Goal: Task Accomplishment & Management: Use online tool/utility

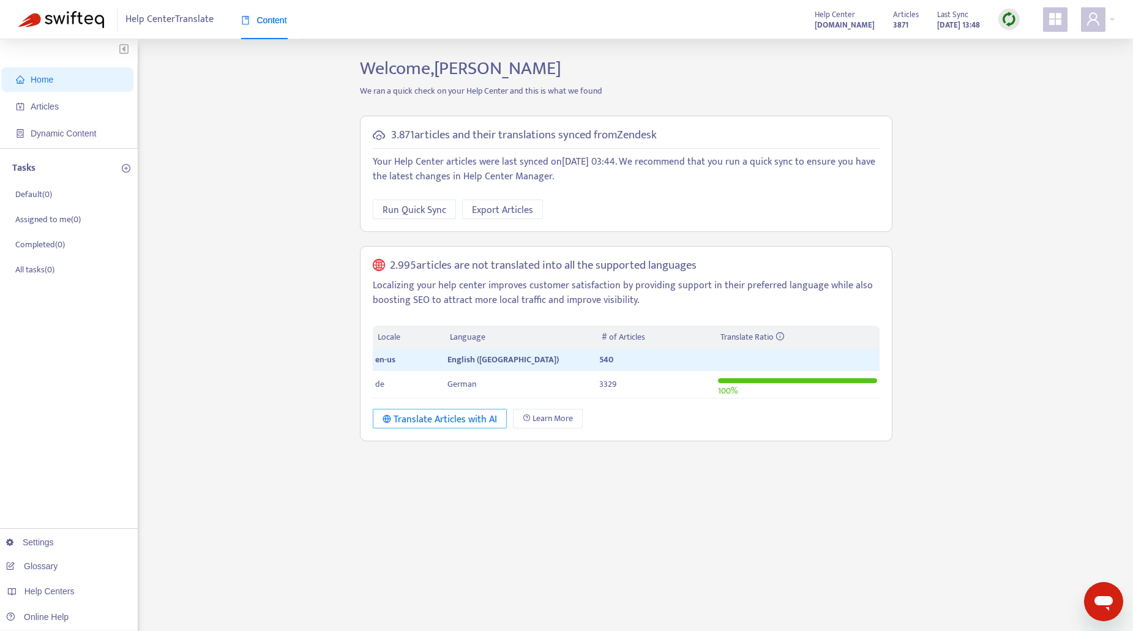
click at [435, 412] on div "Translate Articles with AI" at bounding box center [440, 419] width 114 height 15
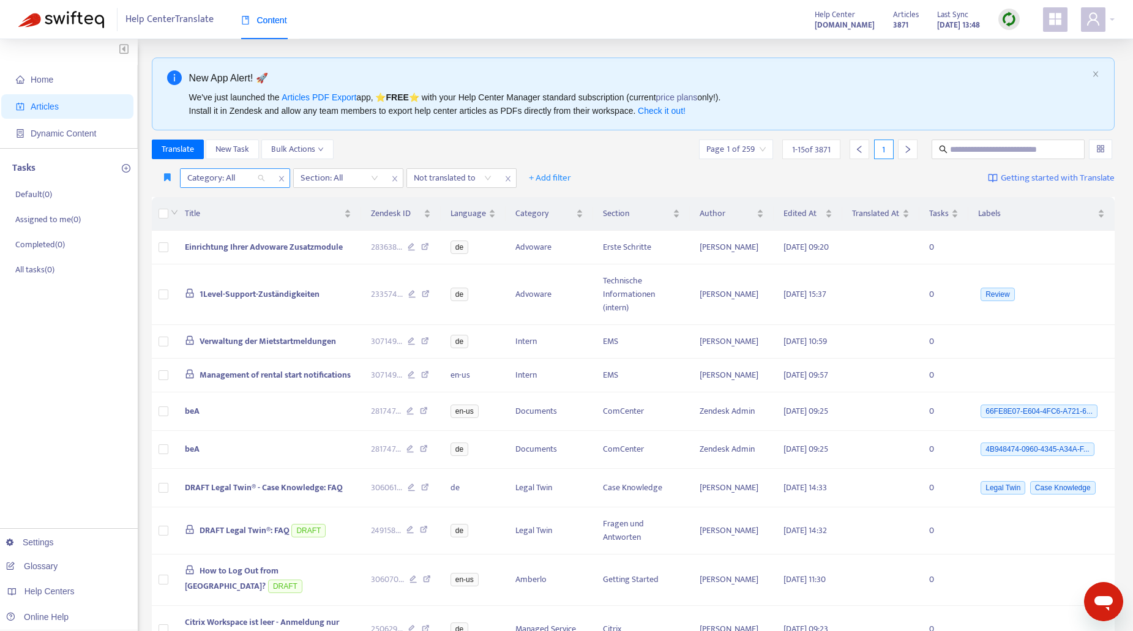
click at [258, 180] on div "Category: All" at bounding box center [226, 178] width 91 height 18
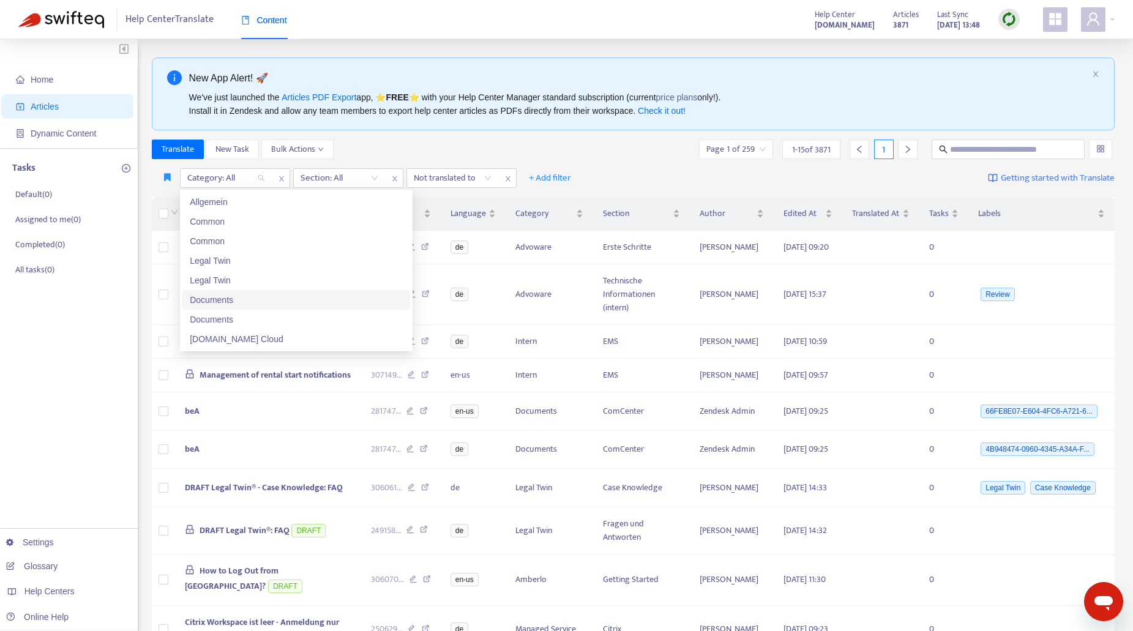
click at [215, 300] on div "Documents" at bounding box center [296, 299] width 213 height 13
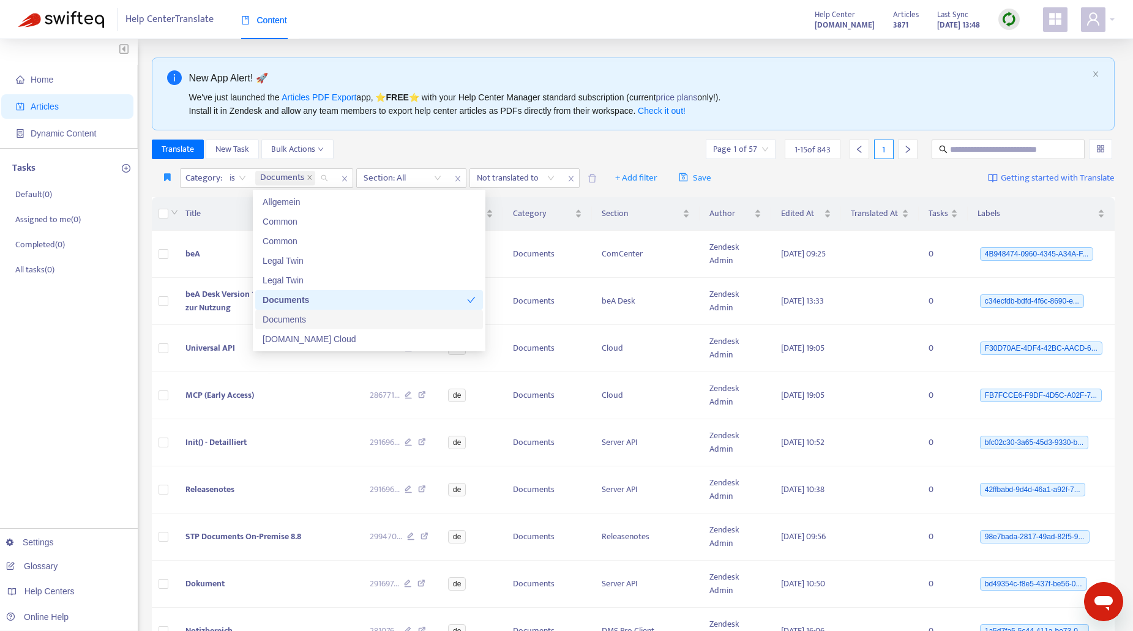
click at [290, 316] on div "Documents" at bounding box center [369, 319] width 213 height 13
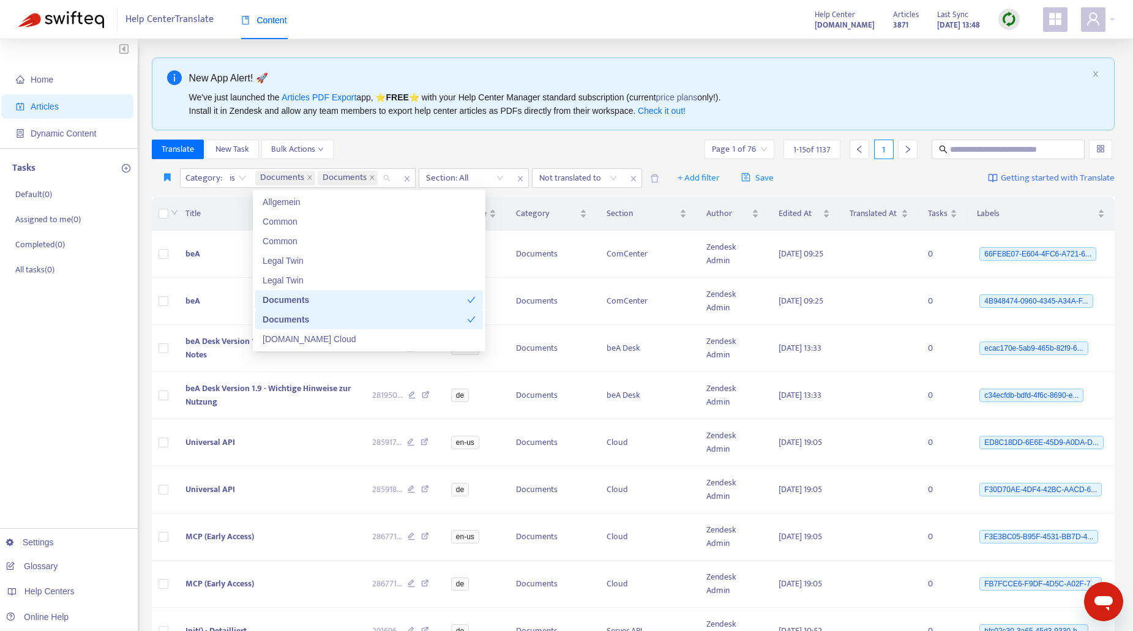
click at [290, 316] on div "Documents" at bounding box center [365, 319] width 204 height 13
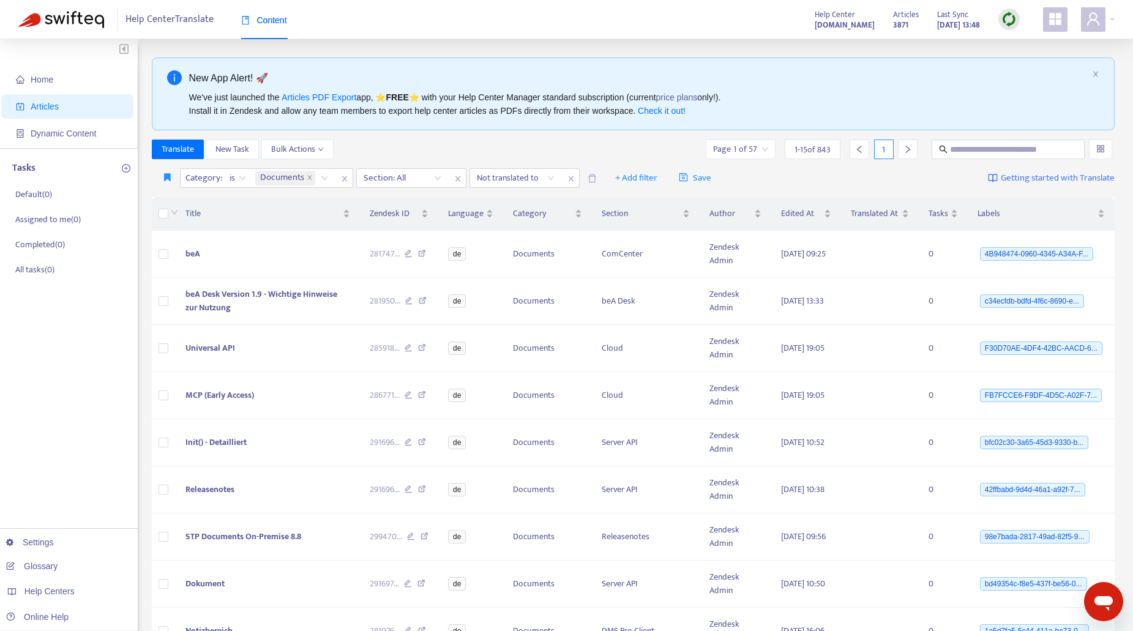
click at [589, 146] on div "Translate New Task Bulk Actions Page 1 of 57 1 - 15 of 843 1" at bounding box center [634, 150] width 964 height 20
click at [549, 186] on div "Not translated to" at bounding box center [515, 178] width 91 height 18
click at [496, 202] on div "en-us" at bounding box center [586, 201] width 213 height 13
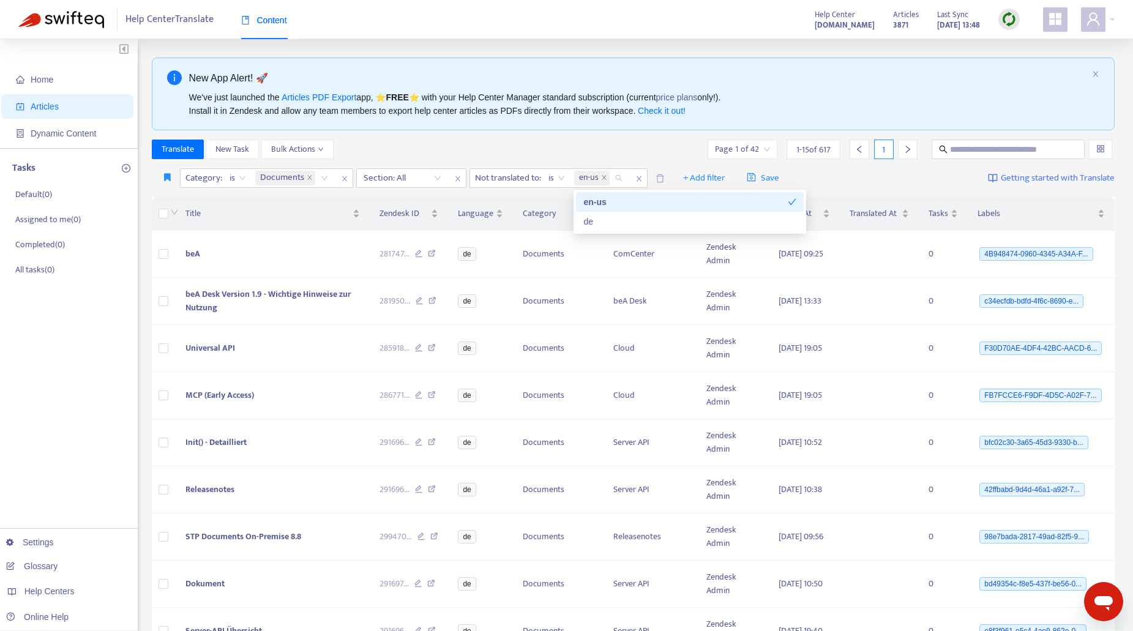
click at [610, 140] on div "Translate New Task Bulk Actions Page 1 of 42 1 - 15 of 617 1" at bounding box center [634, 150] width 964 height 20
click at [605, 174] on icon "close" at bounding box center [604, 177] width 6 height 6
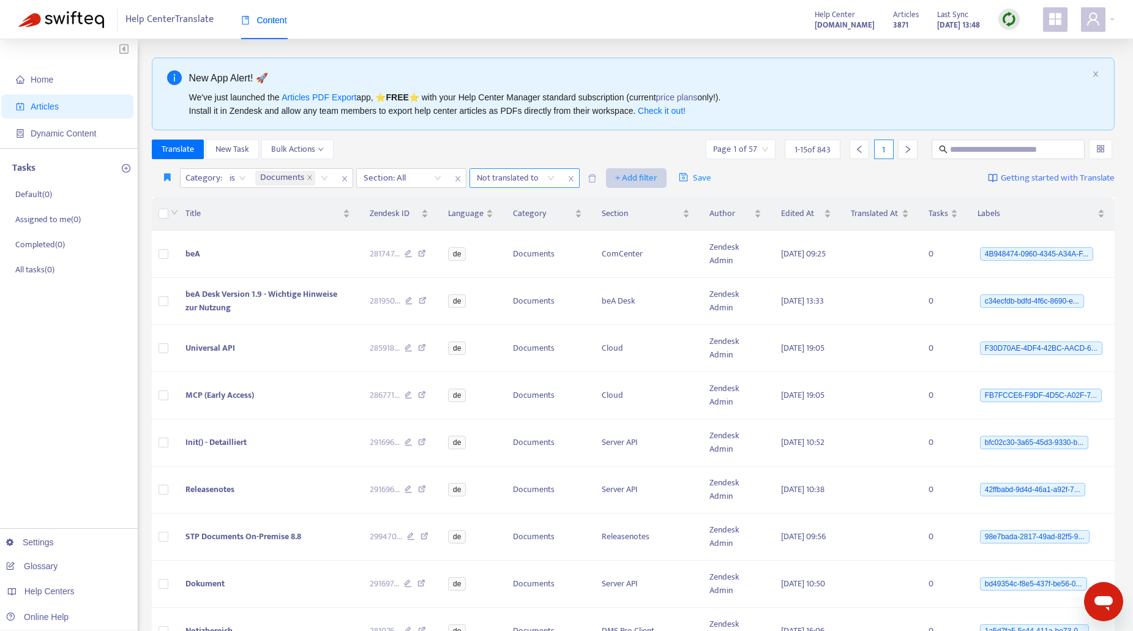
click at [633, 178] on span "+ Add filter" at bounding box center [636, 178] width 42 height 15
click at [677, 355] on span "Outdated Translation" at bounding box center [654, 359] width 77 height 13
click at [686, 179] on input "search" at bounding box center [640, 178] width 100 height 18
click at [605, 200] on div "Yes" at bounding box center [699, 201] width 213 height 13
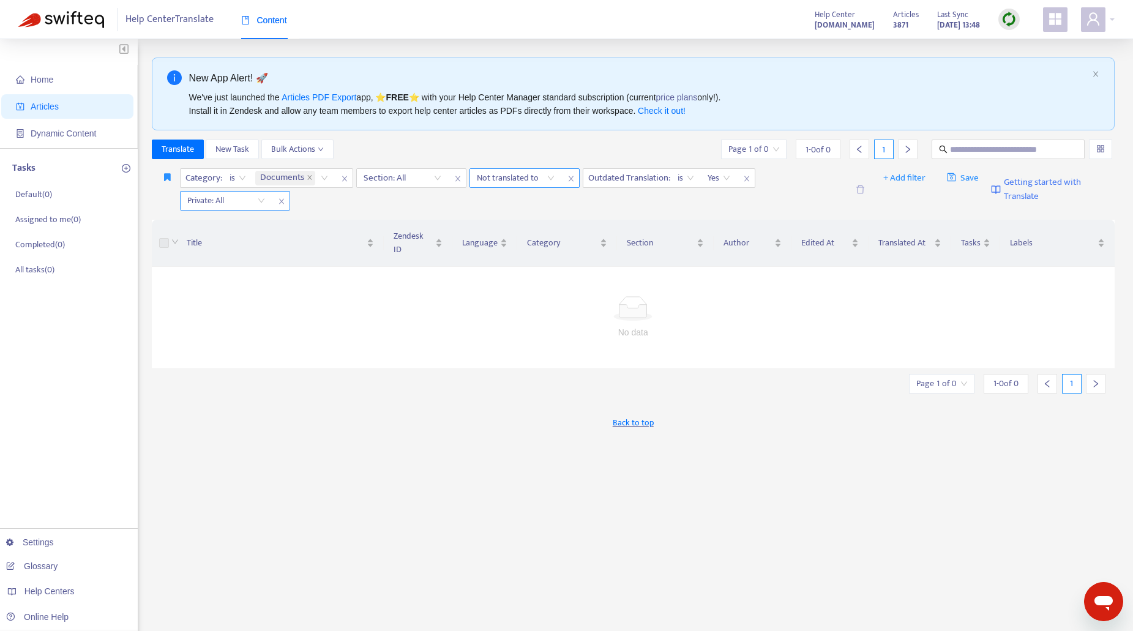
click at [262, 200] on input "search" at bounding box center [226, 201] width 78 height 18
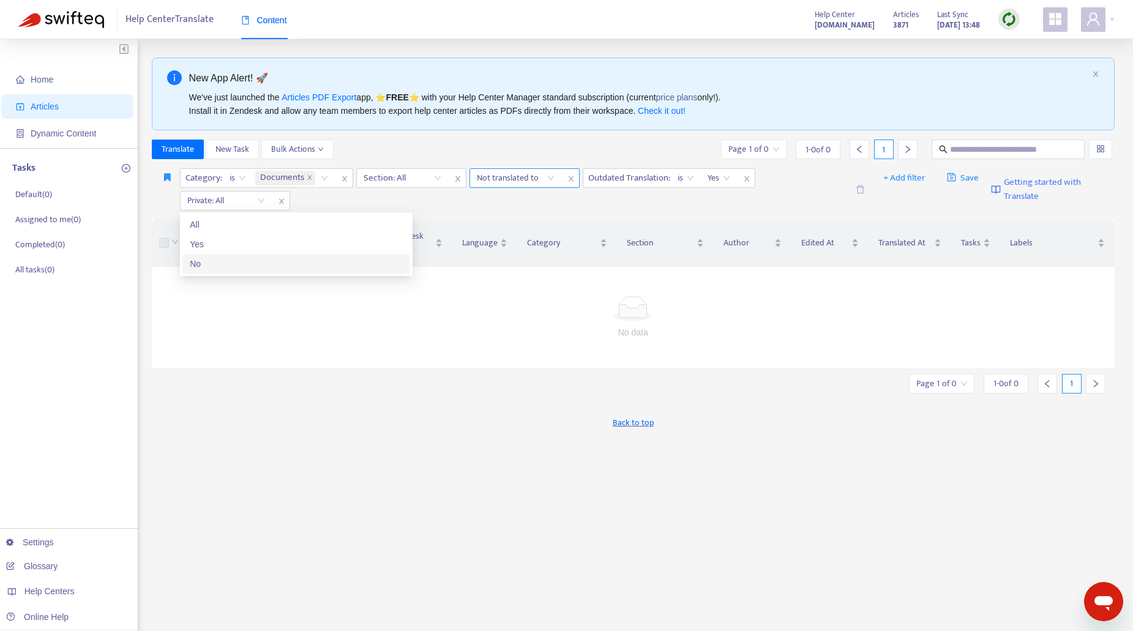
click at [214, 263] on div "No" at bounding box center [296, 263] width 213 height 13
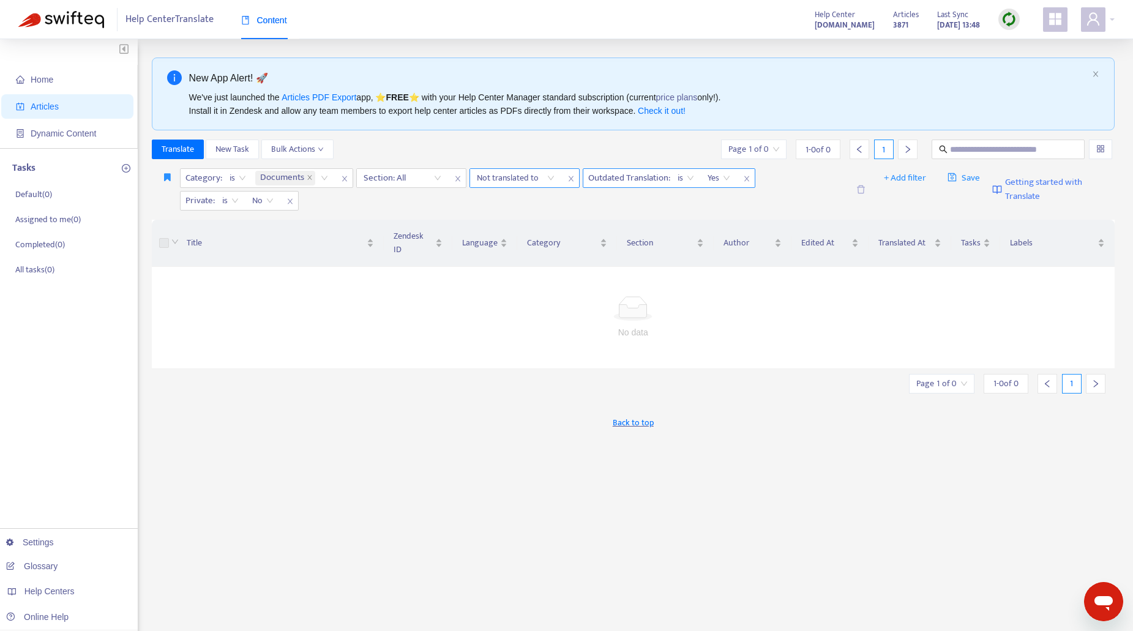
click at [751, 179] on icon "close" at bounding box center [746, 178] width 7 height 7
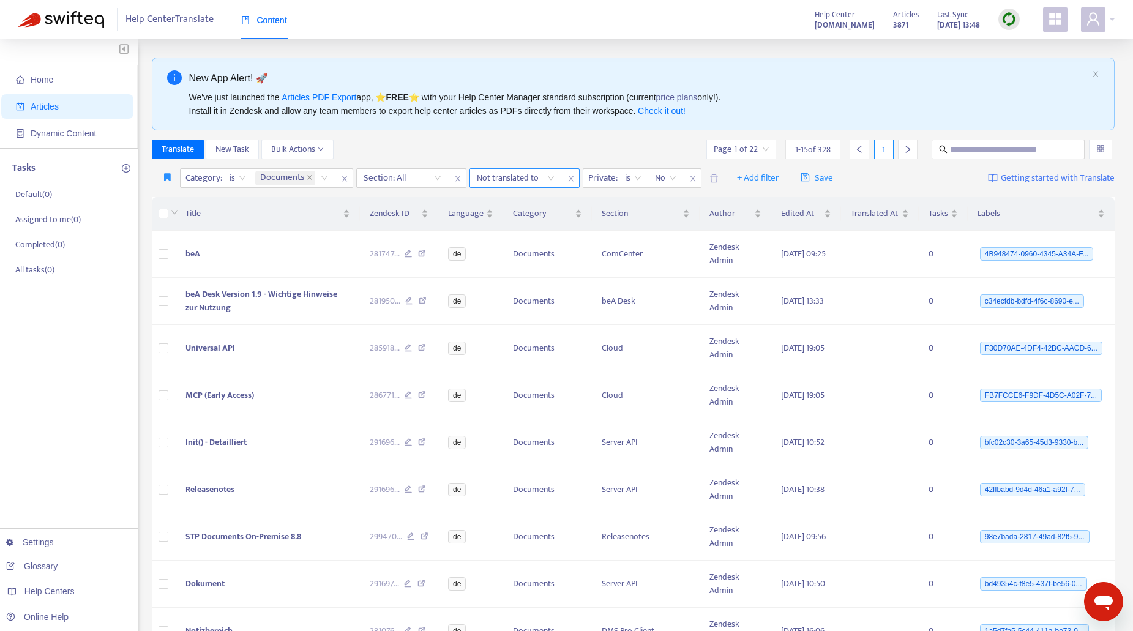
click at [550, 179] on div "Not translated to" at bounding box center [515, 178] width 91 height 18
click at [490, 201] on div "en-us" at bounding box center [586, 201] width 213 height 13
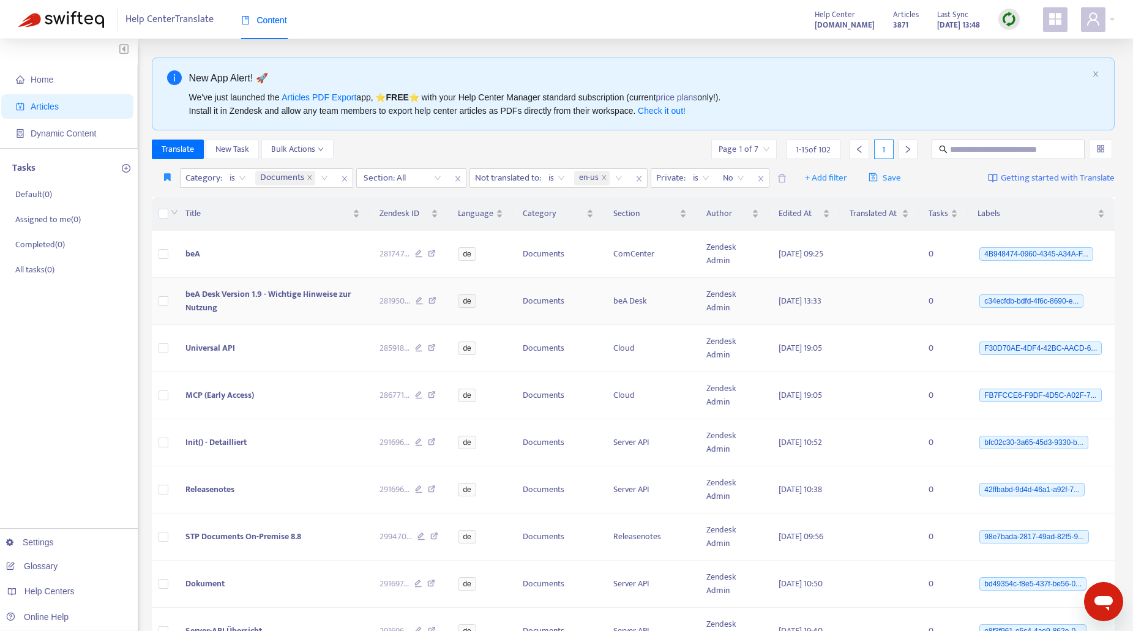
drag, startPoint x: 223, startPoint y: 296, endPoint x: 198, endPoint y: 319, distance: 34.7
click at [198, 319] on td "beA Desk Version 1.9 - Wichtige Hinweise zur Nutzung" at bounding box center [273, 301] width 194 height 47
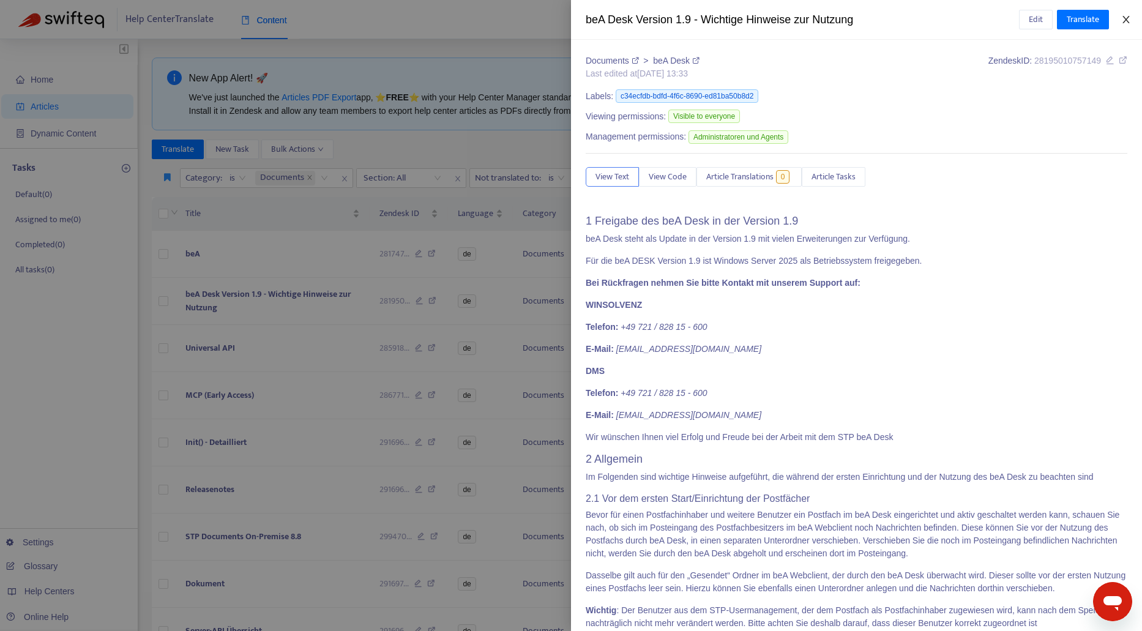
click at [1124, 20] on icon "close" at bounding box center [1127, 20] width 10 height 10
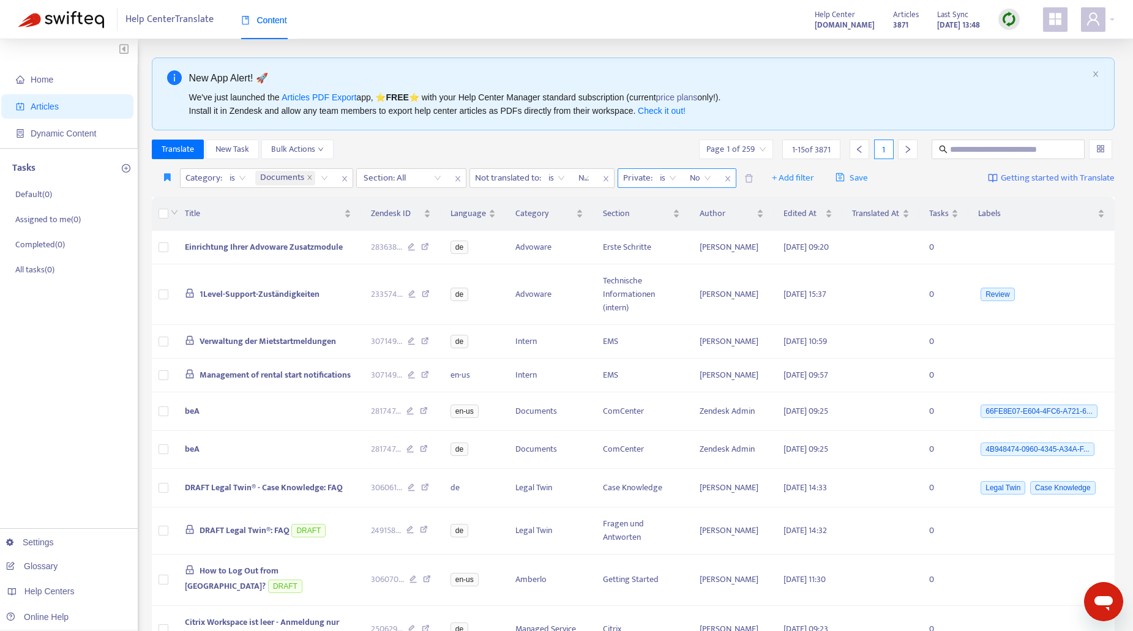
click at [726, 179] on icon "close" at bounding box center [727, 178] width 7 height 7
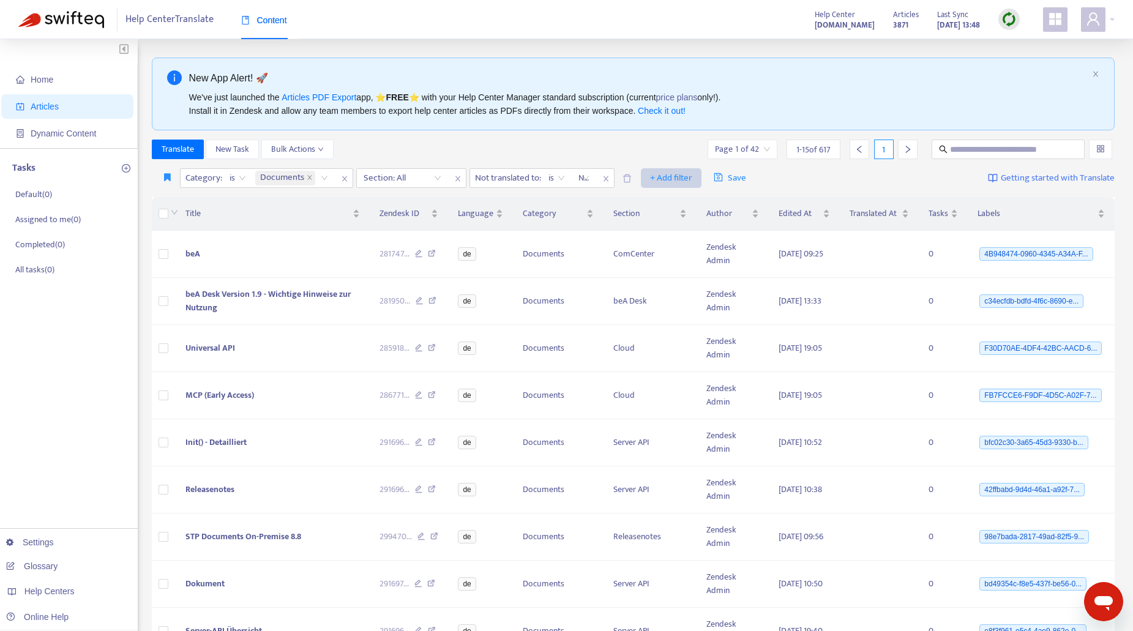
click at [674, 180] on span "+ Add filter" at bounding box center [671, 178] width 42 height 15
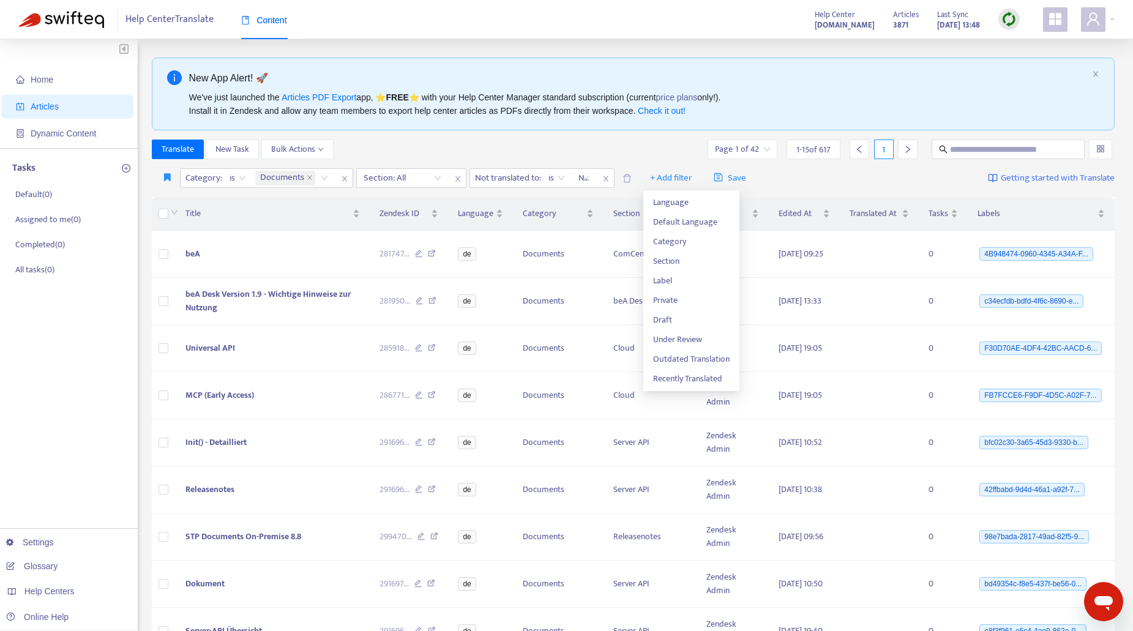
click at [572, 151] on div "Translate New Task Bulk Actions Page 1 of 42 1 - 15 of 617 1" at bounding box center [634, 150] width 964 height 20
click at [565, 176] on span "is" at bounding box center [557, 178] width 17 height 18
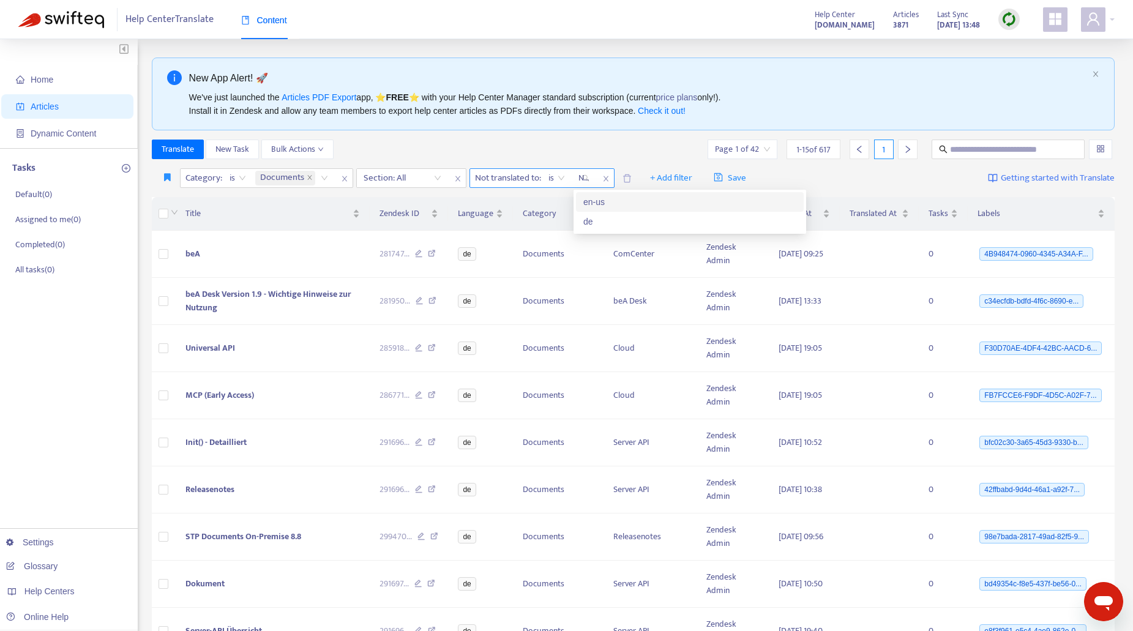
click at [588, 176] on div "Not translated to" at bounding box center [584, 178] width 24 height 18
click at [596, 199] on div "en-us" at bounding box center [689, 201] width 213 height 13
click at [563, 178] on span "is" at bounding box center [557, 178] width 17 height 18
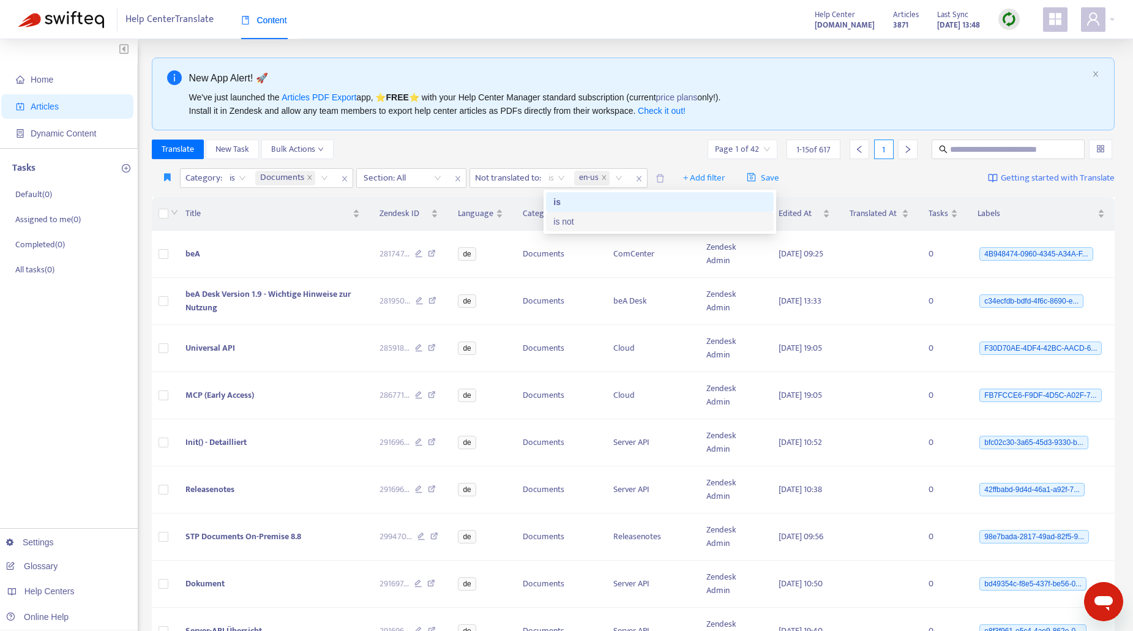
click at [569, 219] on div "is not" at bounding box center [659, 221] width 213 height 13
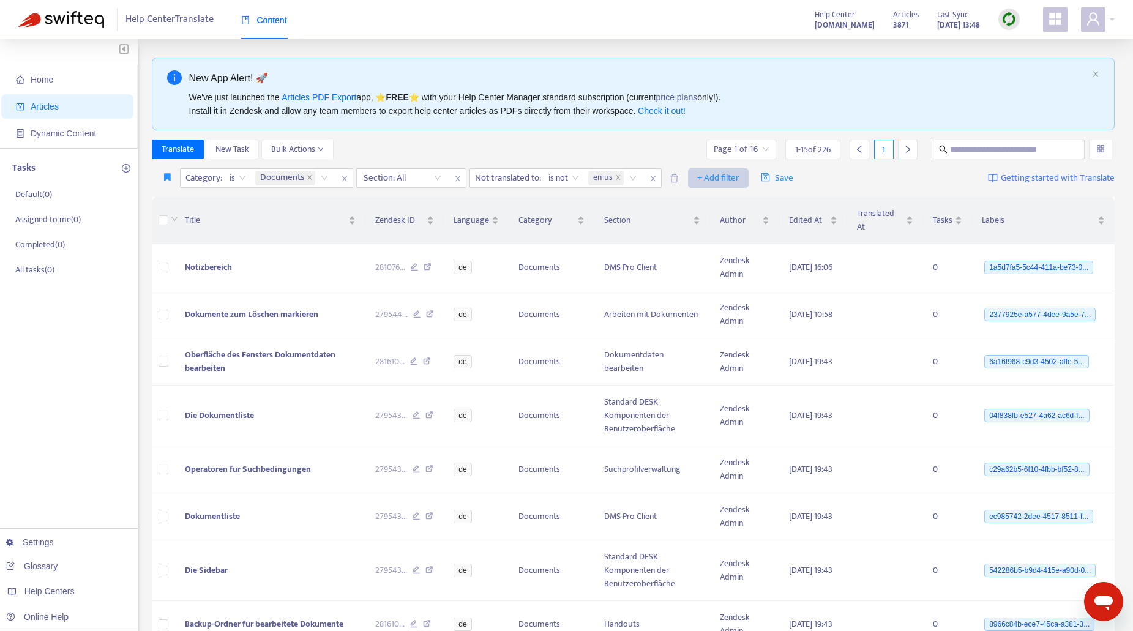
click at [727, 182] on span "+ Add filter" at bounding box center [718, 178] width 42 height 15
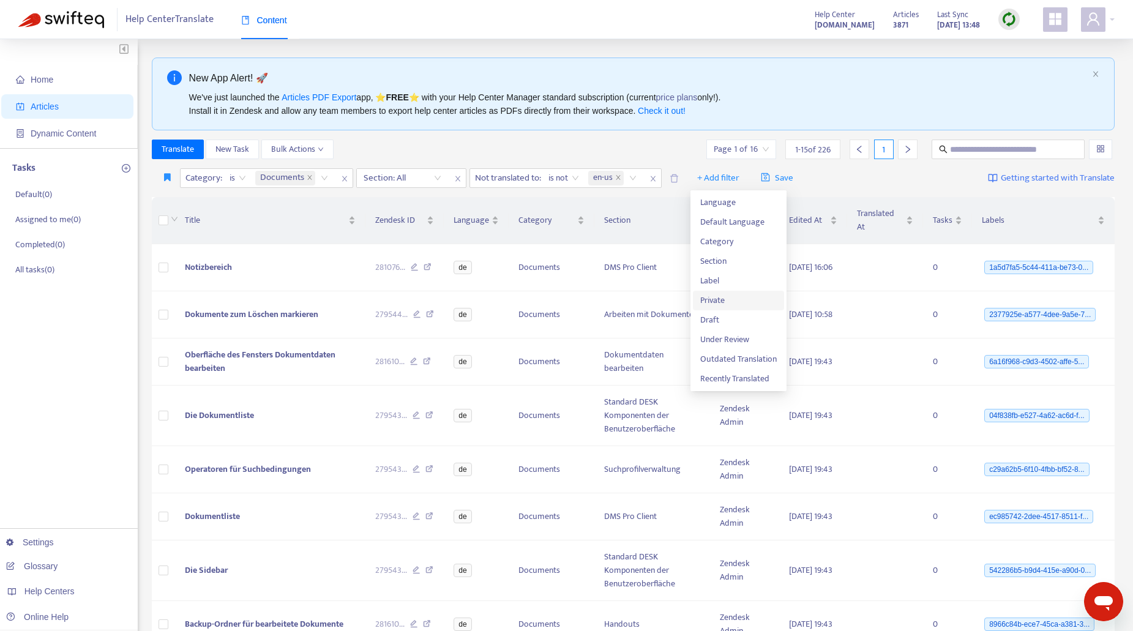
click at [721, 299] on span "Private" at bounding box center [738, 300] width 77 height 13
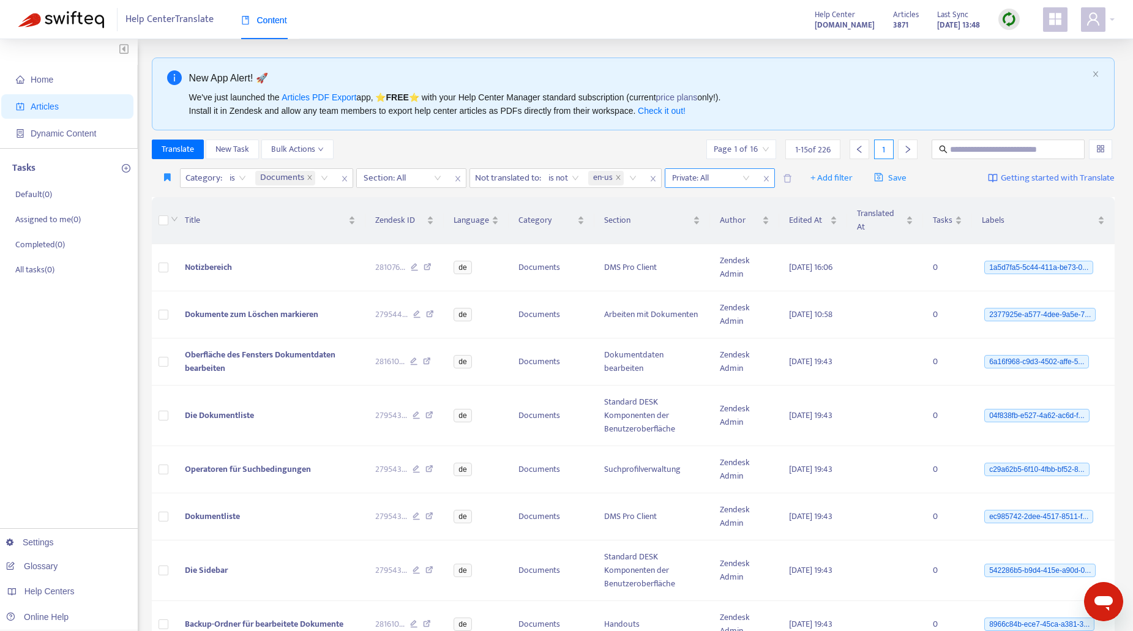
click at [750, 178] on input "search" at bounding box center [711, 178] width 78 height 18
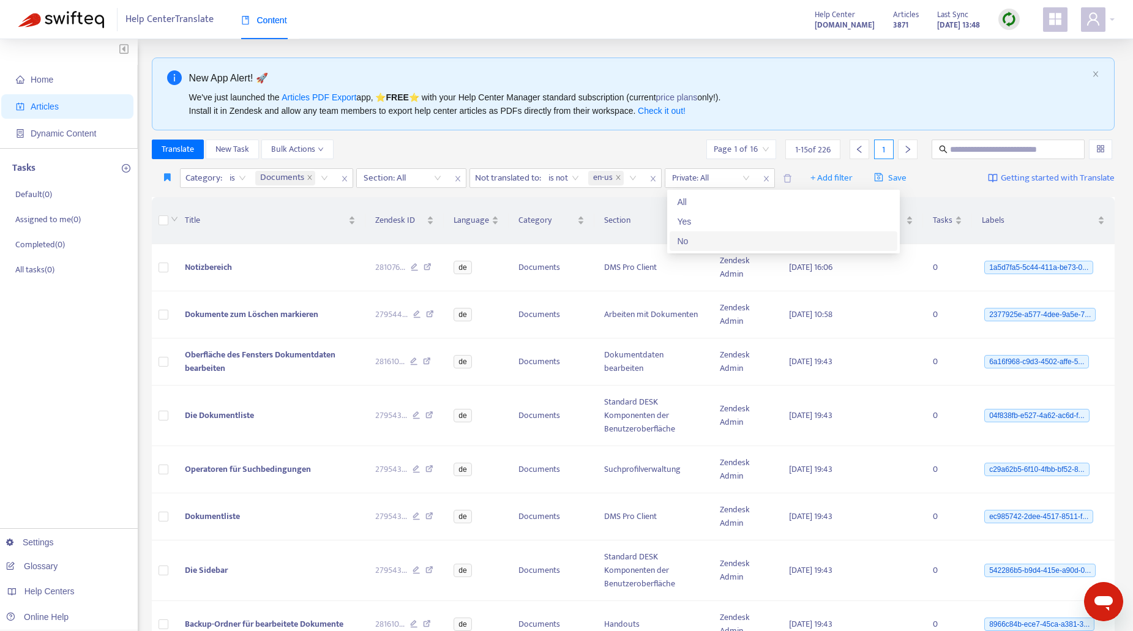
click at [685, 241] on div "No" at bounding box center [783, 240] width 213 height 13
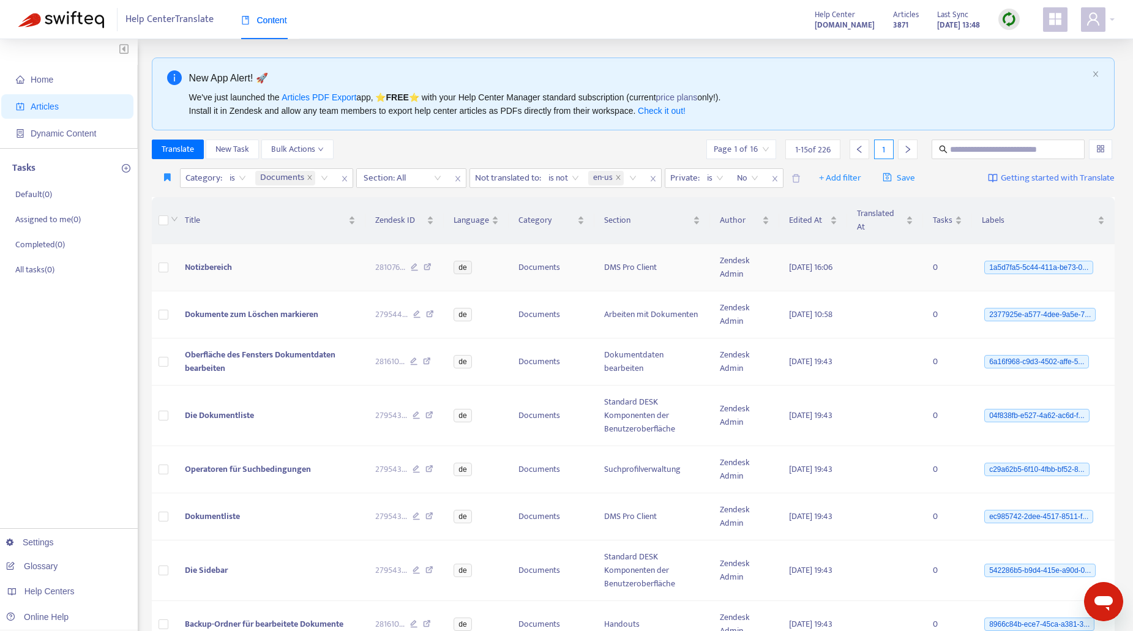
click at [213, 264] on span "Notizbereich" at bounding box center [208, 267] width 47 height 14
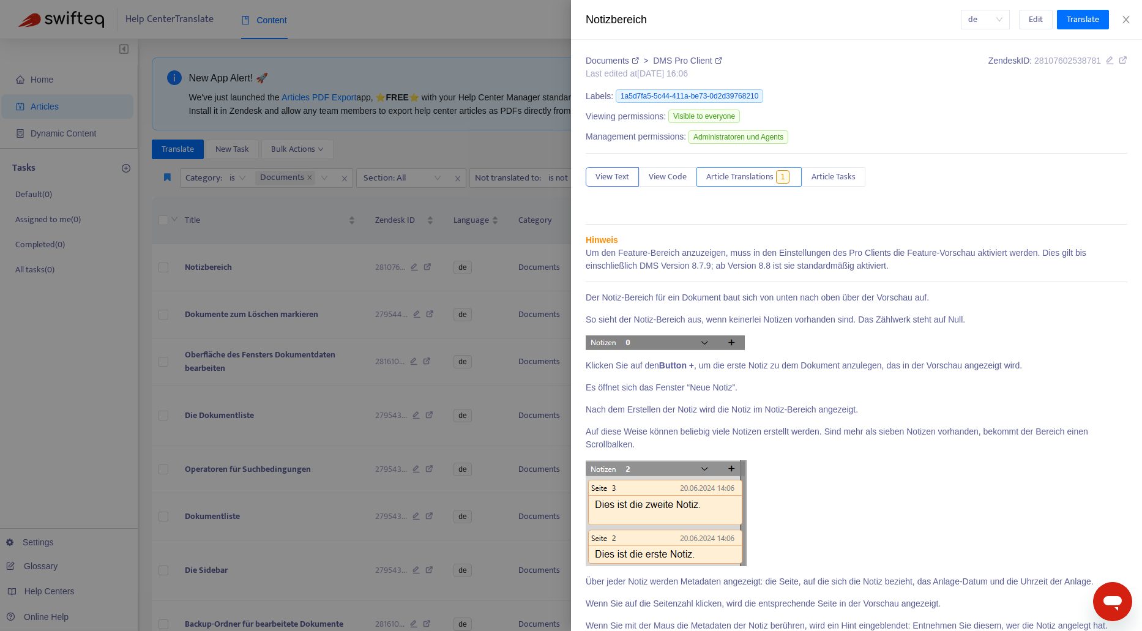
click at [743, 181] on span "Article Translations" at bounding box center [739, 176] width 67 height 13
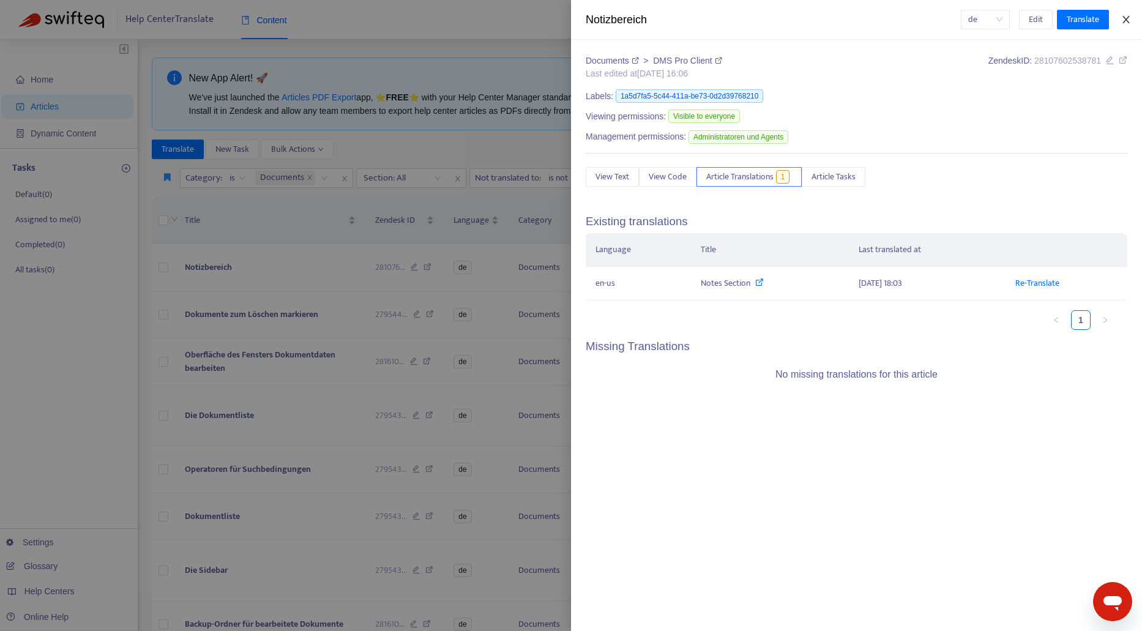
click at [1126, 18] on icon "close" at bounding box center [1127, 20] width 10 height 10
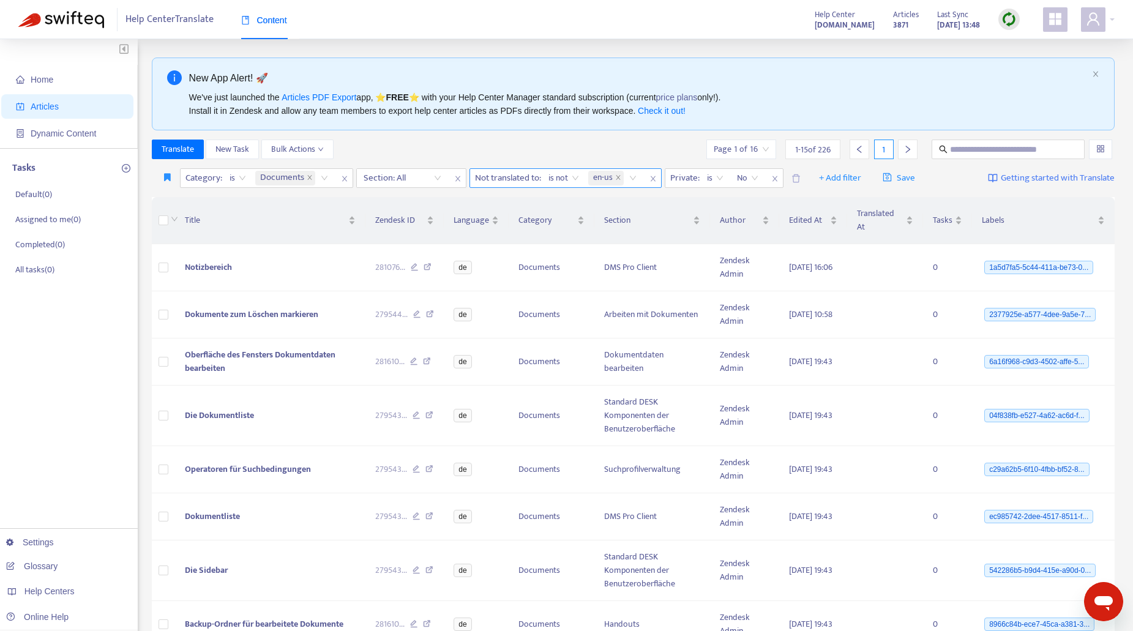
click at [576, 179] on span "is not" at bounding box center [564, 178] width 31 height 18
click at [565, 201] on div "is" at bounding box center [659, 201] width 213 height 13
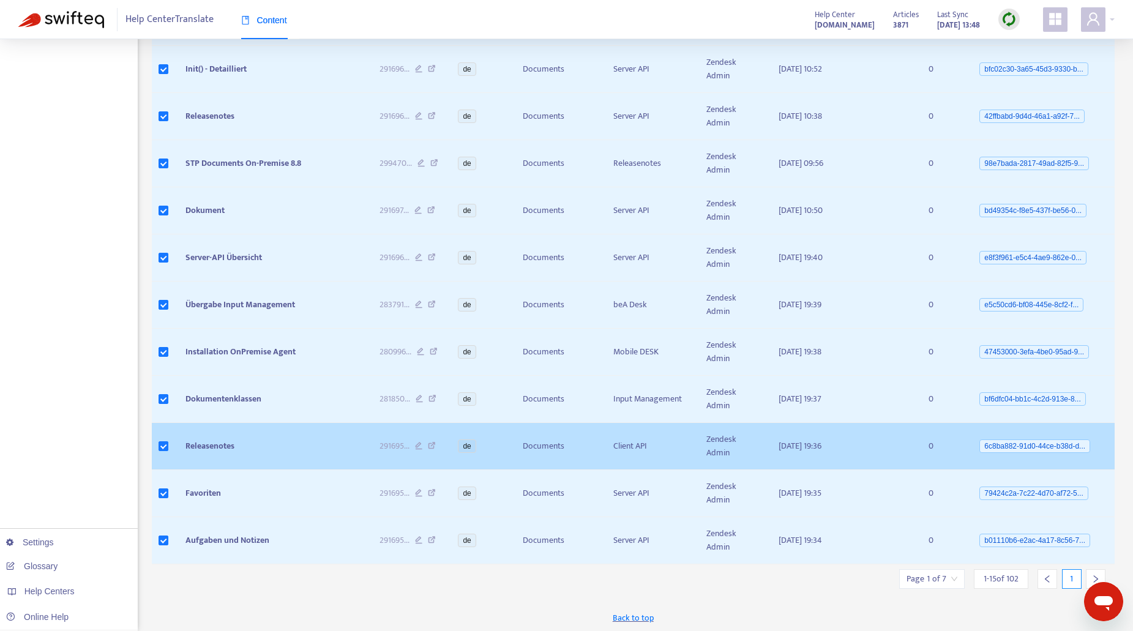
scroll to position [399, 0]
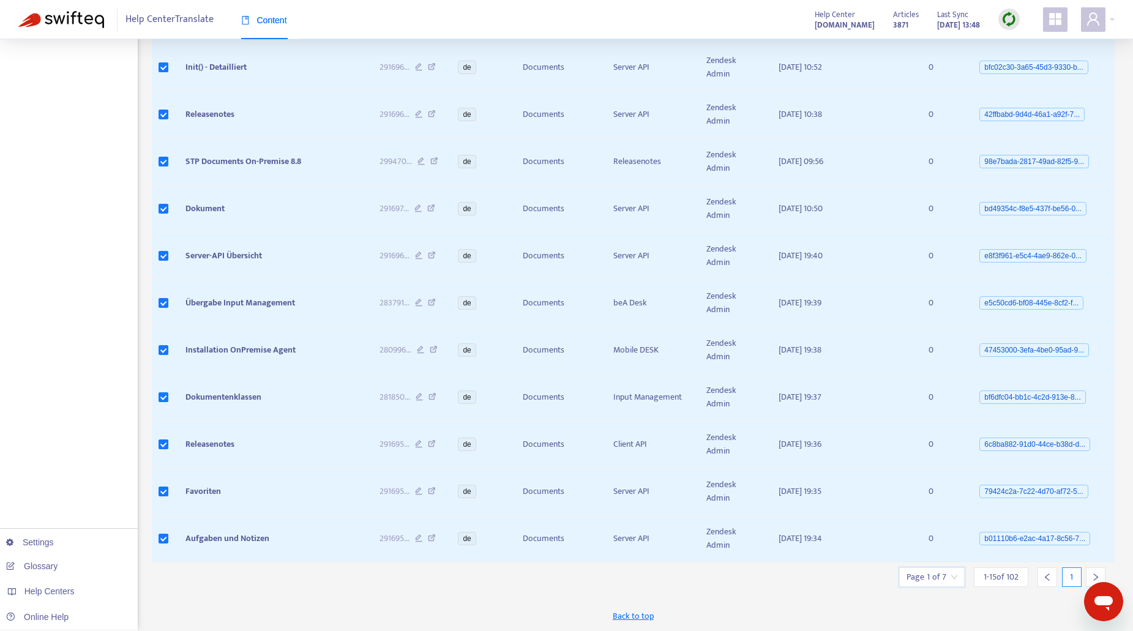
click at [952, 577] on input "search" at bounding box center [932, 577] width 51 height 18
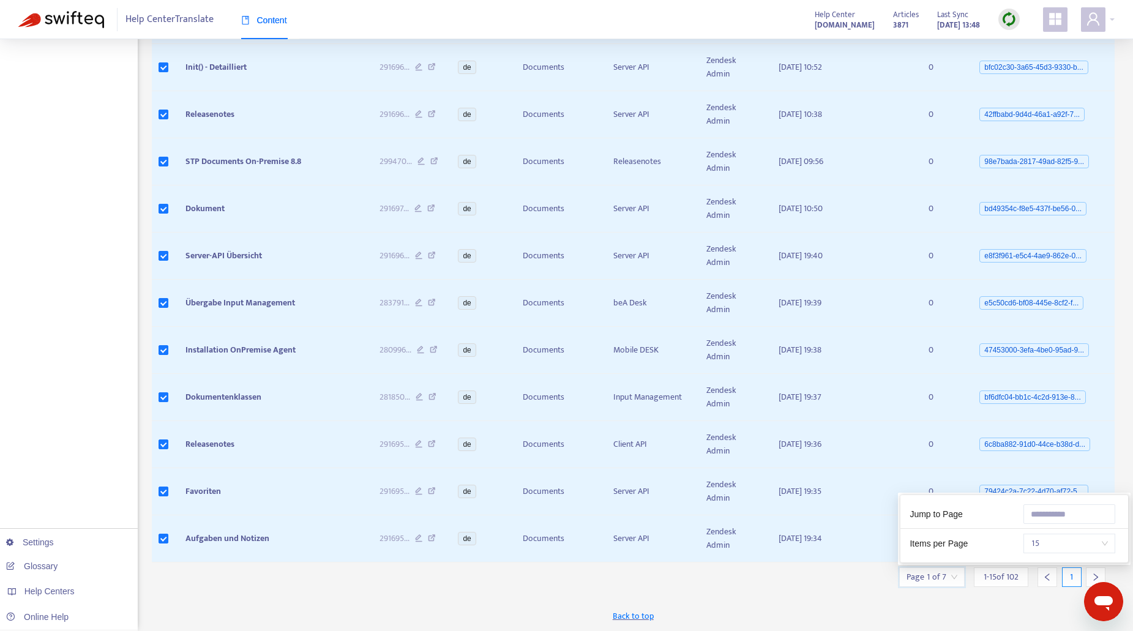
click at [1062, 541] on span "15" at bounding box center [1069, 543] width 77 height 18
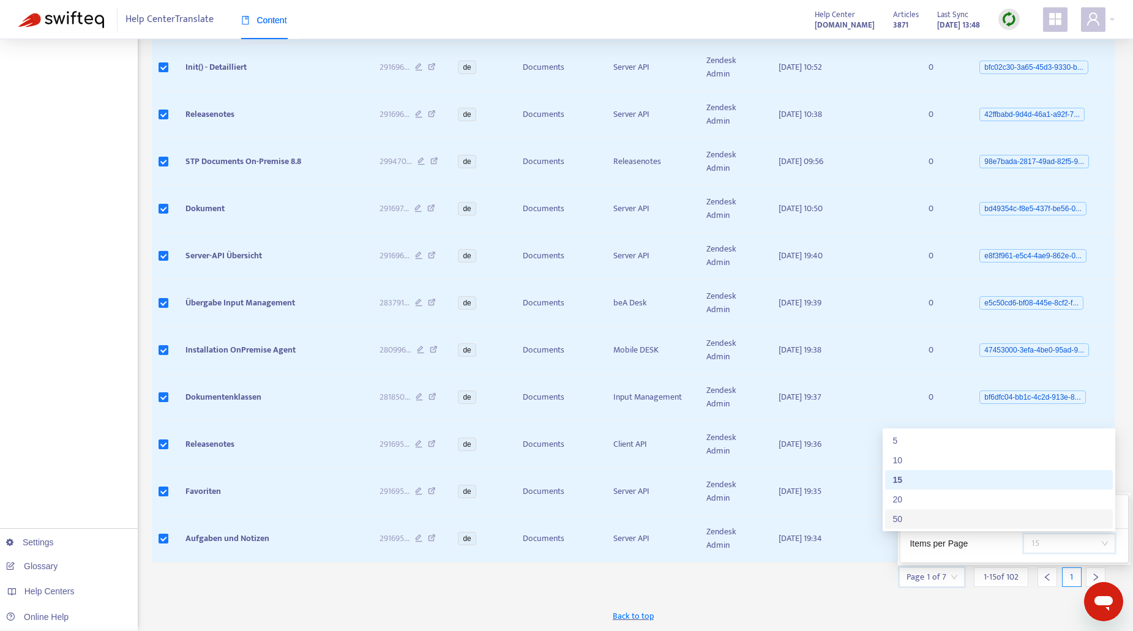
click at [901, 514] on div "50" at bounding box center [999, 518] width 213 height 13
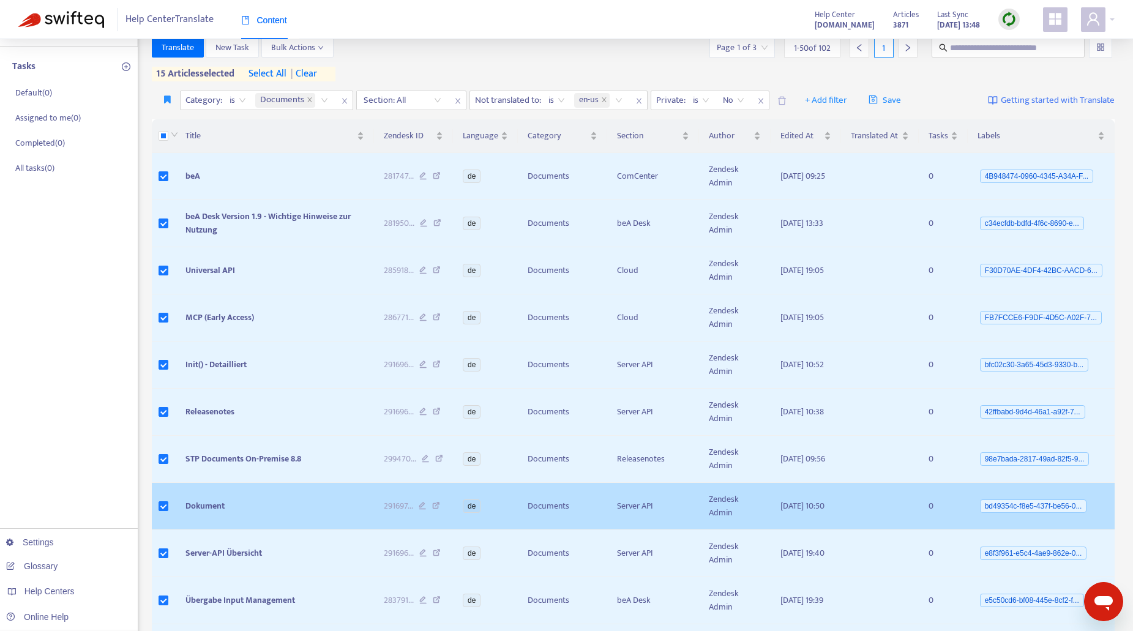
scroll to position [0, 0]
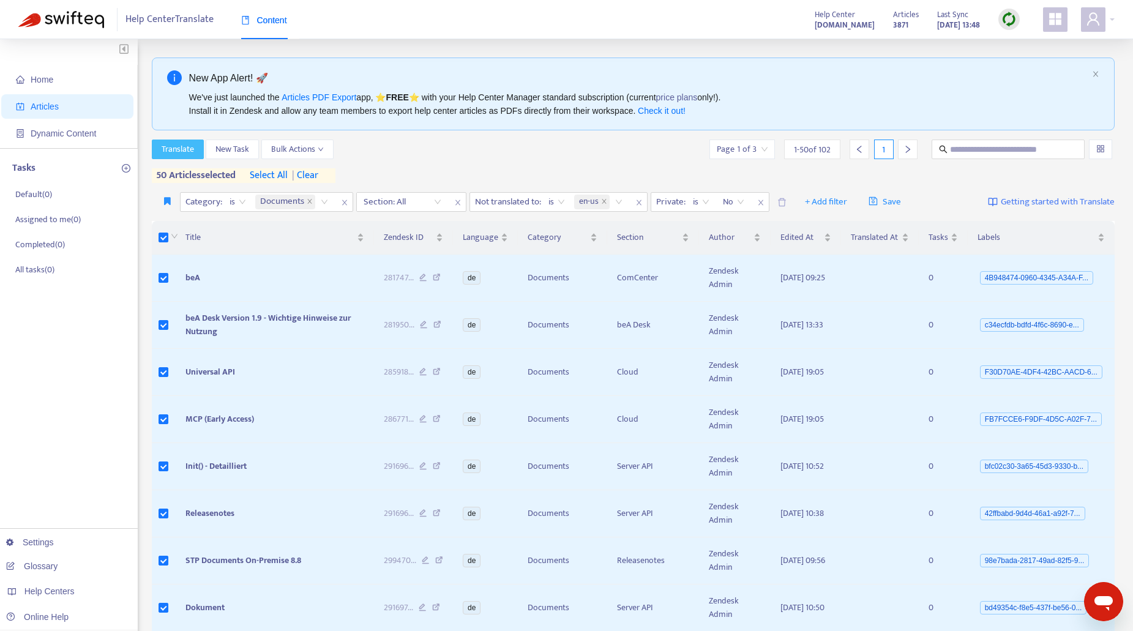
click at [170, 150] on span "Translate" at bounding box center [178, 149] width 32 height 13
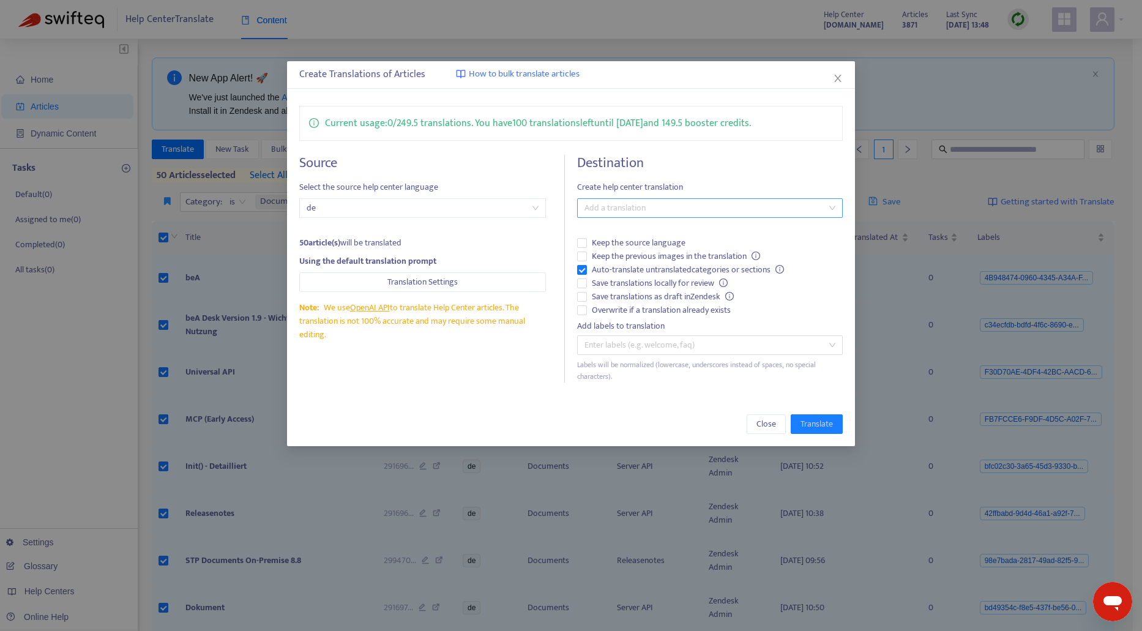
click at [817, 211] on div at bounding box center [703, 208] width 247 height 15
click at [668, 252] on div "English ([GEOGRAPHIC_DATA]) ( en-us )" at bounding box center [710, 251] width 246 height 13
click at [678, 418] on div "Close Translate" at bounding box center [571, 424] width 544 height 20
click at [803, 425] on span "Translate" at bounding box center [817, 424] width 32 height 13
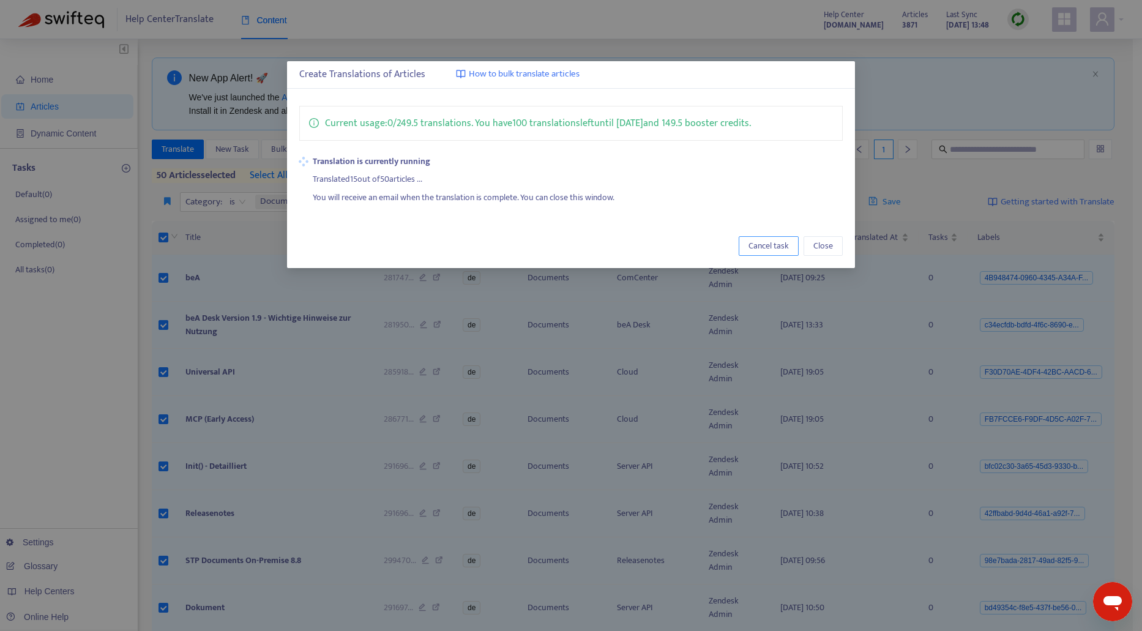
click at [771, 245] on span "Cancel task" at bounding box center [769, 245] width 40 height 13
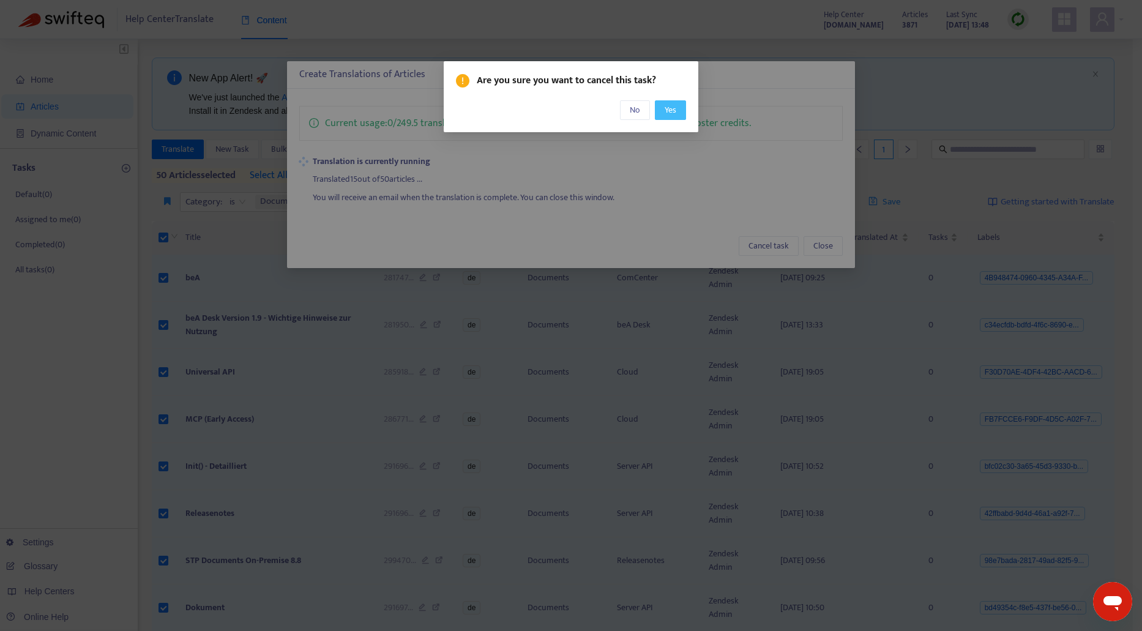
click at [676, 108] on button "Yes" at bounding box center [670, 110] width 31 height 20
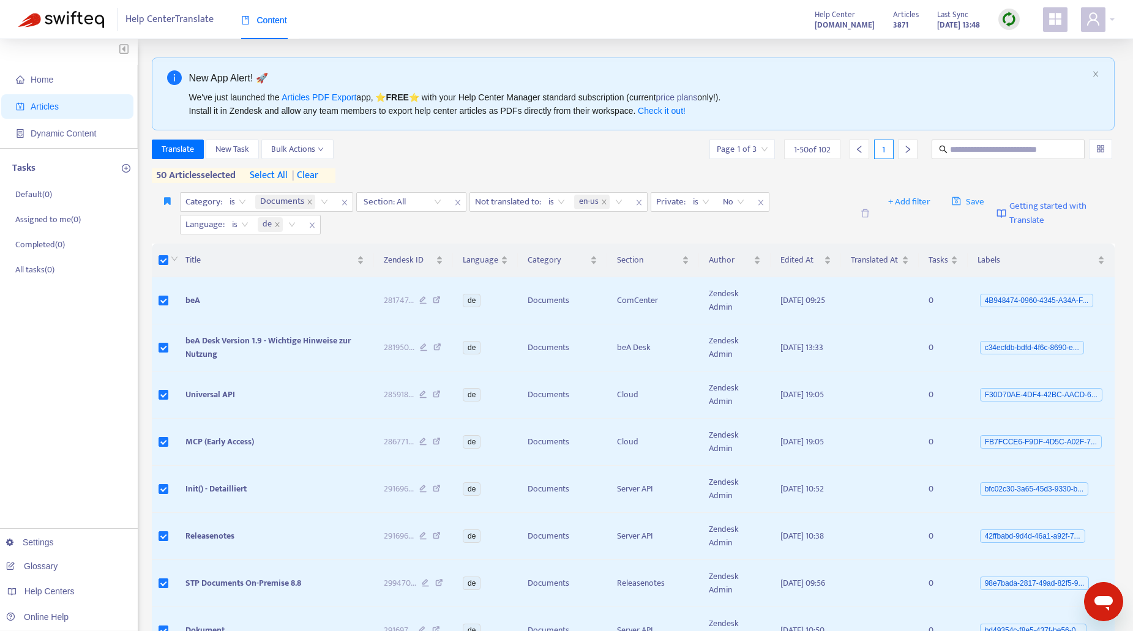
click at [1012, 17] on img at bounding box center [1009, 19] width 15 height 15
click at [1032, 45] on link "Quick Sync" at bounding box center [1034, 44] width 52 height 14
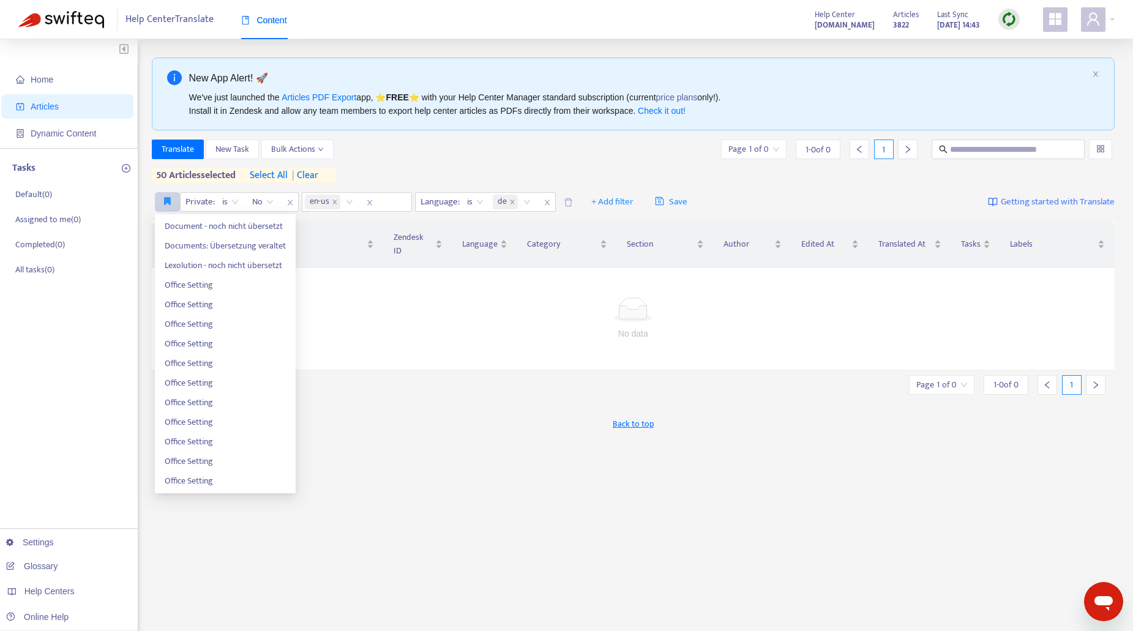
click at [164, 198] on icon "button" at bounding box center [167, 201] width 7 height 9
click at [178, 225] on span "Document - noch nicht übersetzt" at bounding box center [225, 226] width 121 height 13
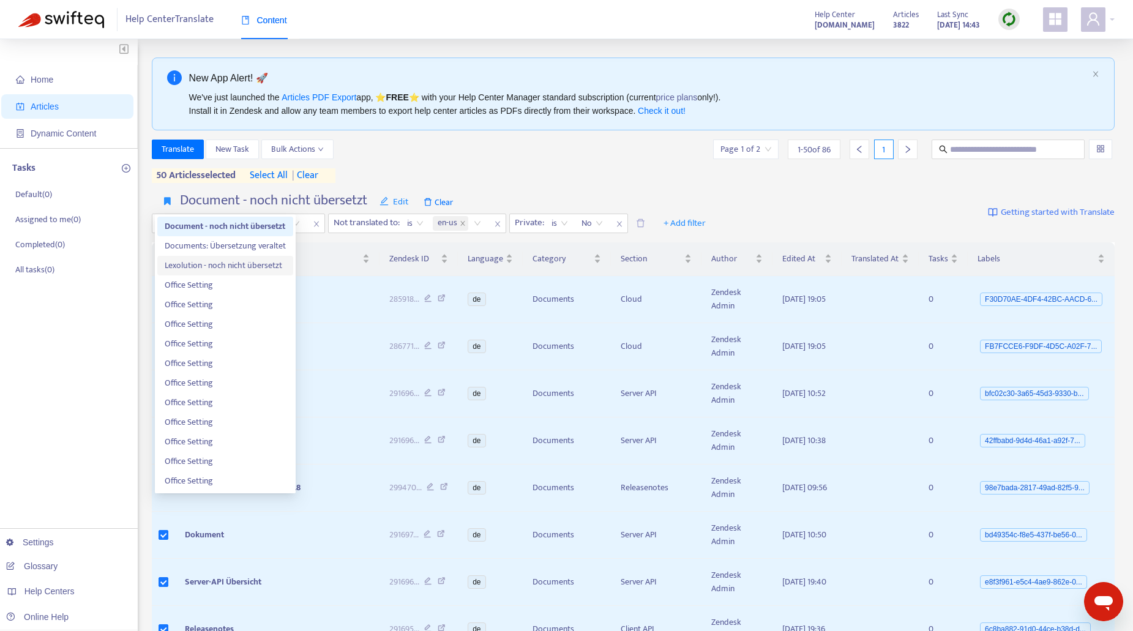
click at [201, 265] on span "Lexolution - noch nicht übersetzt" at bounding box center [225, 265] width 121 height 13
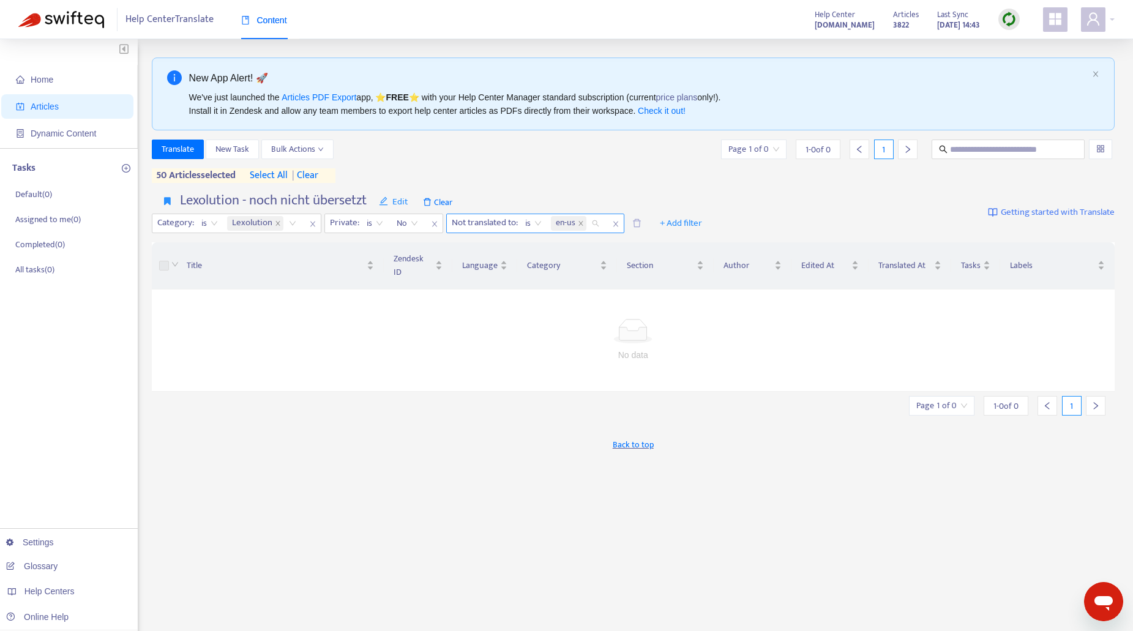
click at [598, 224] on div "en-us" at bounding box center [578, 223] width 58 height 18
click at [576, 265] on div "de" at bounding box center [666, 266] width 213 height 13
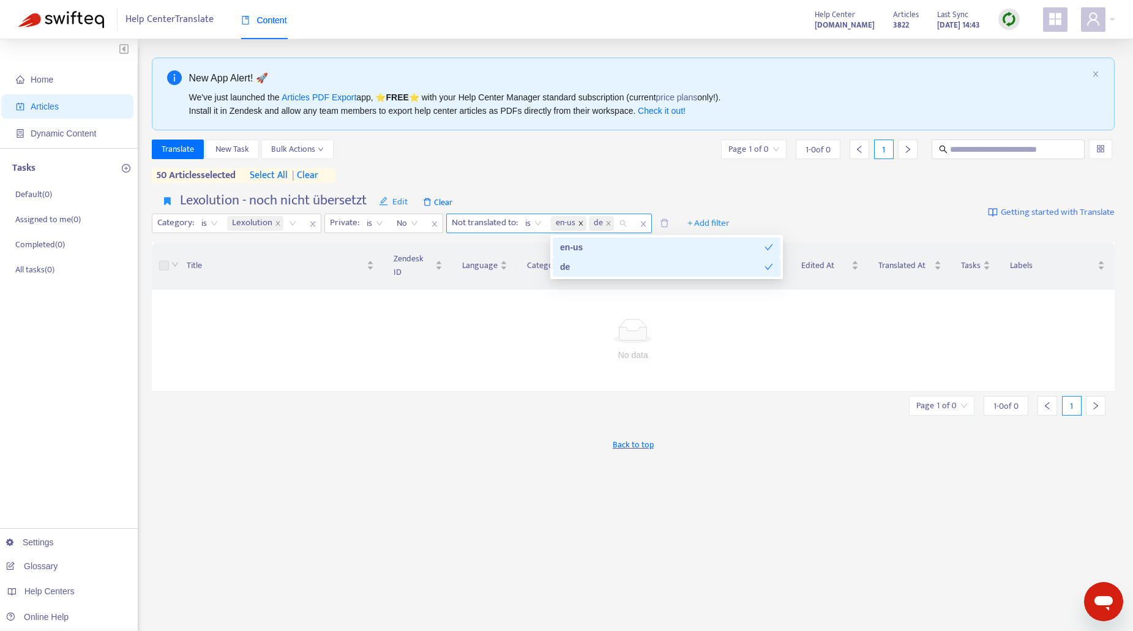
click at [582, 224] on icon "close" at bounding box center [581, 223] width 6 height 6
click at [609, 223] on icon "close" at bounding box center [605, 223] width 7 height 7
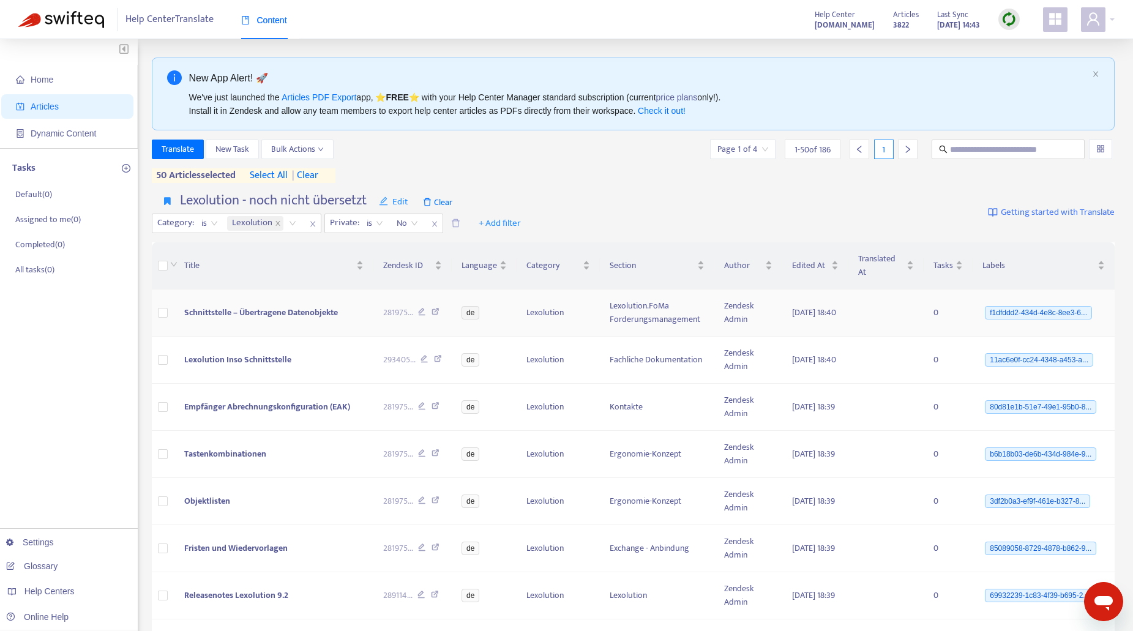
click at [291, 315] on span "Schnittstelle – Übertragene Datenobjekte" at bounding box center [261, 312] width 154 height 14
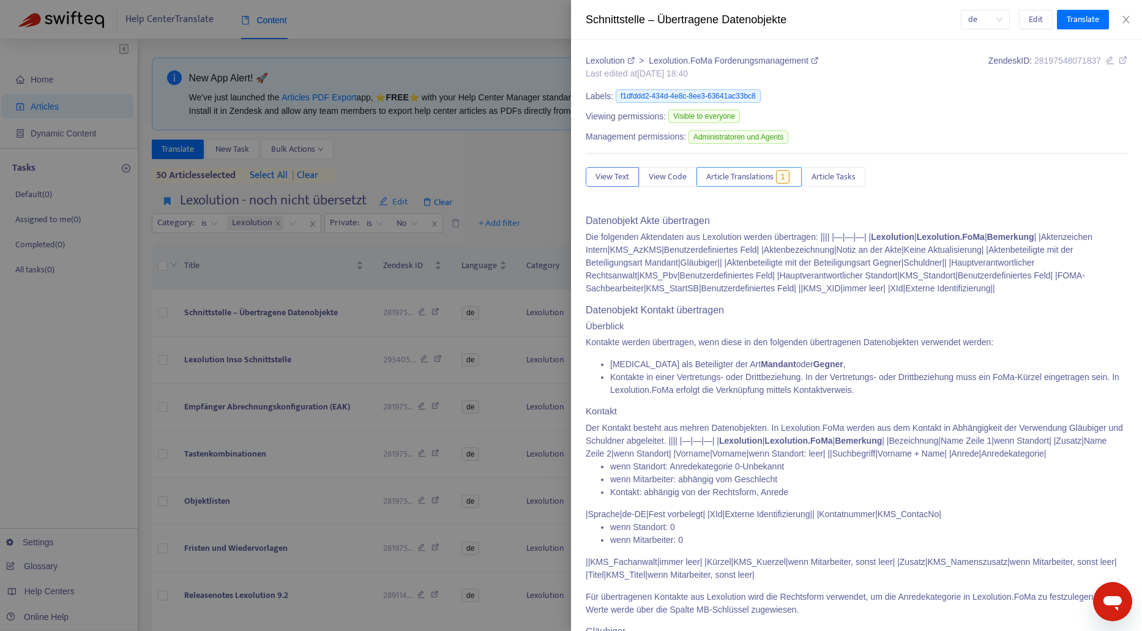
click at [754, 179] on span "Article Translations" at bounding box center [739, 176] width 67 height 13
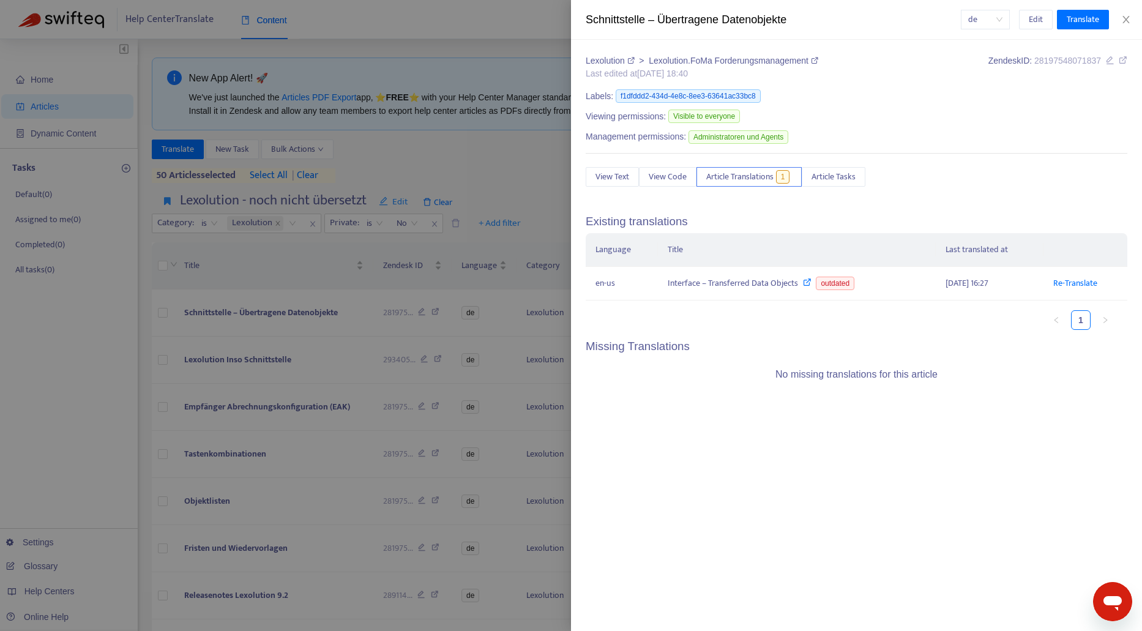
click at [1128, 25] on div "Schnittstelle – Übertragene Datenobjekte de Edit Translate" at bounding box center [856, 20] width 571 height 40
click at [1128, 20] on icon "close" at bounding box center [1127, 20] width 10 height 10
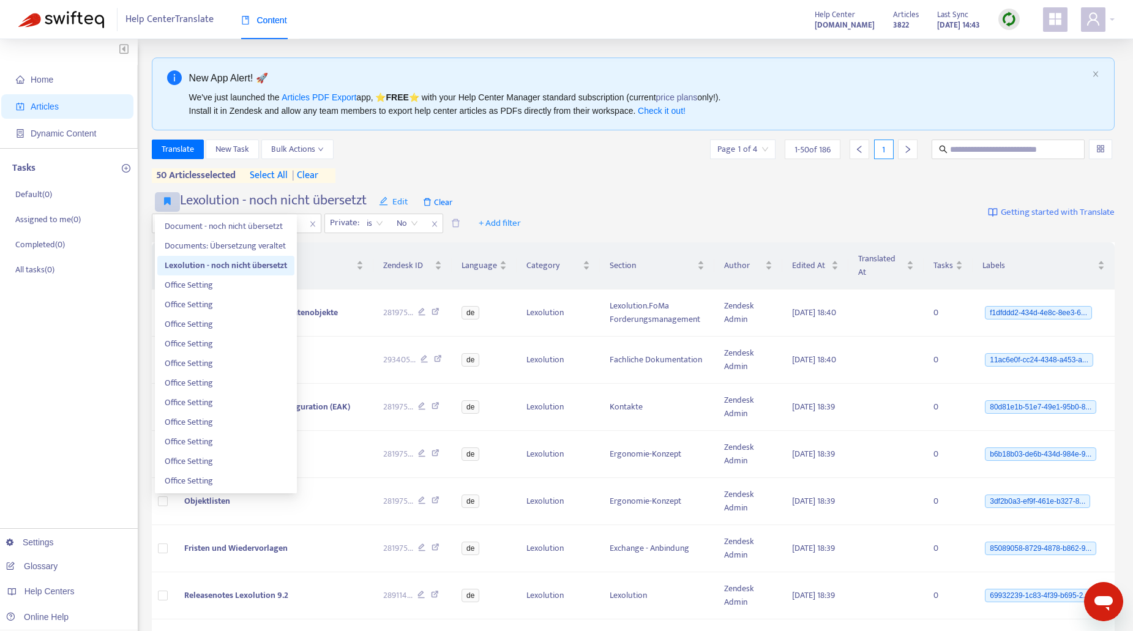
click at [170, 197] on icon "button" at bounding box center [167, 201] width 7 height 9
click at [186, 246] on span "Documents: Übersetzung veraltet" at bounding box center [226, 245] width 122 height 13
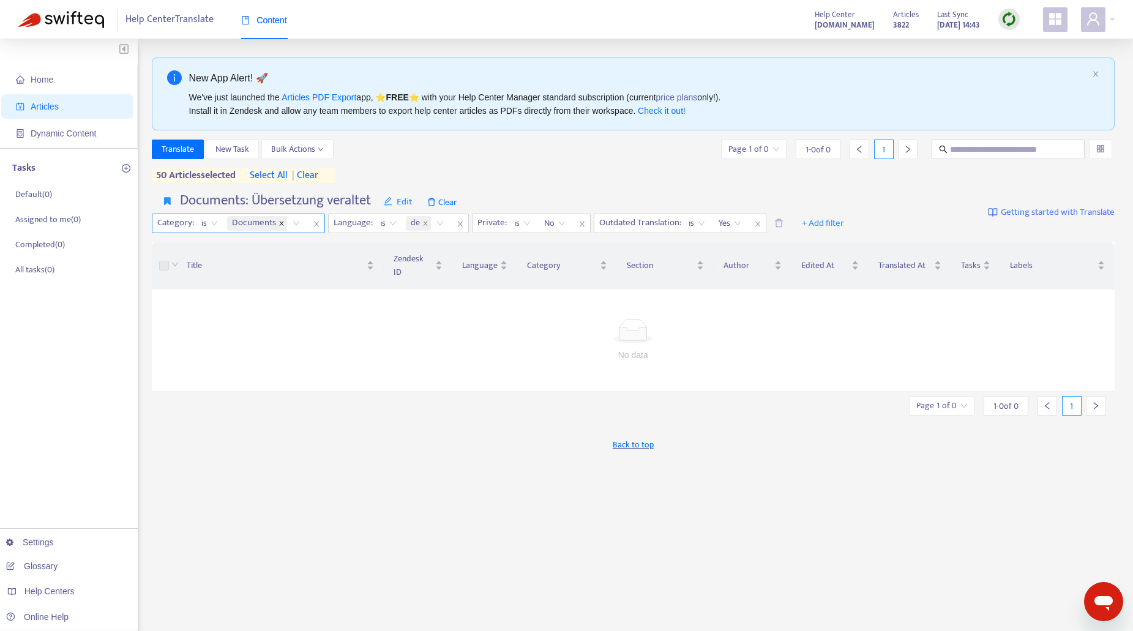
click at [282, 224] on icon "close" at bounding box center [281, 223] width 4 height 4
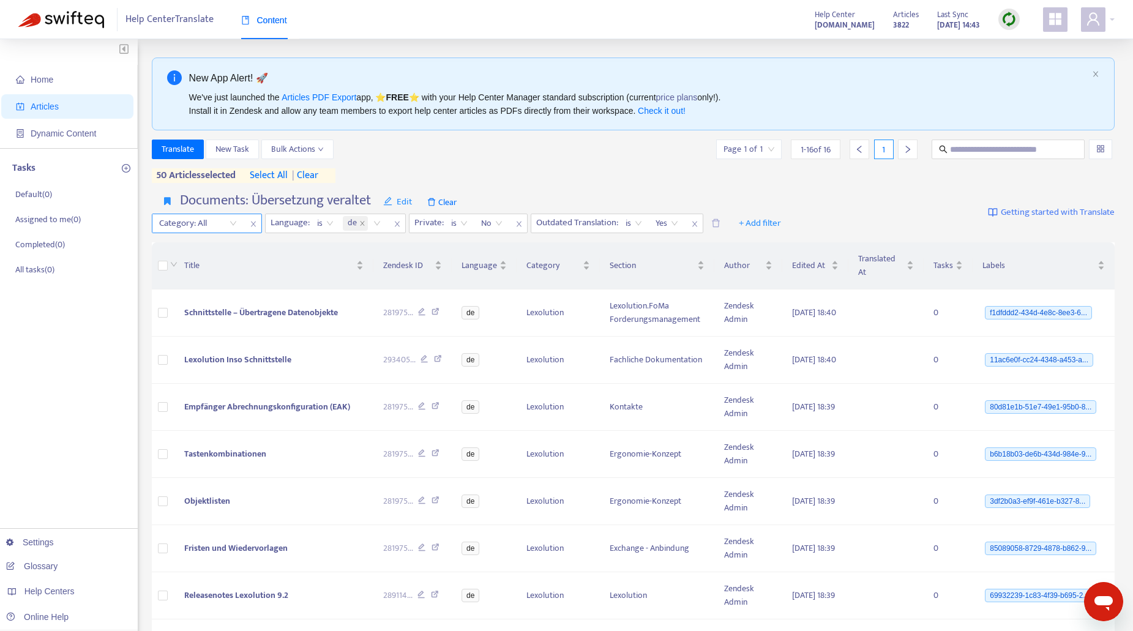
click at [230, 223] on div "Category: All" at bounding box center [197, 223] width 91 height 18
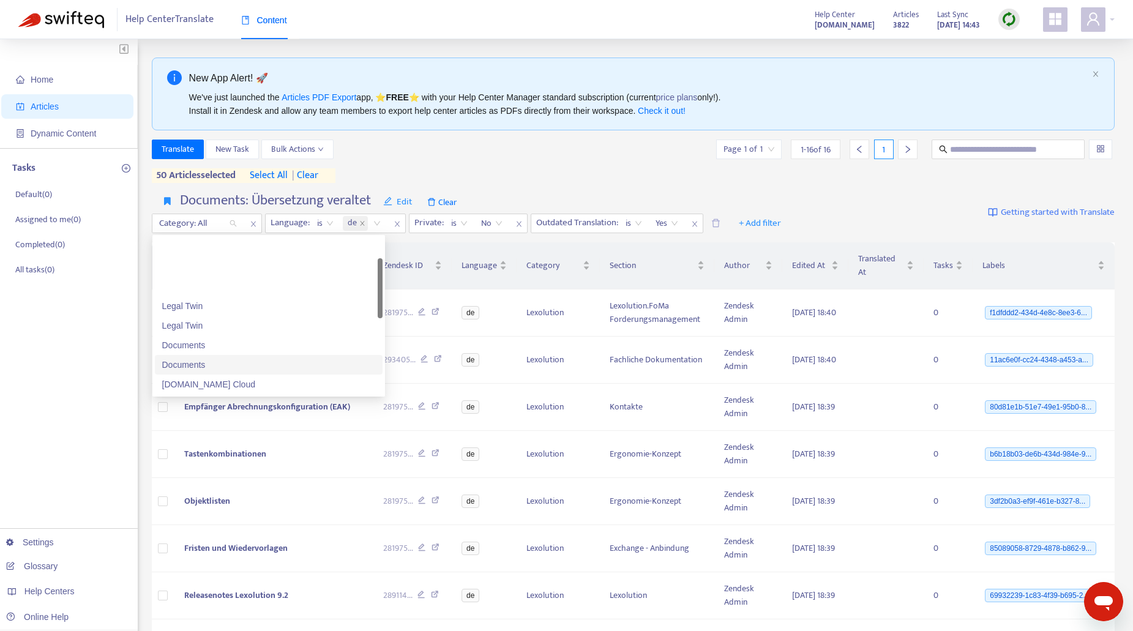
scroll to position [61, 0]
click at [190, 364] on div "Lexolution" at bounding box center [268, 362] width 213 height 13
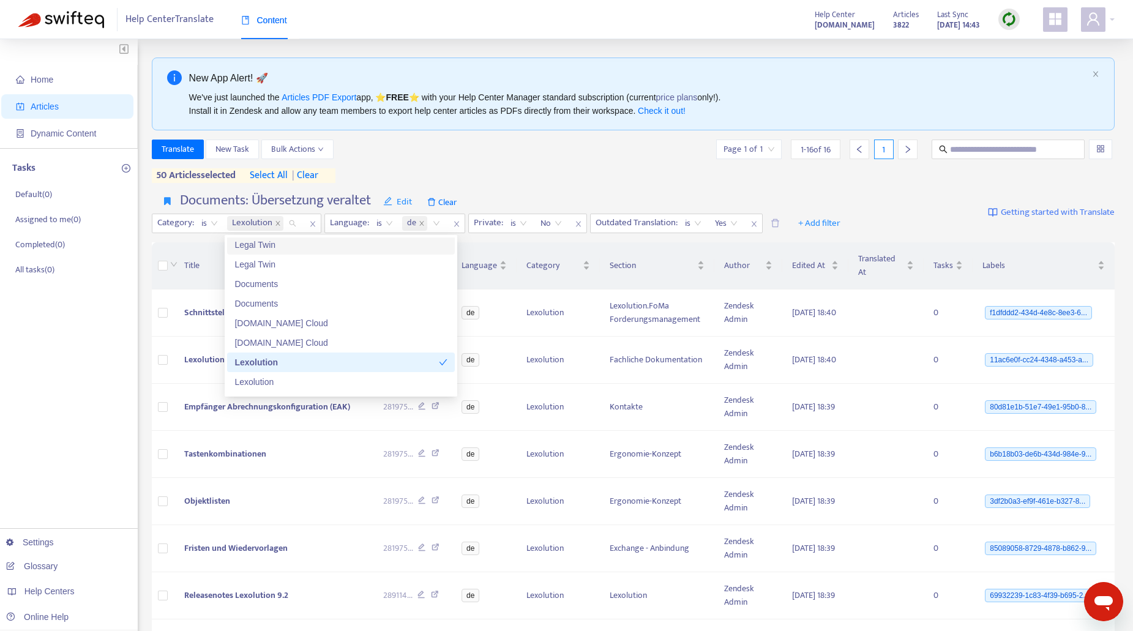
click at [542, 172] on div "Translate New Task Bulk Actions Page 1 of 1 1 - 16 of 16 1 50 articles selected…" at bounding box center [634, 161] width 964 height 43
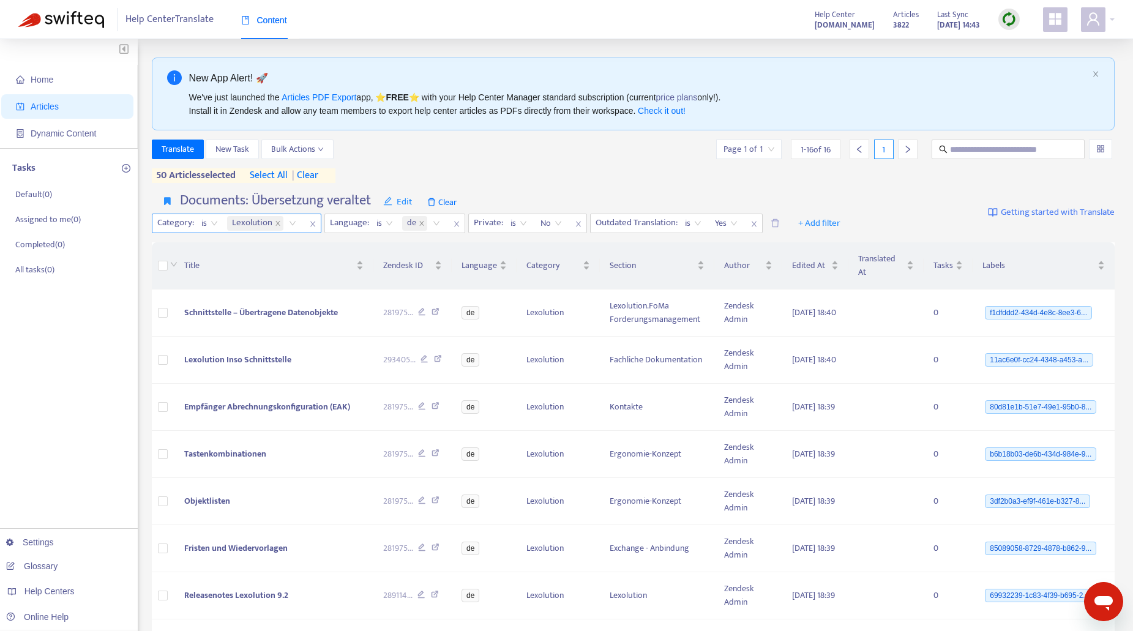
click at [291, 223] on div "Lexolution" at bounding box center [264, 223] width 78 height 18
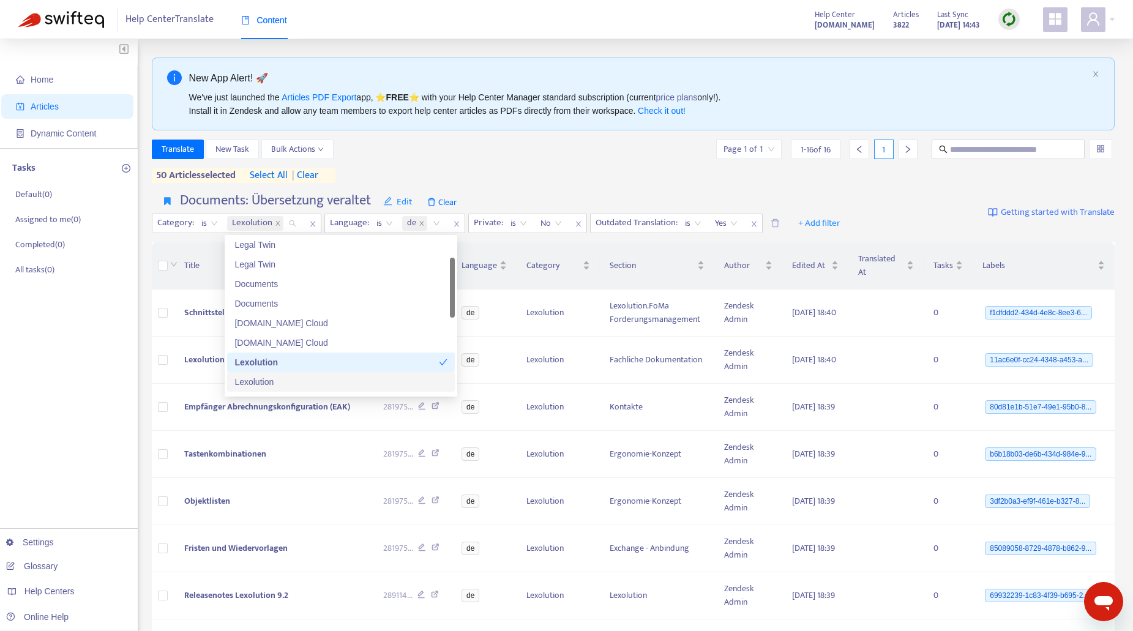
click at [258, 383] on div "Lexolution" at bounding box center [340, 381] width 213 height 13
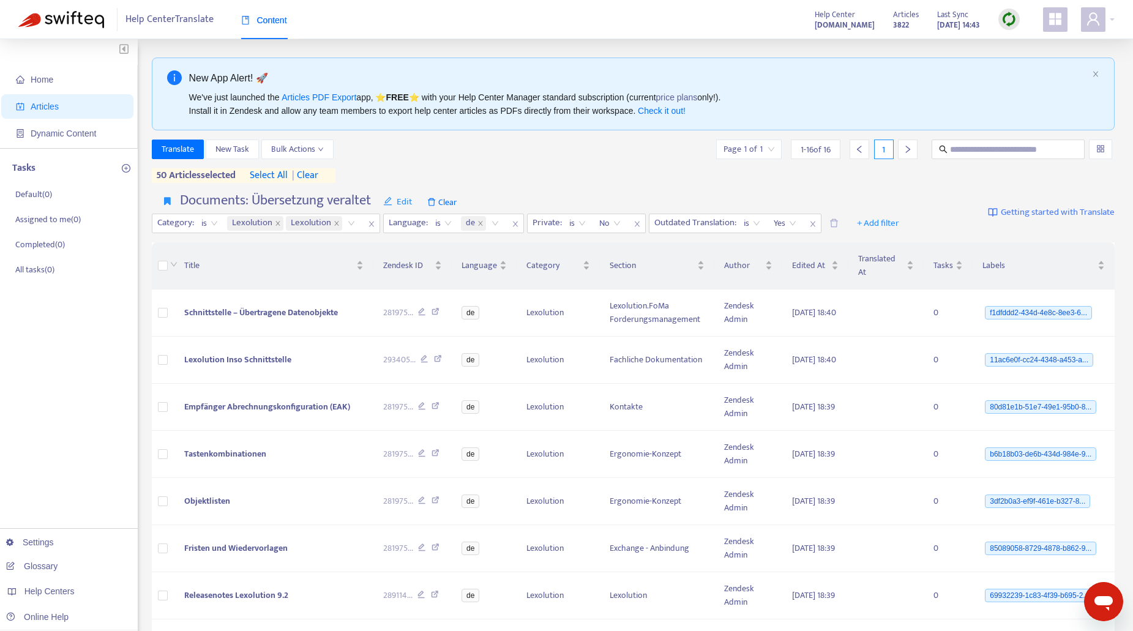
click at [582, 165] on div "Translate New Task Bulk Actions Page 1 of 1 1 - 16 of 16 1 50 articles selected…" at bounding box center [634, 161] width 964 height 43
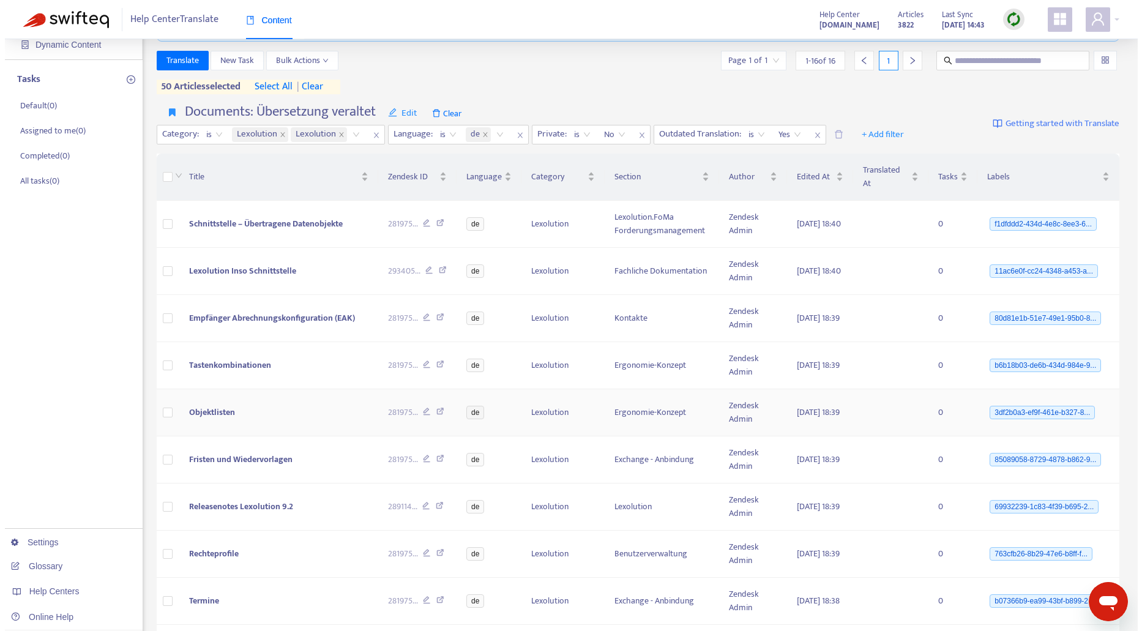
scroll to position [0, 0]
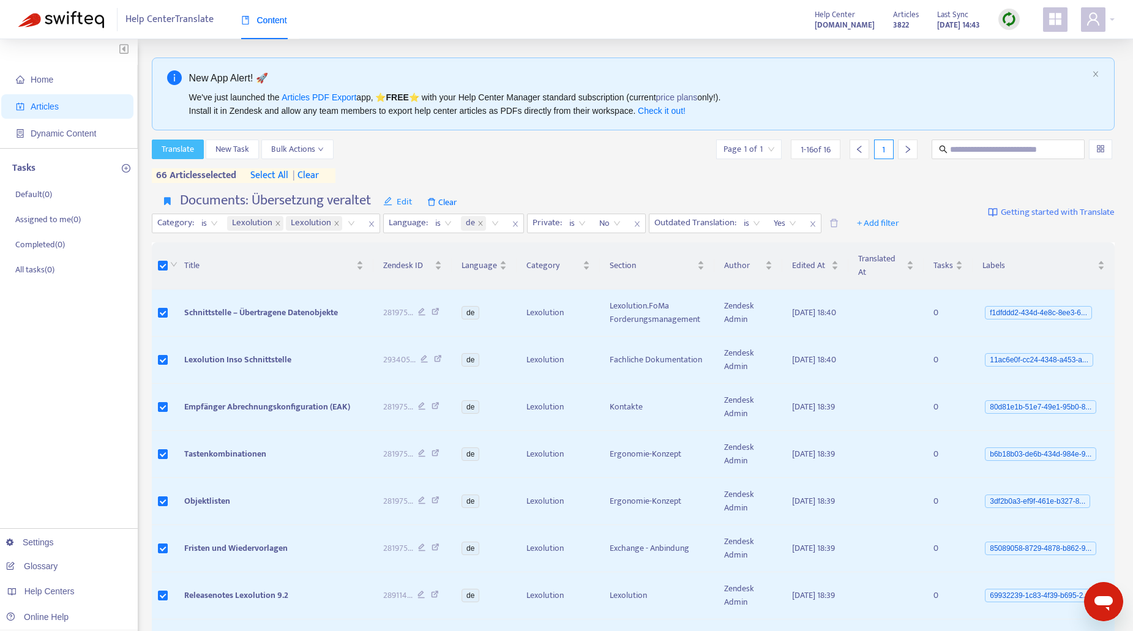
click at [176, 146] on span "Translate" at bounding box center [178, 149] width 32 height 13
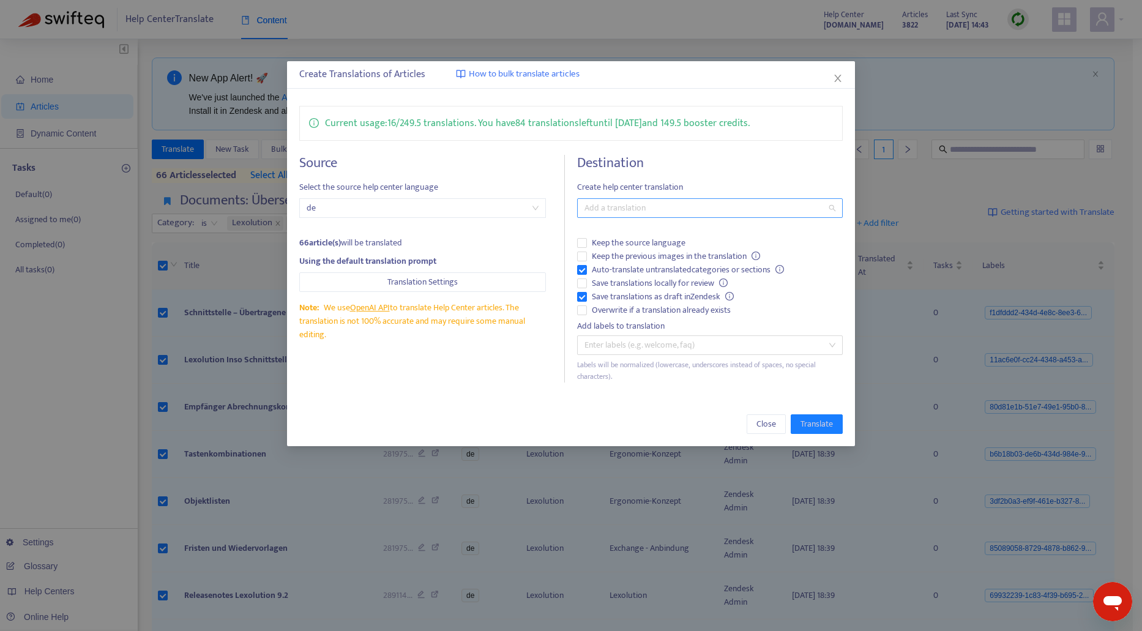
click at [739, 213] on div at bounding box center [703, 208] width 247 height 15
click at [646, 252] on div "English ([GEOGRAPHIC_DATA]) ( en-us )" at bounding box center [710, 251] width 246 height 13
click at [809, 425] on span "Translate" at bounding box center [817, 424] width 32 height 13
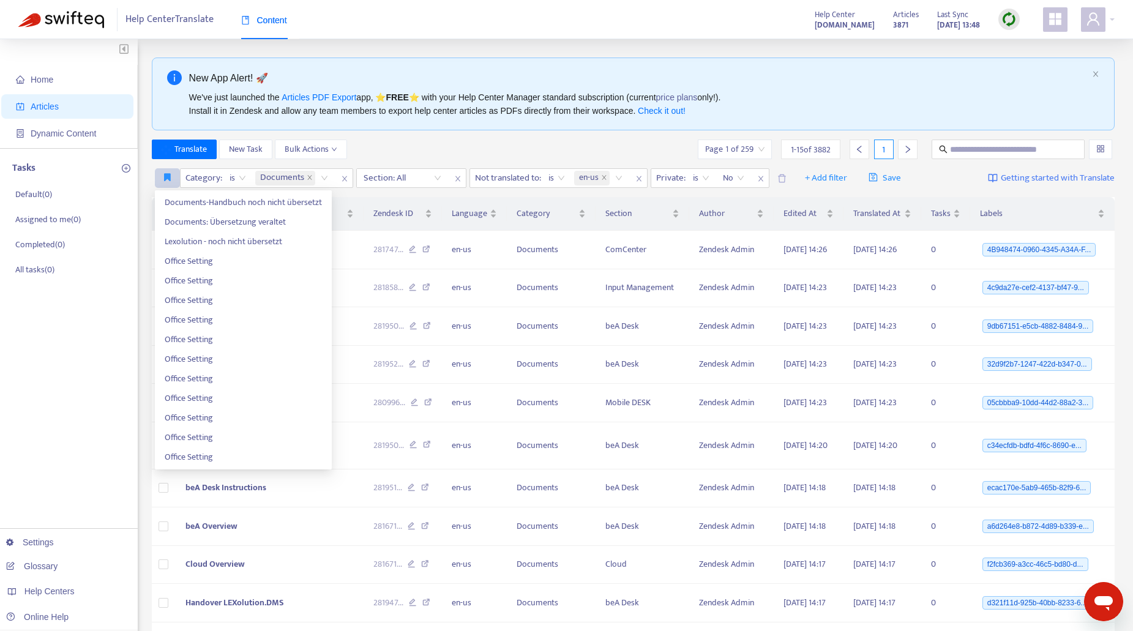
click at [168, 178] on icon "button" at bounding box center [167, 177] width 7 height 9
click at [184, 201] on span "Documents-Handbuch noch nicht übersetzt" at bounding box center [243, 202] width 157 height 13
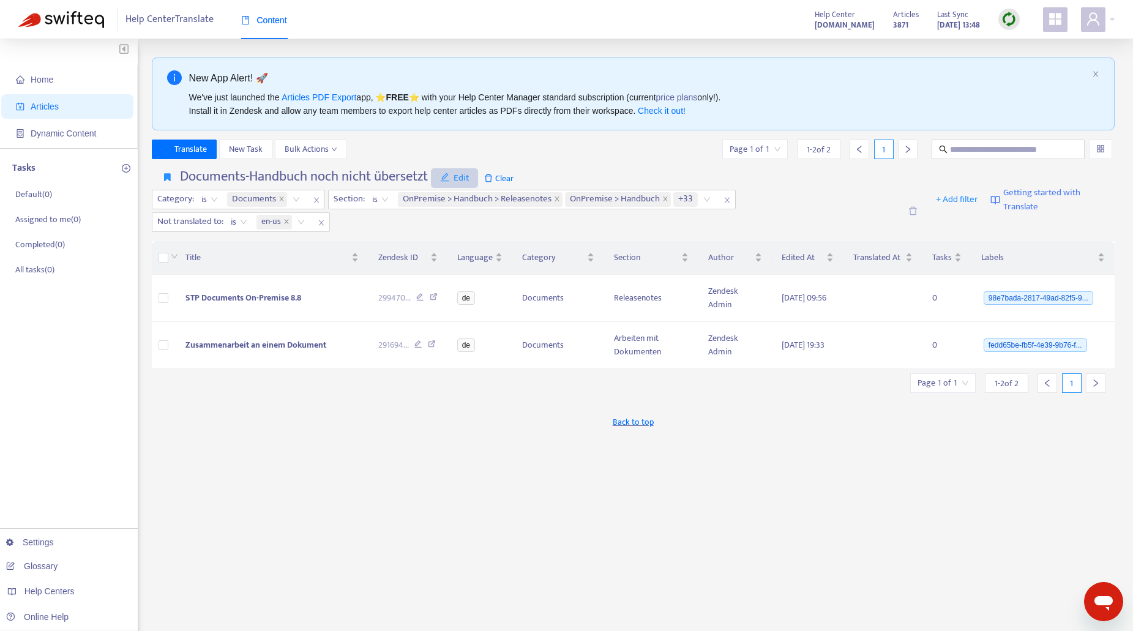
click at [466, 176] on span "Edit" at bounding box center [454, 178] width 29 height 15
click at [456, 177] on span "Edit" at bounding box center [454, 178] width 29 height 15
click at [466, 222] on span "Change name" at bounding box center [468, 221] width 50 height 13
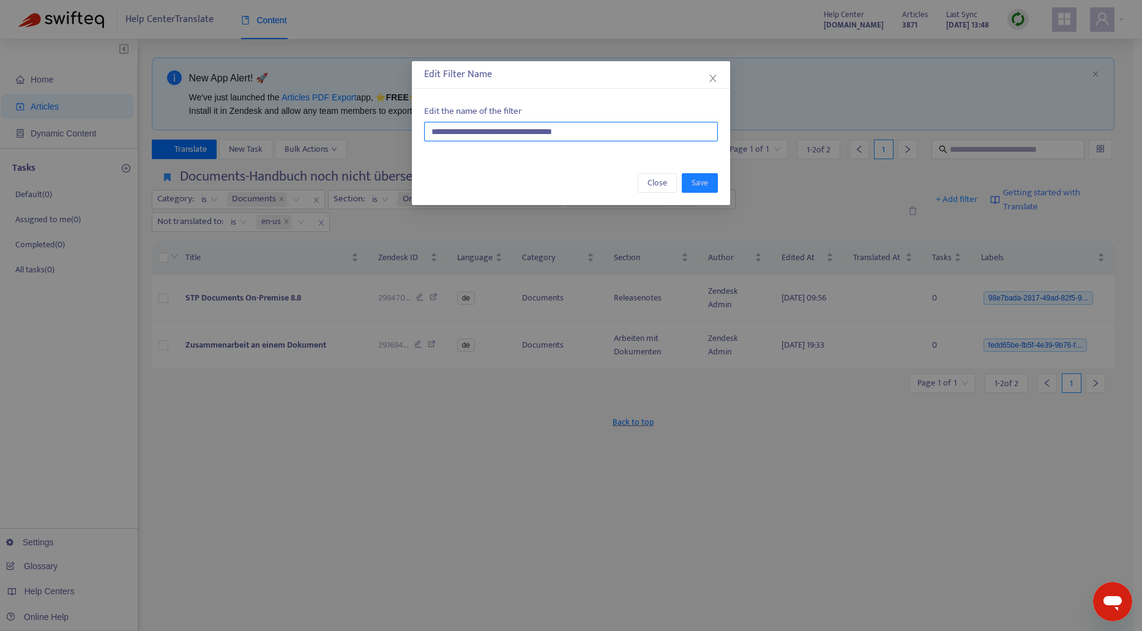
drag, startPoint x: 517, startPoint y: 132, endPoint x: 513, endPoint y: 144, distance: 12.8
click at [516, 133] on input "**********" at bounding box center [571, 132] width 294 height 20
type input "**********"
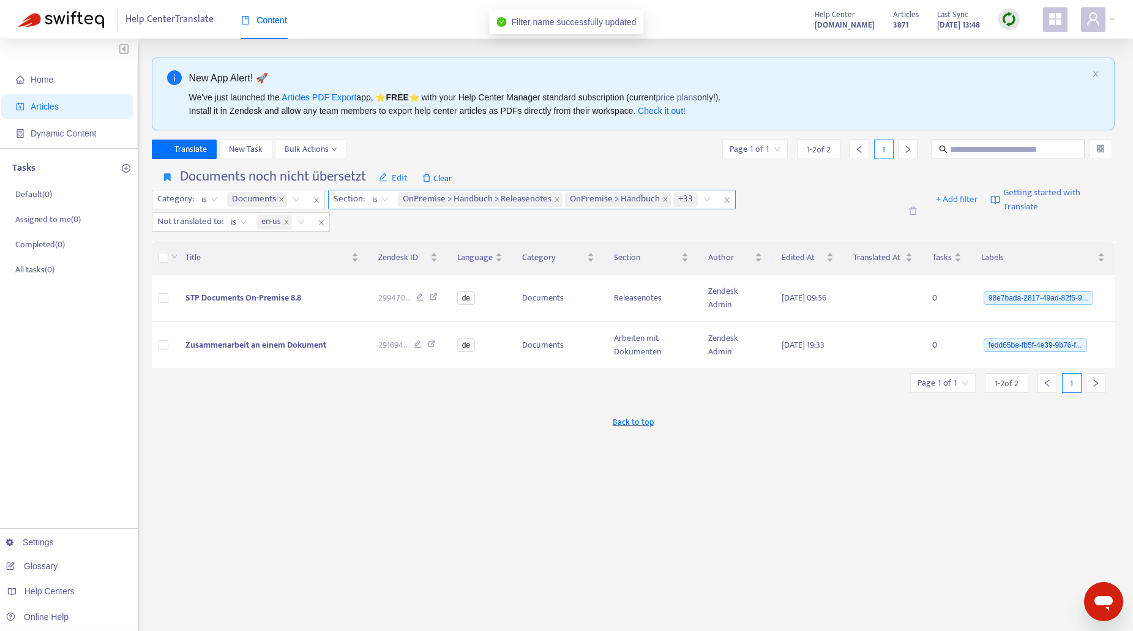
click at [728, 201] on icon "close" at bounding box center [726, 200] width 5 height 6
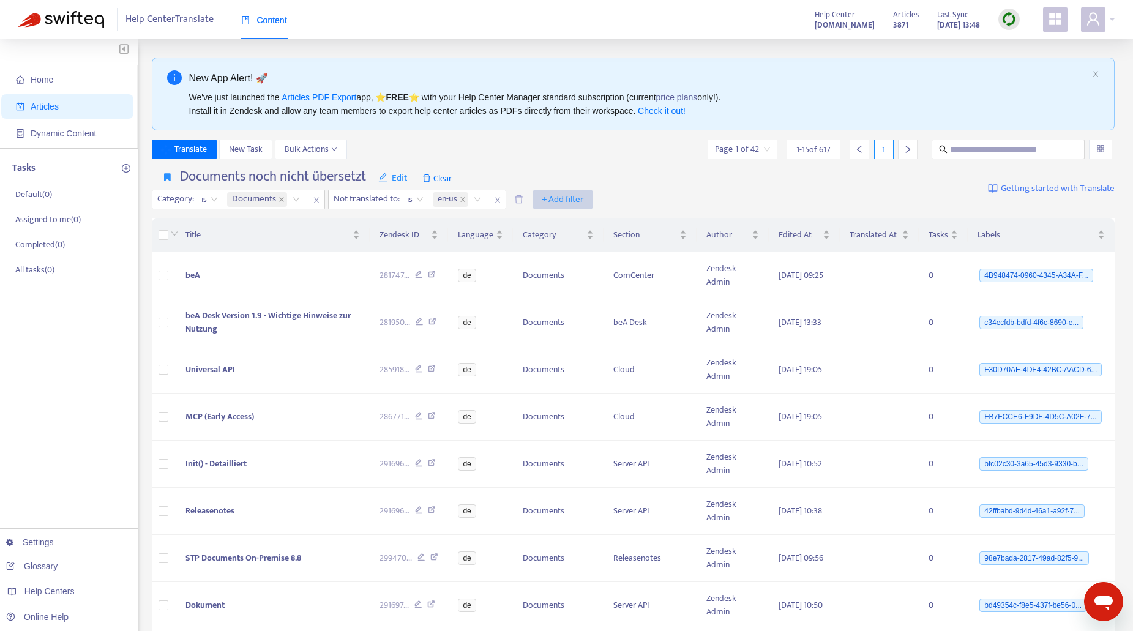
click at [563, 200] on span "+ Add filter" at bounding box center [563, 199] width 42 height 15
click at [561, 321] on span "Private" at bounding box center [583, 321] width 77 height 13
click at [593, 199] on input "search" at bounding box center [556, 199] width 78 height 18
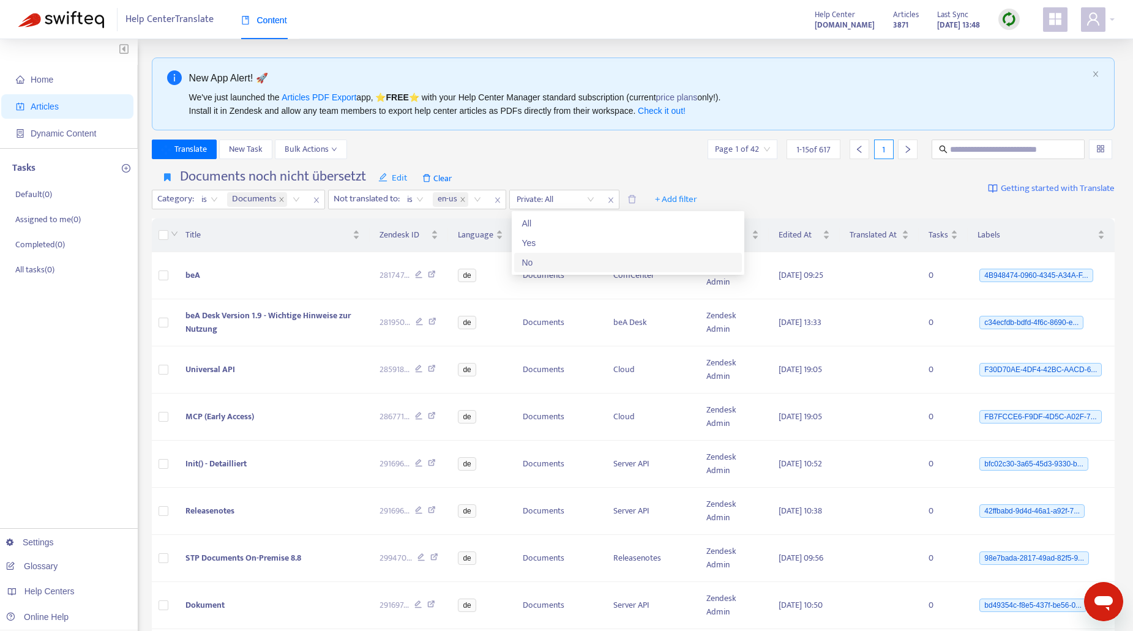
click at [529, 261] on div "No" at bounding box center [628, 262] width 213 height 13
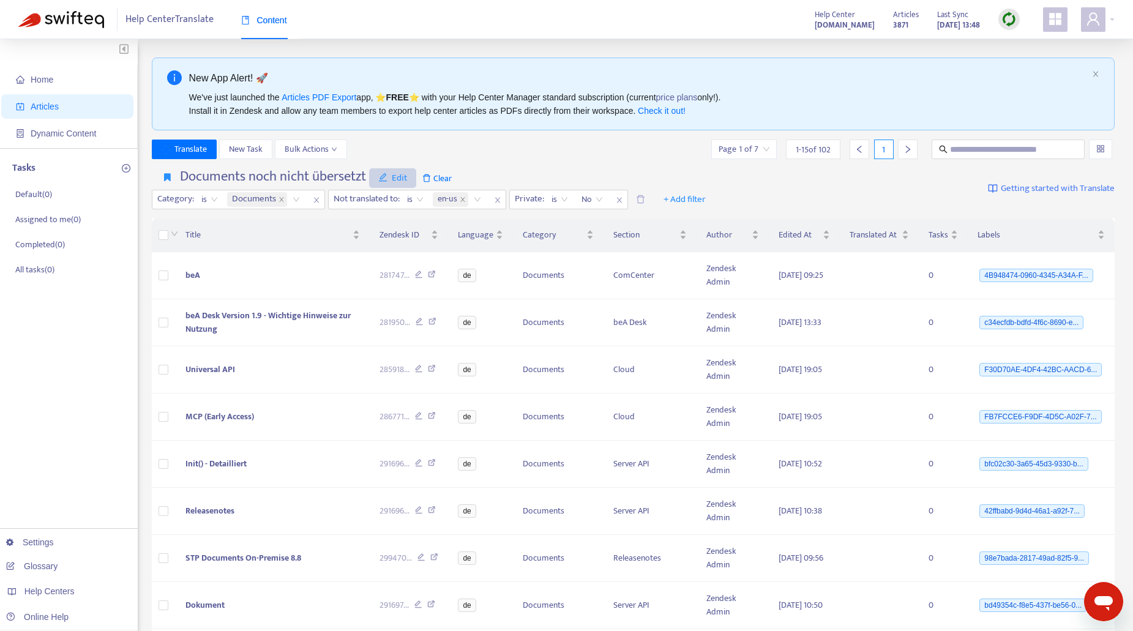
click at [391, 178] on span "Edit" at bounding box center [392, 178] width 29 height 15
click at [386, 204] on span "Save" at bounding box center [406, 202] width 50 height 13
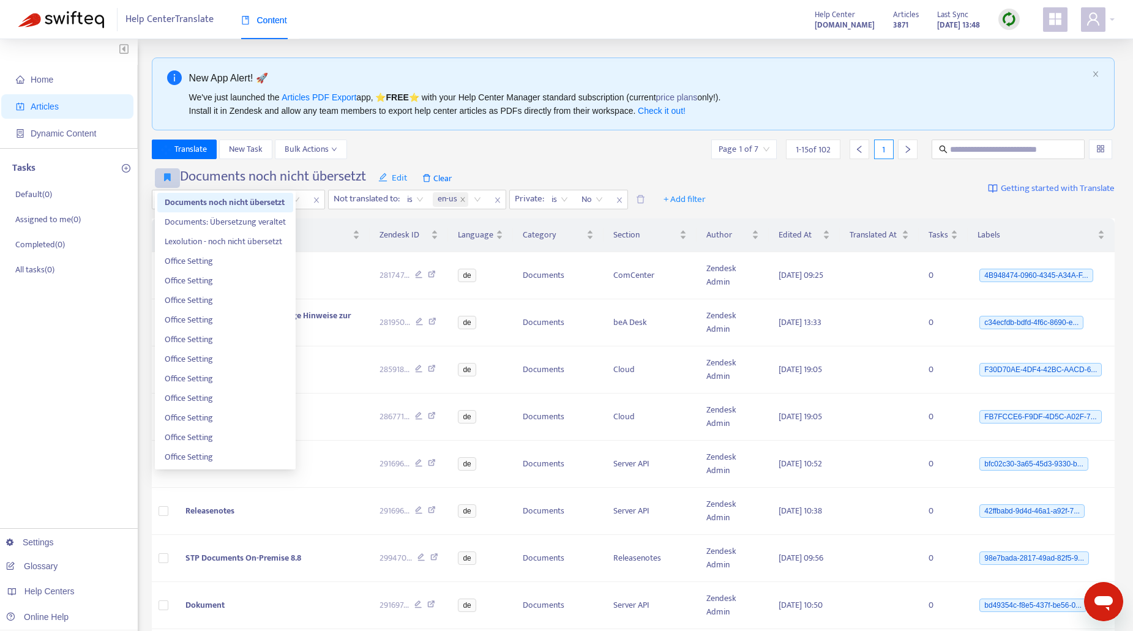
click at [162, 184] on button "button" at bounding box center [167, 178] width 25 height 20
click at [174, 238] on span "Lexolution - noch nicht übersetzt" at bounding box center [225, 241] width 121 height 13
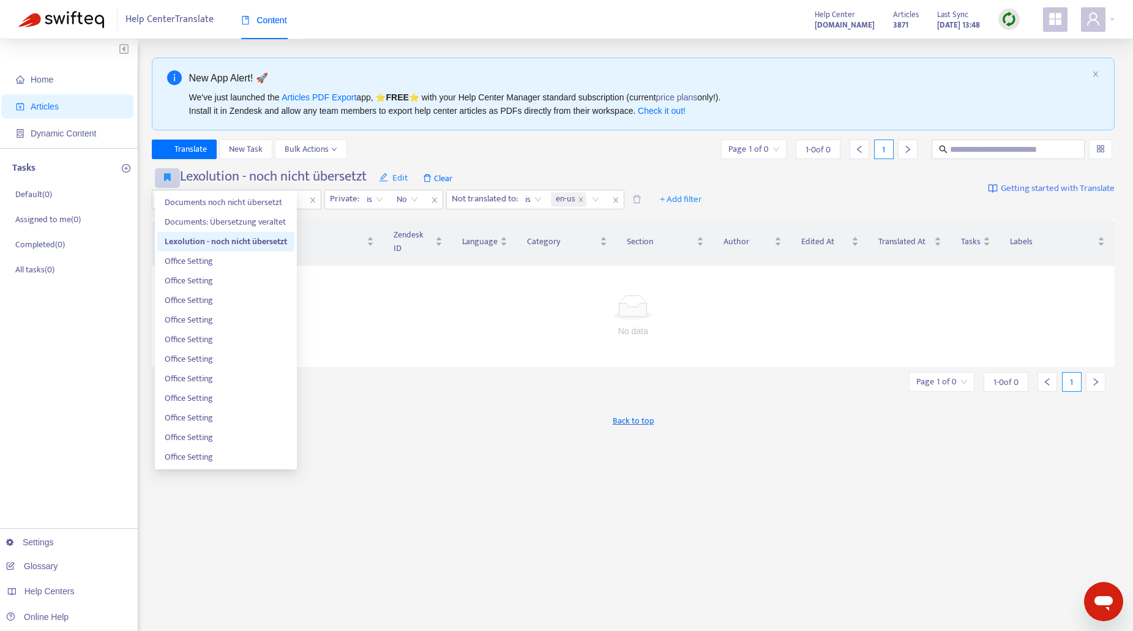
click at [165, 179] on icon "button" at bounding box center [167, 177] width 7 height 9
click at [197, 202] on span "Documents noch nicht übersetzt" at bounding box center [226, 202] width 122 height 13
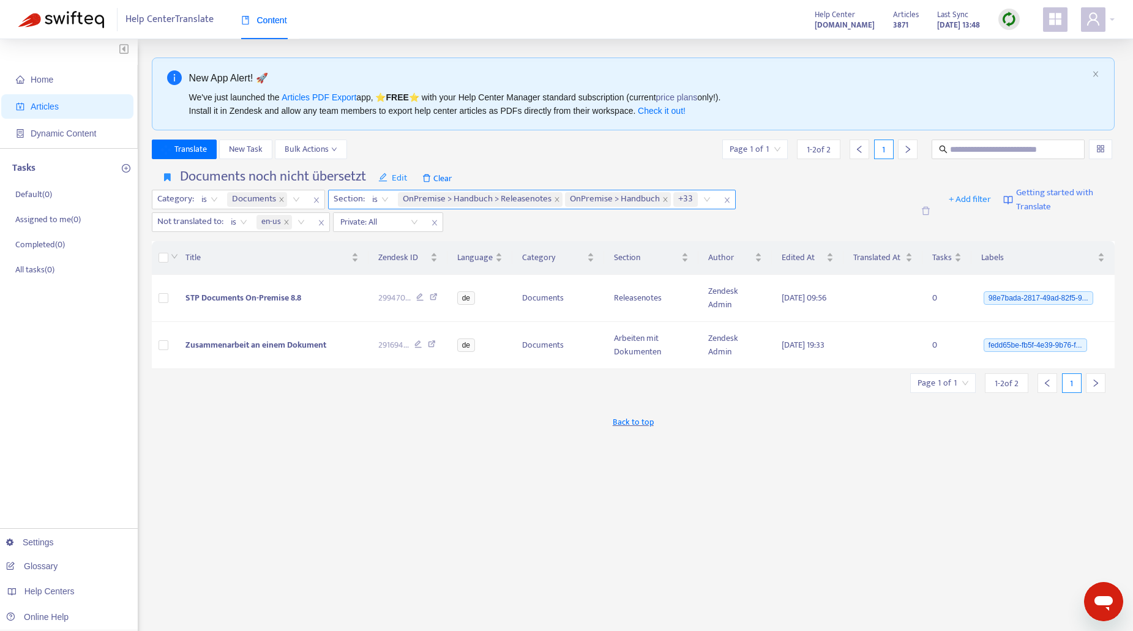
click at [728, 201] on icon "close" at bounding box center [726, 200] width 5 height 6
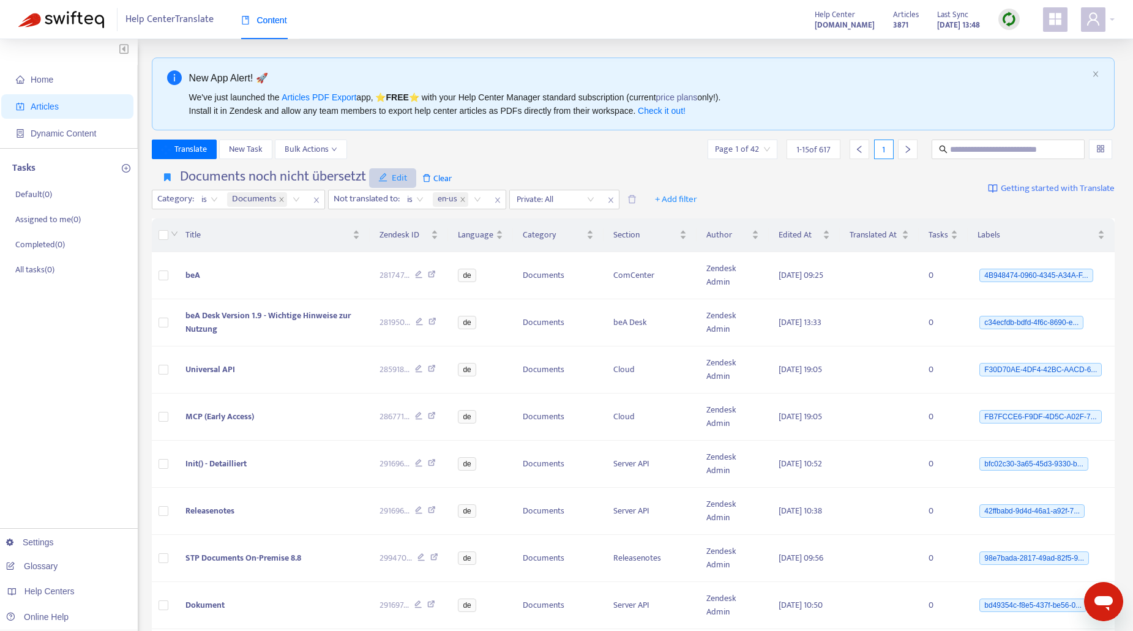
click at [400, 177] on span "Edit" at bounding box center [392, 178] width 29 height 15
click at [393, 200] on span "Save" at bounding box center [406, 202] width 50 height 13
click at [593, 197] on input "search" at bounding box center [556, 199] width 78 height 18
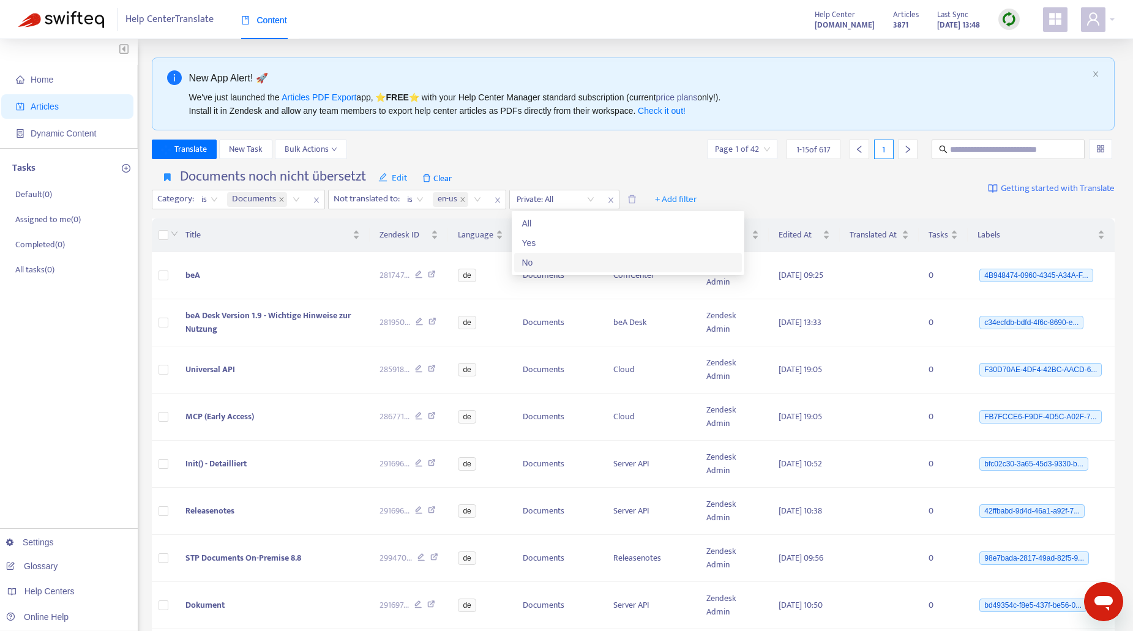
click at [536, 261] on div "No" at bounding box center [628, 262] width 213 height 13
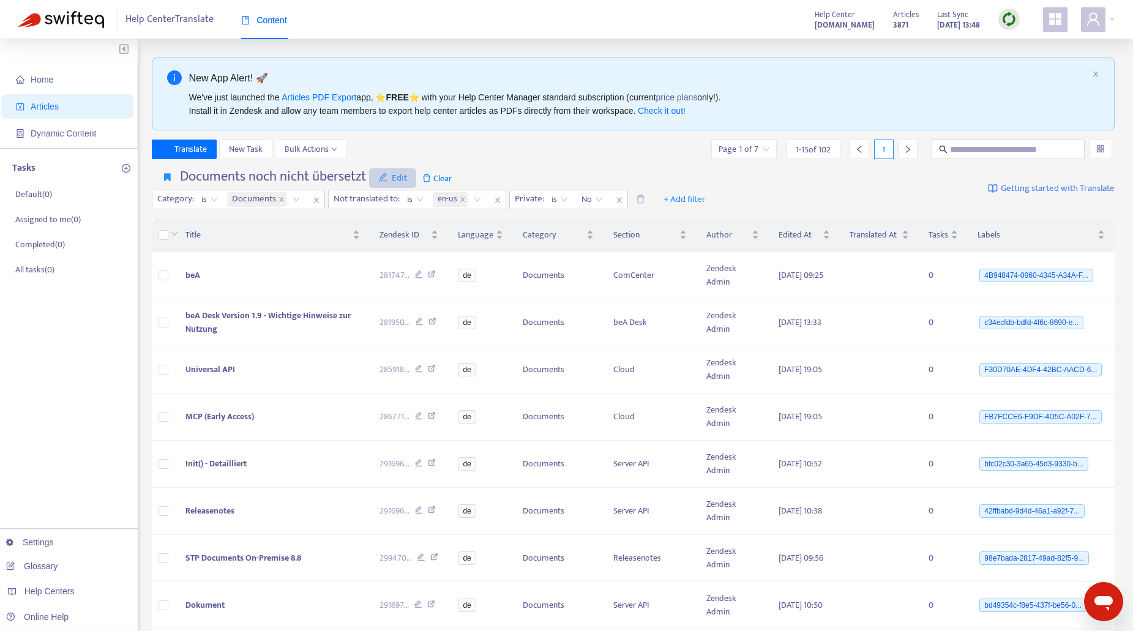
click at [397, 178] on span "Edit" at bounding box center [392, 178] width 29 height 15
click at [397, 200] on span "Save" at bounding box center [406, 202] width 50 height 13
click at [684, 162] on div "Translate New Task Bulk Actions Page 1 of 7 1 - 15 of 102 1" at bounding box center [634, 152] width 964 height 24
click at [167, 180] on icon "button" at bounding box center [167, 177] width 7 height 9
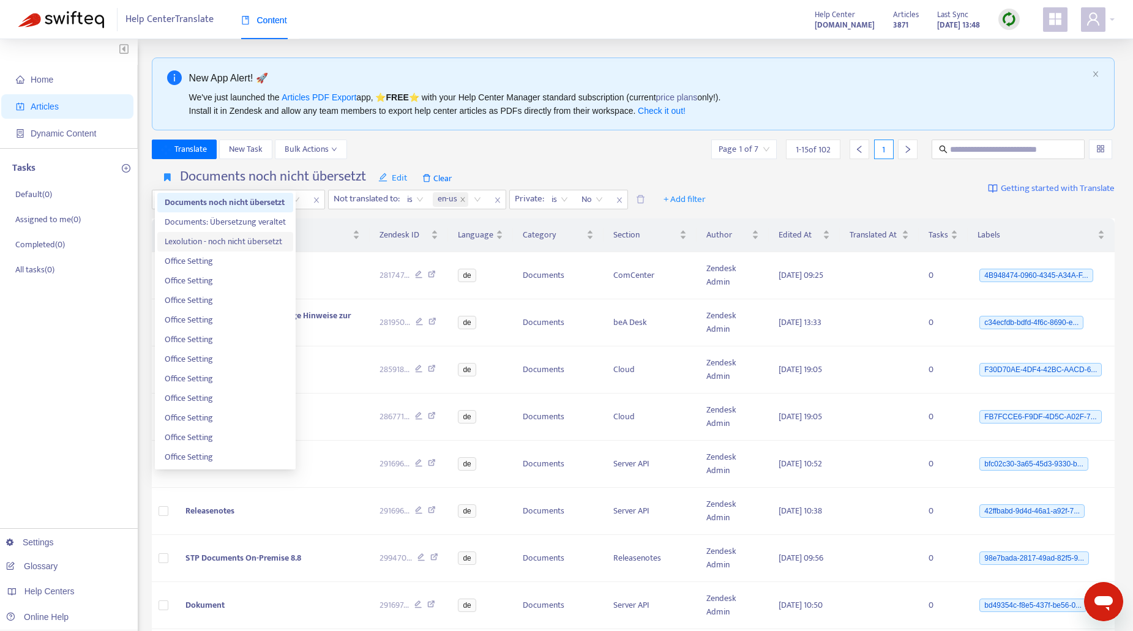
click at [196, 242] on span "Lexolution - noch nicht übersetzt" at bounding box center [225, 241] width 121 height 13
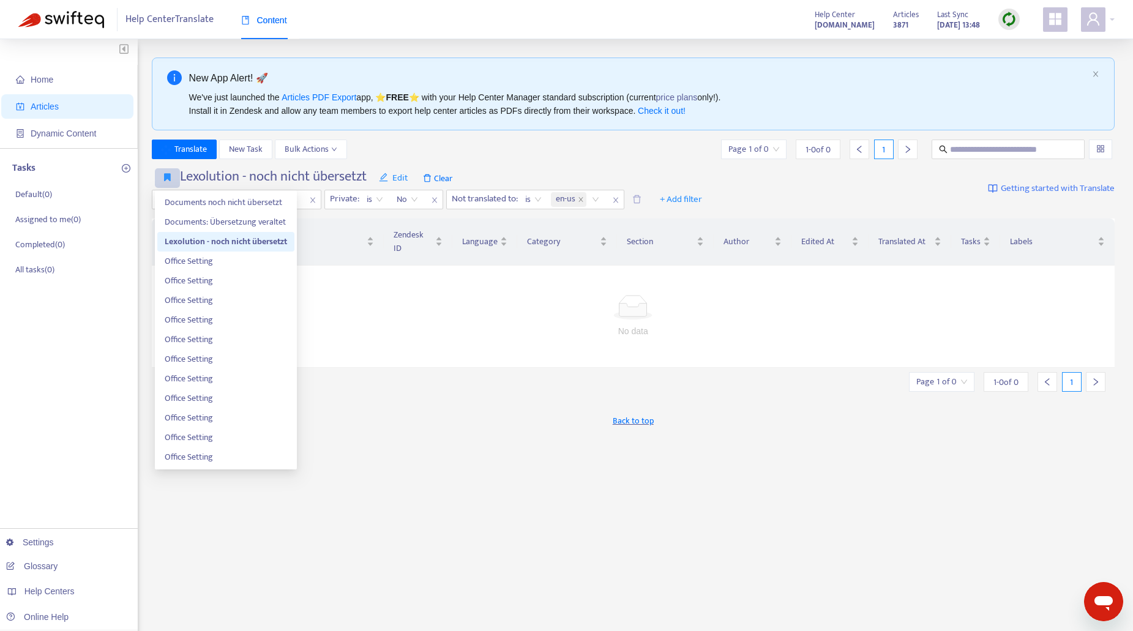
click at [167, 178] on icon "button" at bounding box center [167, 177] width 7 height 9
click at [173, 200] on span "Documents noch nicht übersetzt" at bounding box center [226, 202] width 122 height 13
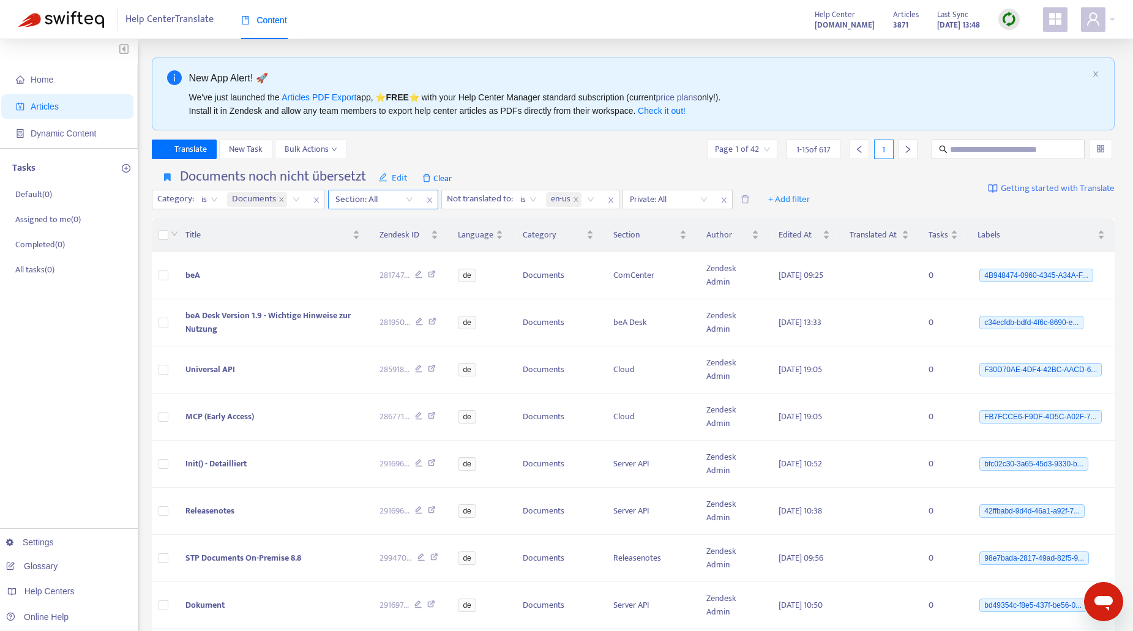
click at [426, 200] on icon "close" at bounding box center [429, 200] width 7 height 7
click at [394, 178] on span "Edit" at bounding box center [392, 178] width 29 height 15
click at [391, 201] on span "Save" at bounding box center [406, 202] width 50 height 13
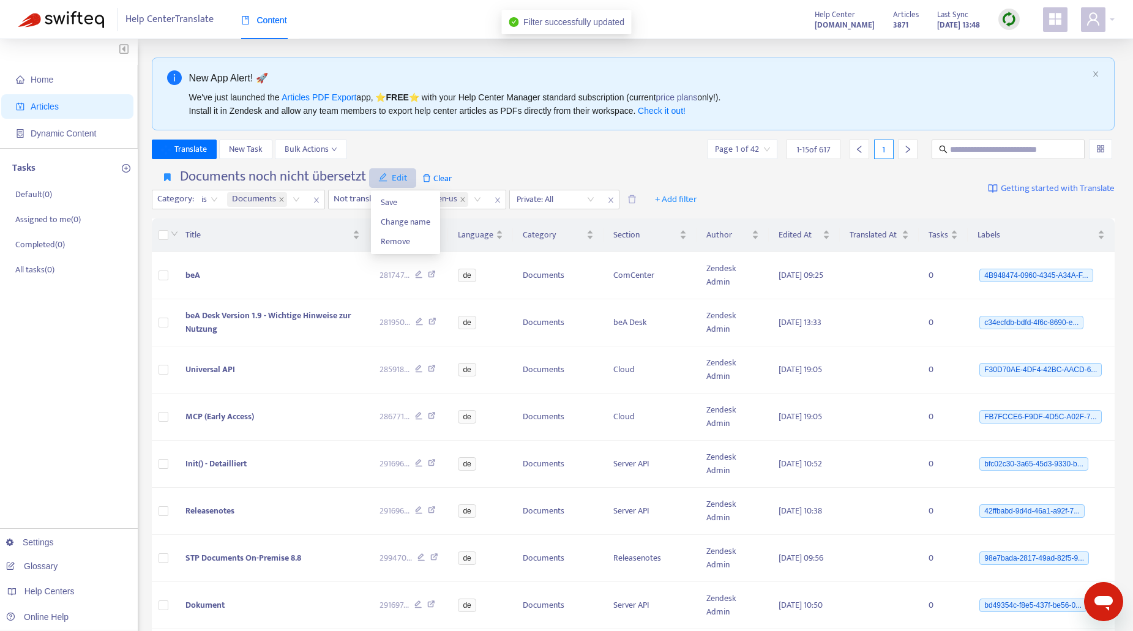
click at [394, 177] on span "Edit" at bounding box center [392, 178] width 29 height 15
click at [387, 205] on span "Save" at bounding box center [406, 202] width 50 height 13
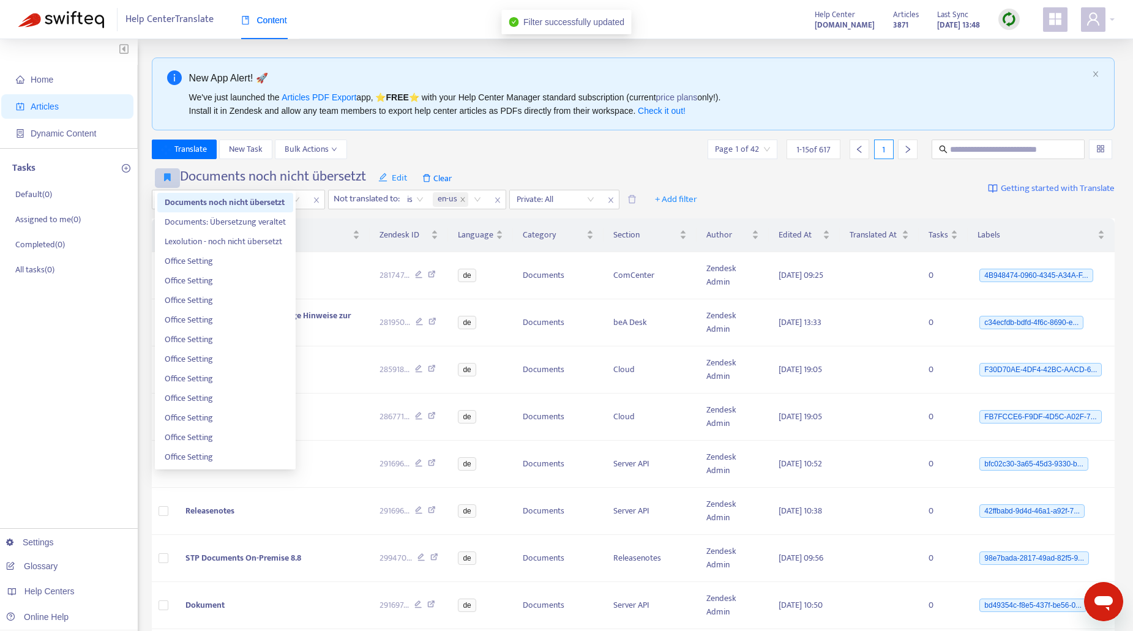
click at [169, 179] on icon "button" at bounding box center [167, 177] width 7 height 9
click at [175, 201] on span "Documents noch nicht übersetzt" at bounding box center [225, 202] width 121 height 13
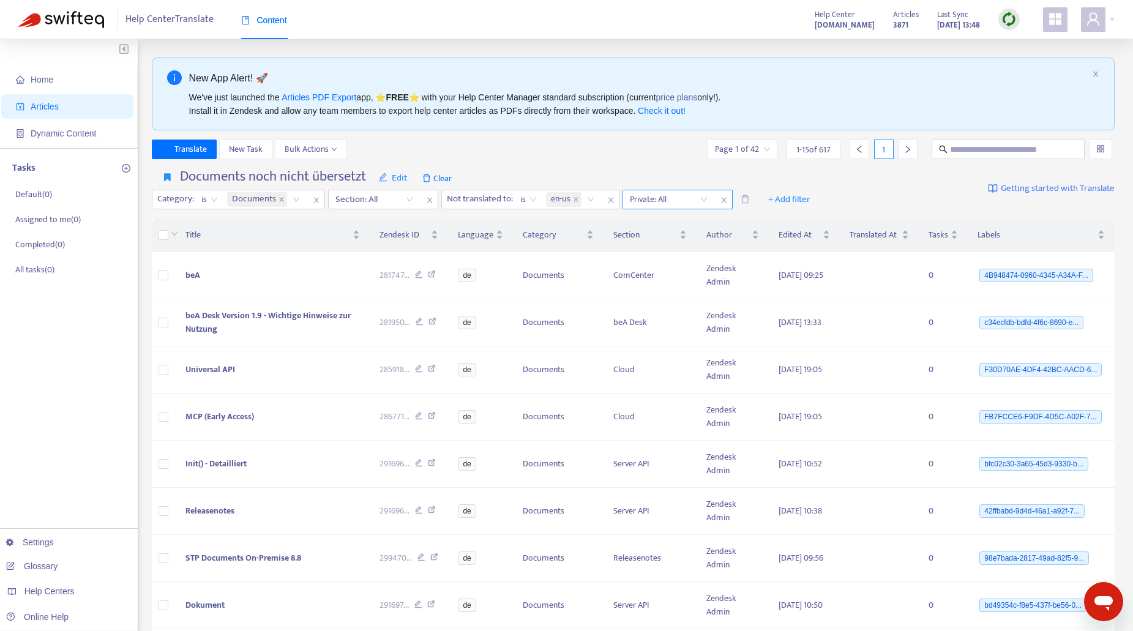
click at [702, 198] on input "search" at bounding box center [669, 199] width 78 height 18
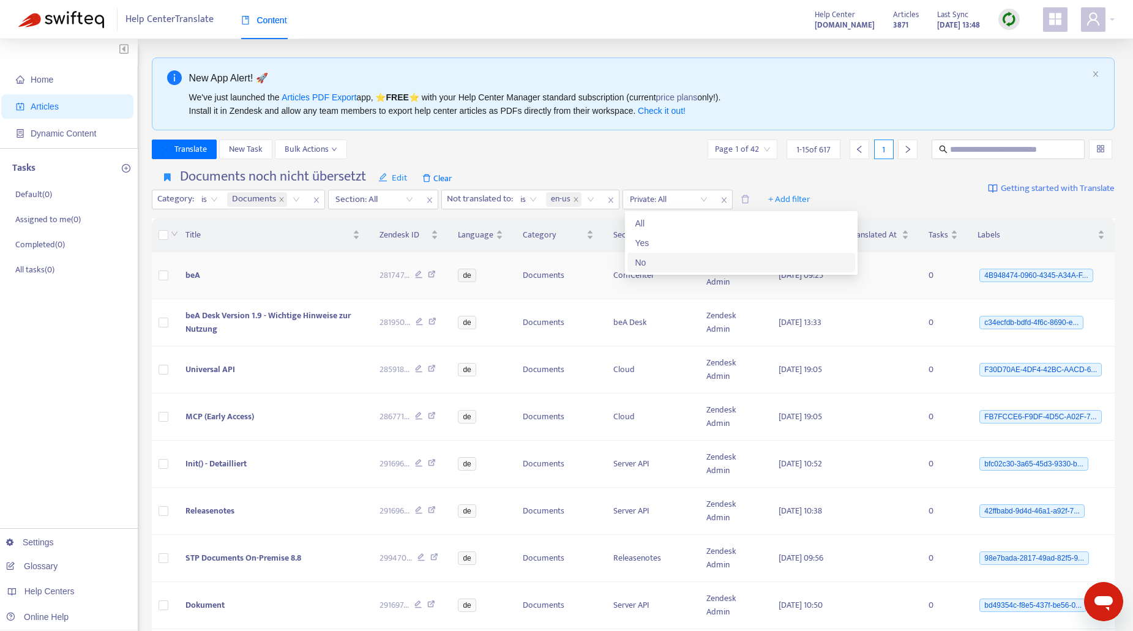
click at [647, 260] on div "No" at bounding box center [741, 262] width 213 height 13
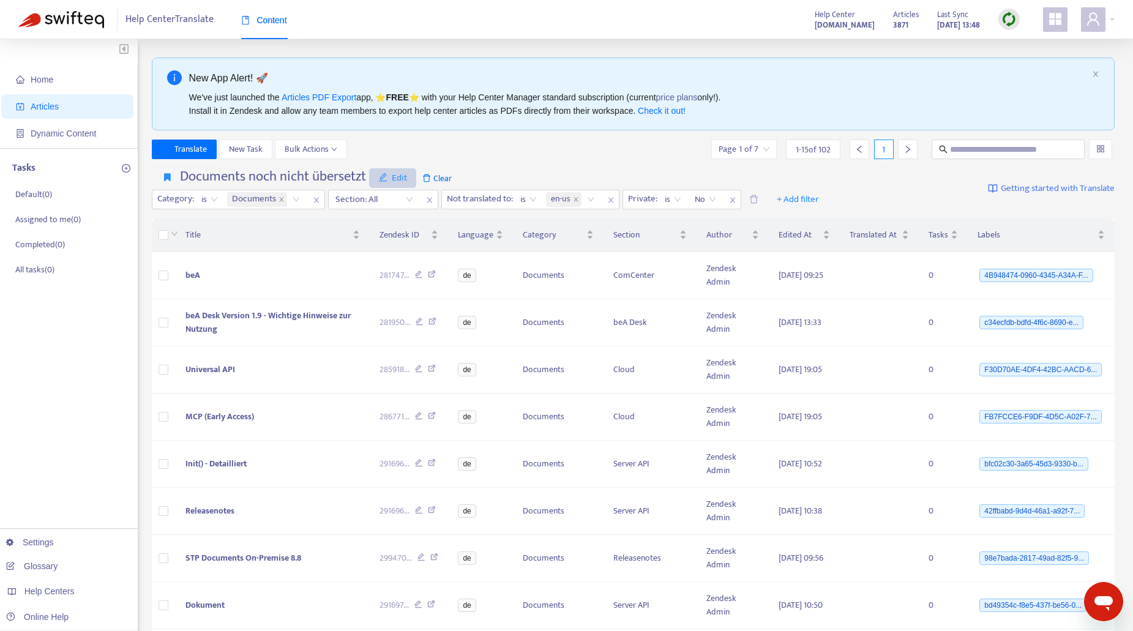
click at [397, 180] on span "Edit" at bounding box center [392, 178] width 29 height 15
click at [393, 203] on span "Save" at bounding box center [406, 202] width 50 height 13
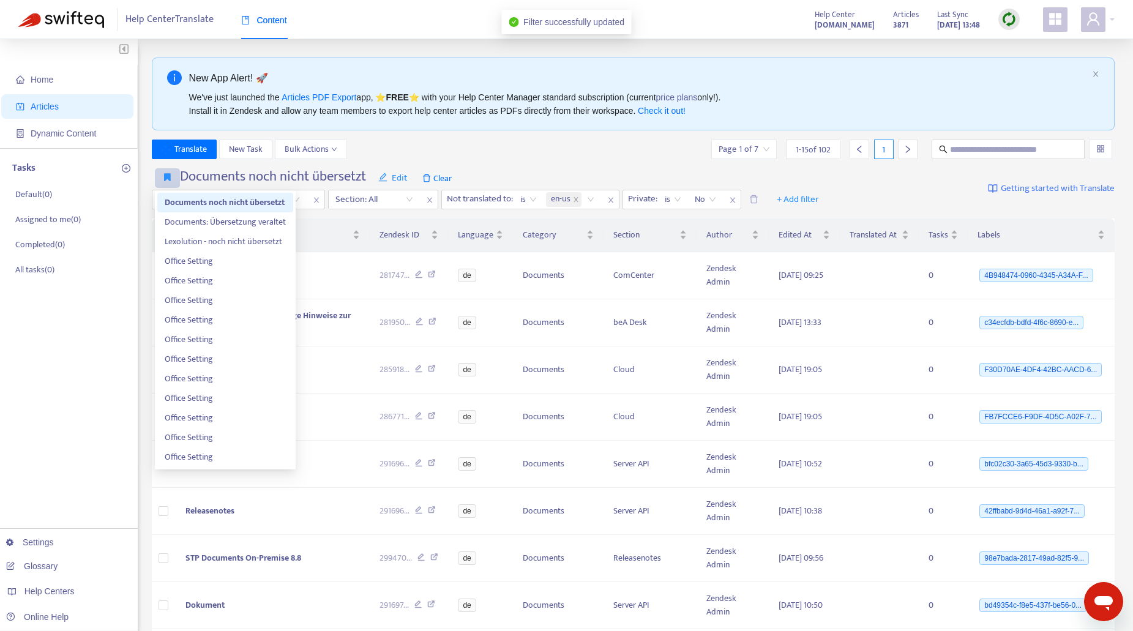
click at [170, 179] on icon "button" at bounding box center [167, 177] width 7 height 9
click at [181, 201] on span "Documents noch nicht übersetzt" at bounding box center [225, 202] width 121 height 13
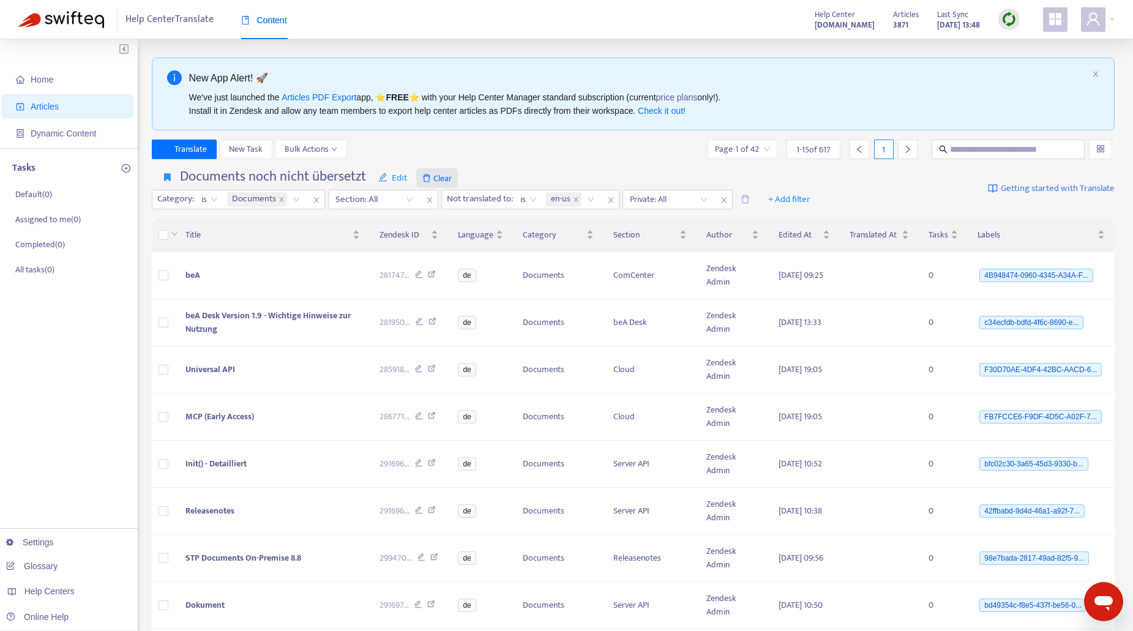
click at [441, 176] on span "Clear" at bounding box center [437, 178] width 42 height 20
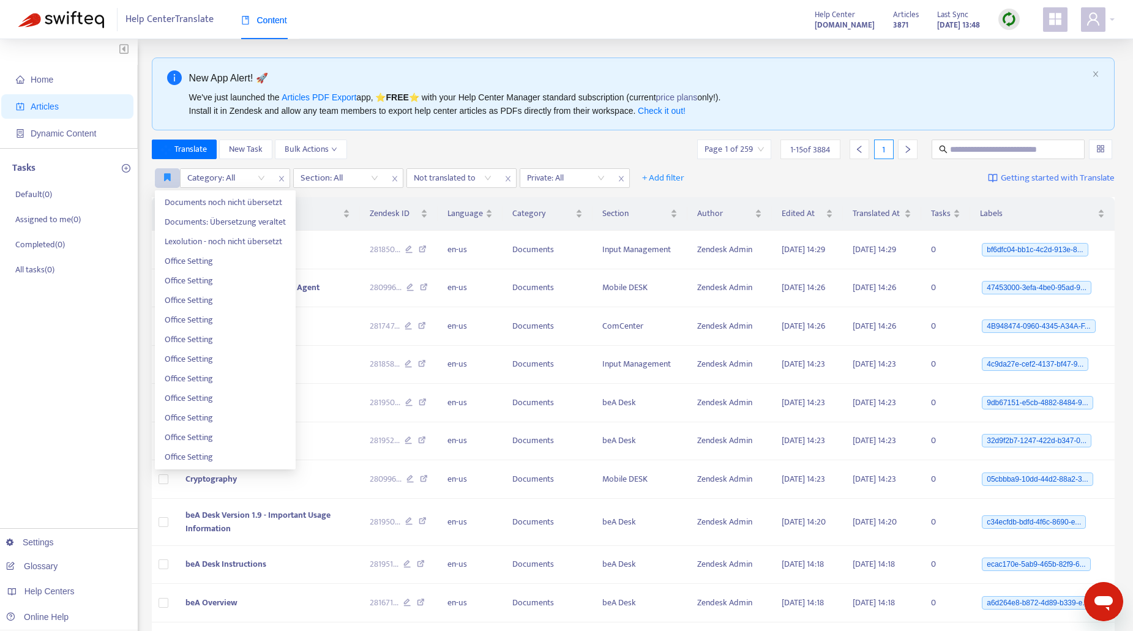
click at [167, 178] on icon "button" at bounding box center [167, 177] width 7 height 9
click at [171, 200] on span "Documents noch nicht übersetzt" at bounding box center [225, 202] width 121 height 13
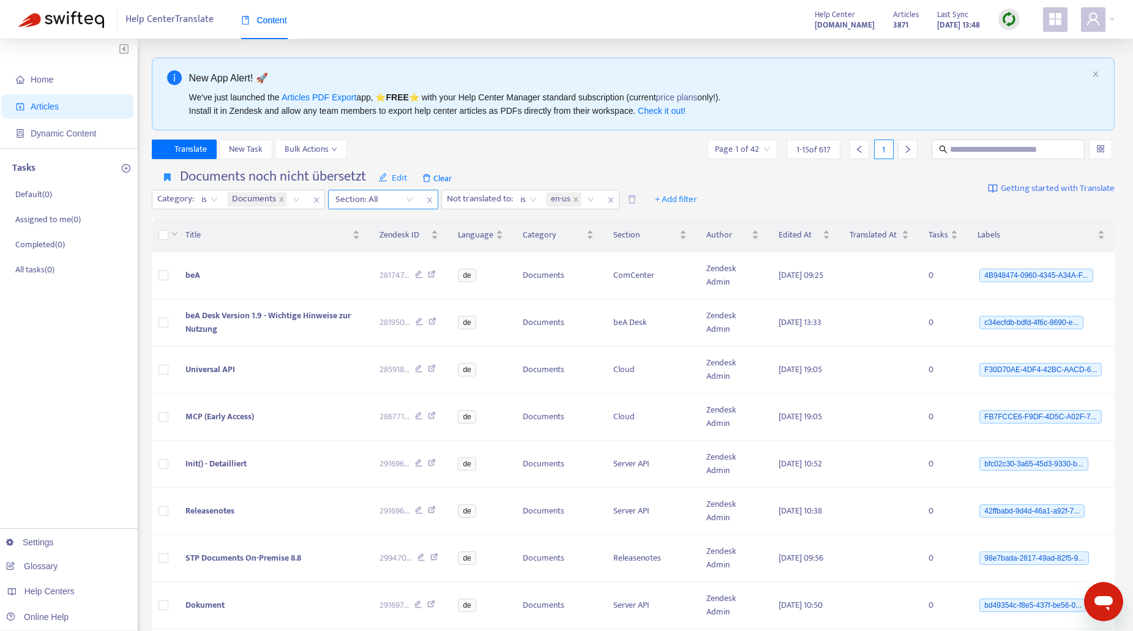
click at [429, 200] on icon "close" at bounding box center [429, 200] width 7 height 7
click at [402, 178] on span "Edit" at bounding box center [392, 178] width 29 height 15
click at [399, 200] on span "Save" at bounding box center [406, 202] width 50 height 13
click at [438, 179] on span "Clear" at bounding box center [437, 178] width 42 height 20
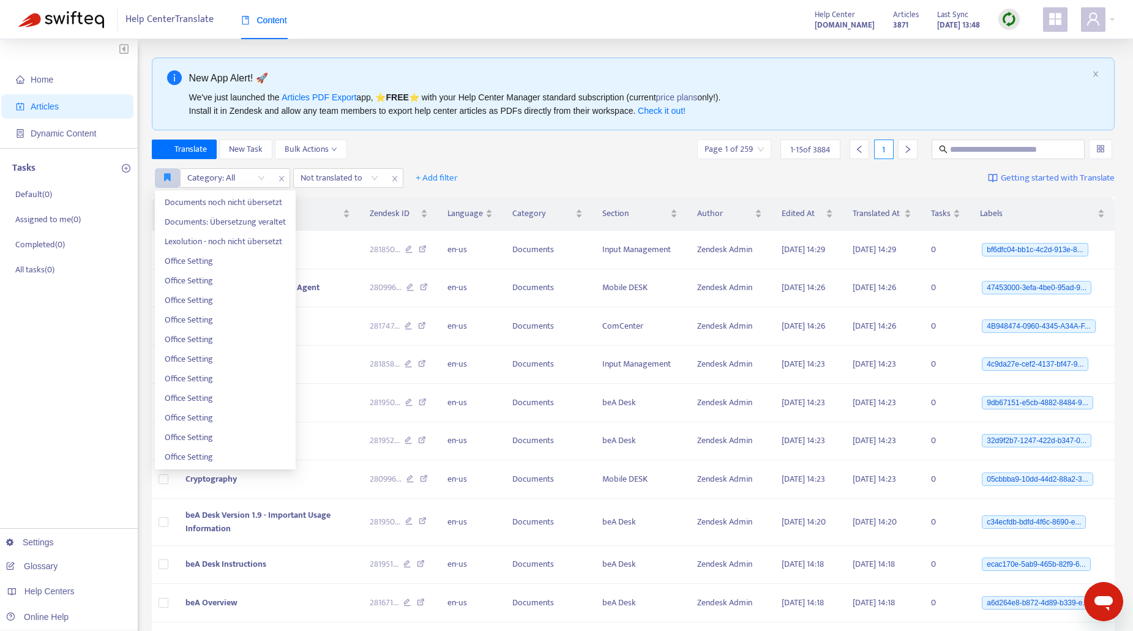
click at [173, 178] on button "button" at bounding box center [167, 178] width 25 height 20
click at [174, 200] on span "Documents noch nicht übersetzt" at bounding box center [225, 202] width 121 height 13
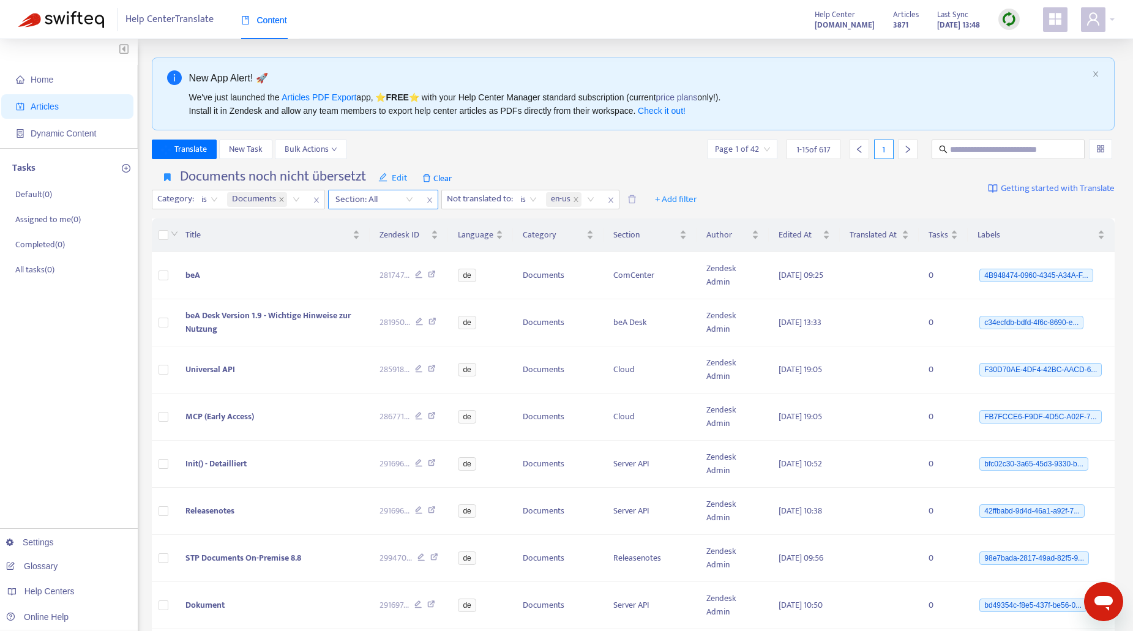
click at [428, 203] on icon "close" at bounding box center [429, 200] width 5 height 6
click at [395, 182] on span "Edit" at bounding box center [392, 178] width 29 height 15
click at [395, 200] on span "Save" at bounding box center [406, 202] width 50 height 13
click at [438, 177] on span "Clear" at bounding box center [437, 178] width 42 height 20
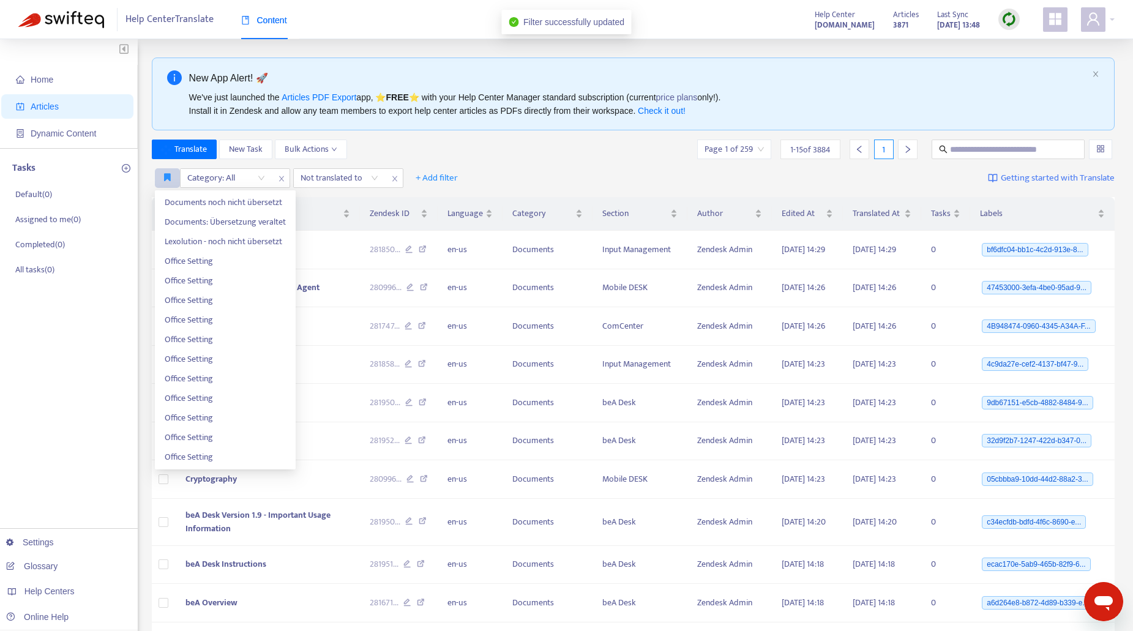
click at [168, 179] on icon "button" at bounding box center [167, 177] width 7 height 9
click at [179, 200] on span "Documents noch nicht übersetzt" at bounding box center [225, 202] width 121 height 13
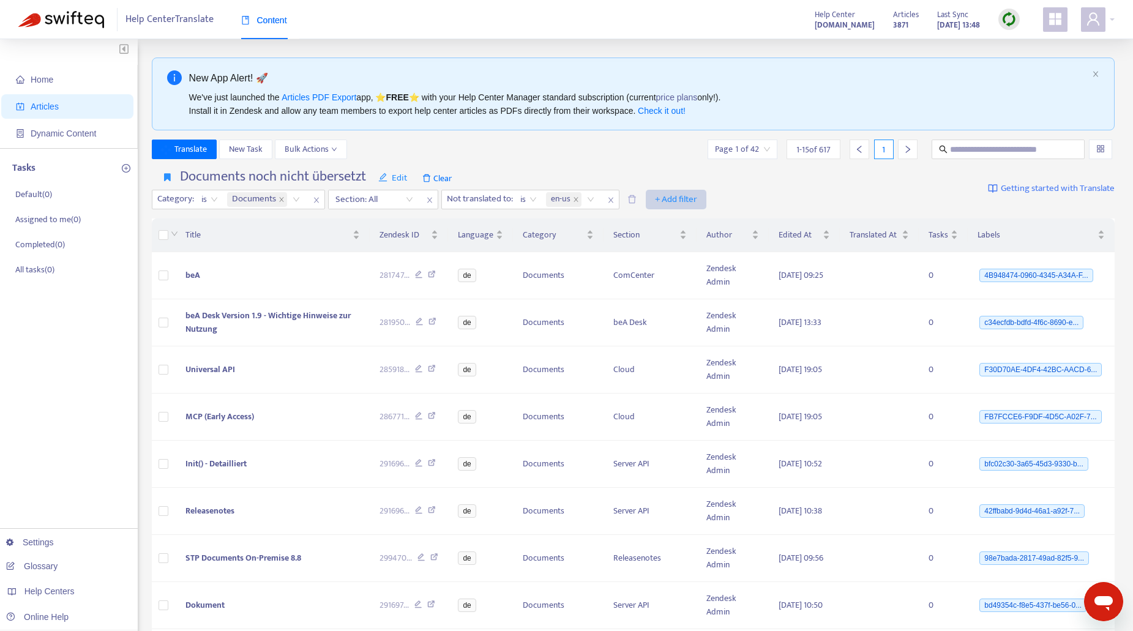
click at [670, 200] on span "+ Add filter" at bounding box center [676, 199] width 42 height 15
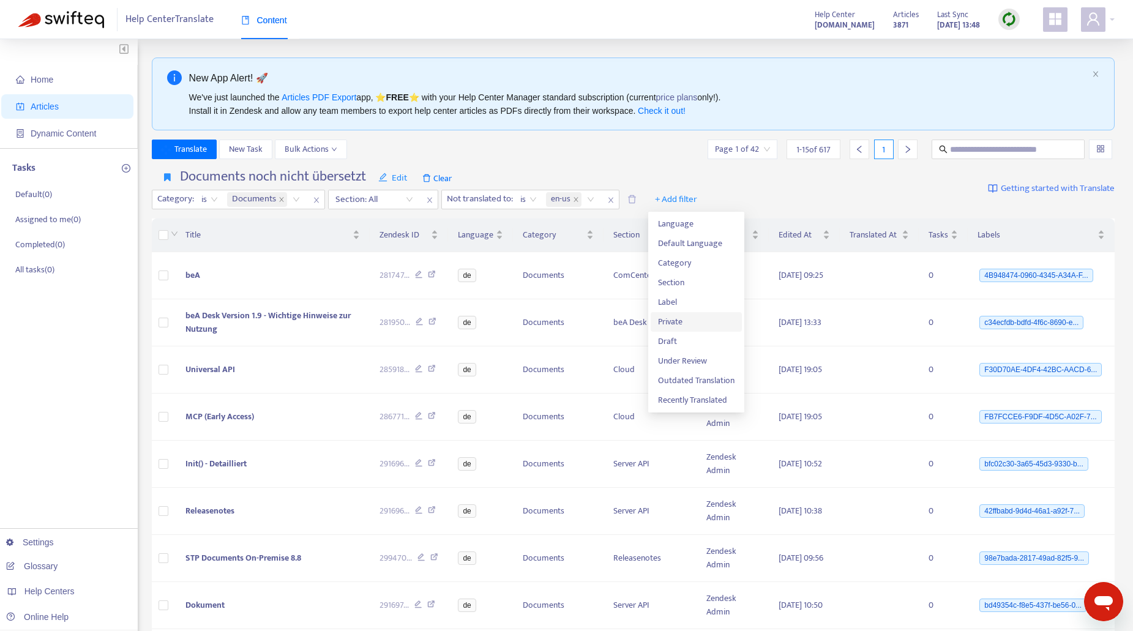
click at [676, 321] on span "Private" at bounding box center [696, 321] width 77 height 13
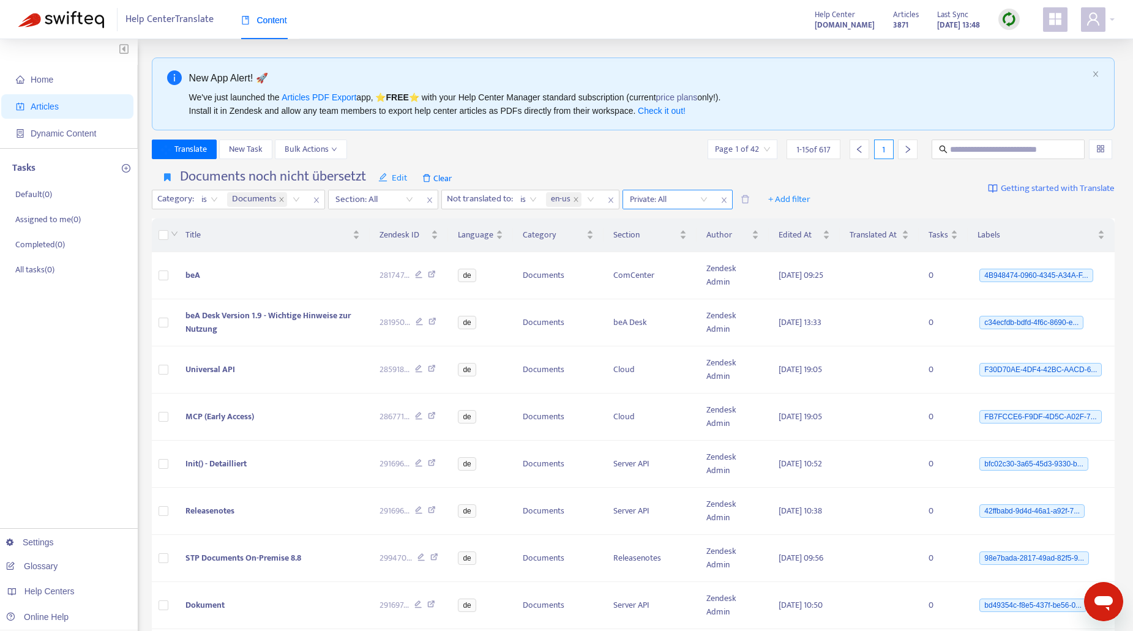
click at [708, 203] on input "search" at bounding box center [669, 199] width 78 height 18
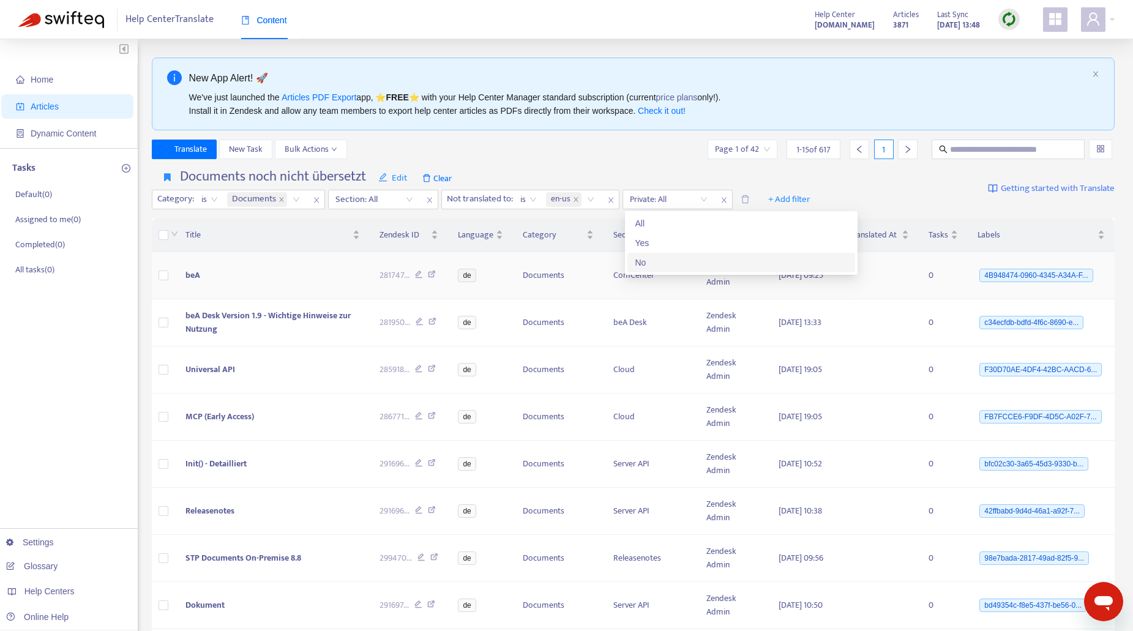
click at [642, 262] on div "No" at bounding box center [741, 262] width 213 height 13
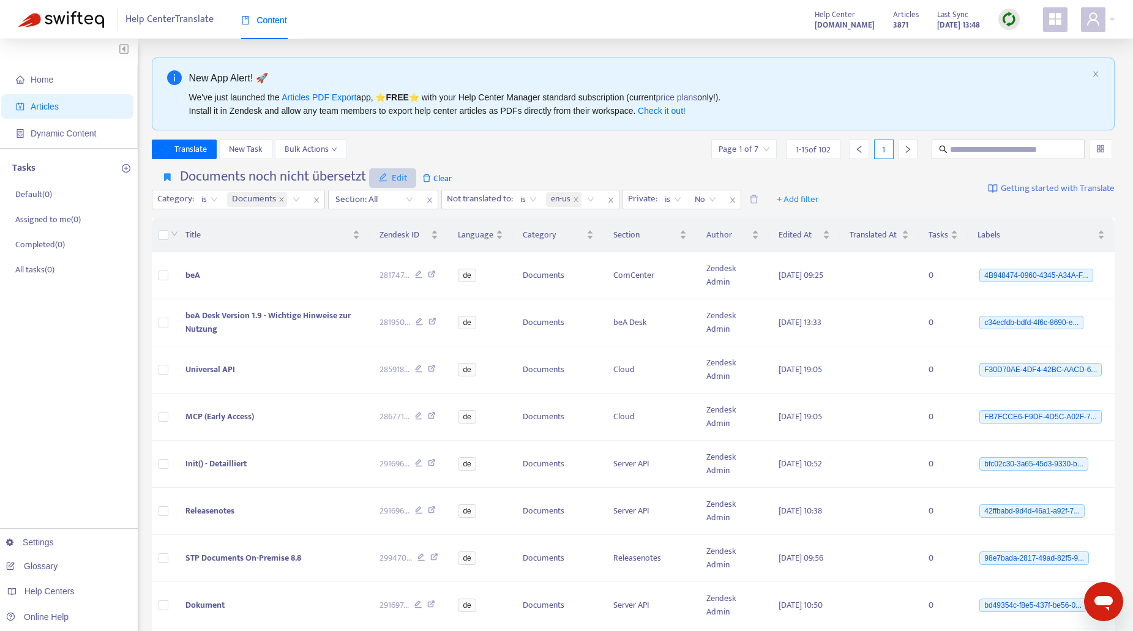
click at [395, 179] on span "Edit" at bounding box center [392, 178] width 29 height 15
click at [394, 201] on span "Save" at bounding box center [406, 202] width 50 height 13
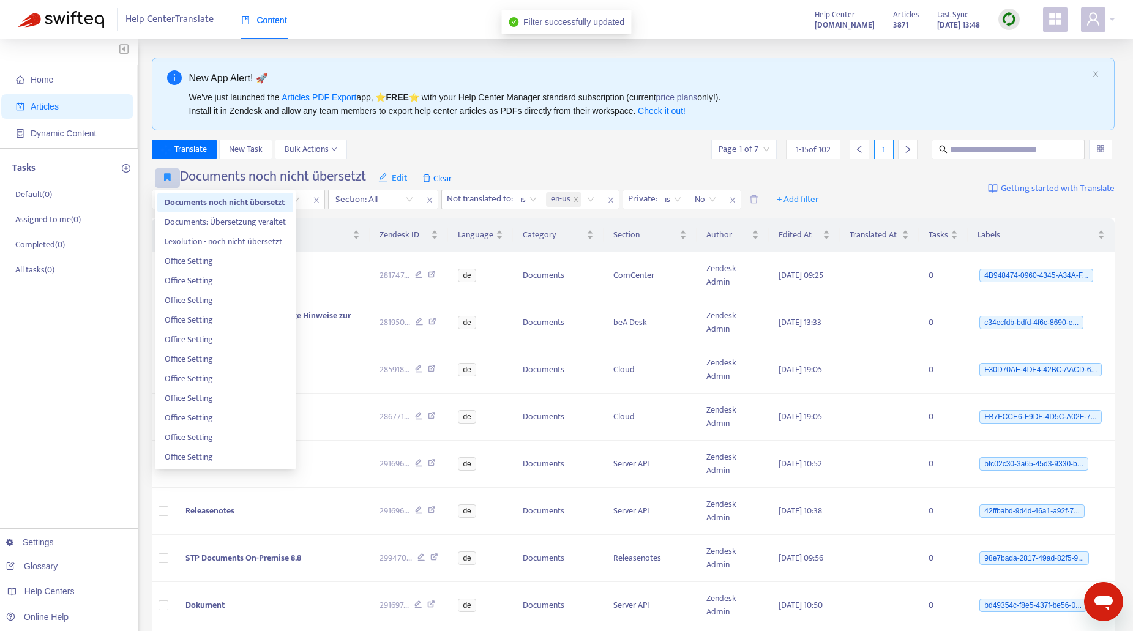
click at [168, 181] on icon "button" at bounding box center [167, 177] width 7 height 9
click at [178, 236] on span "Lexolution - noch nicht übersetzt" at bounding box center [225, 241] width 121 height 13
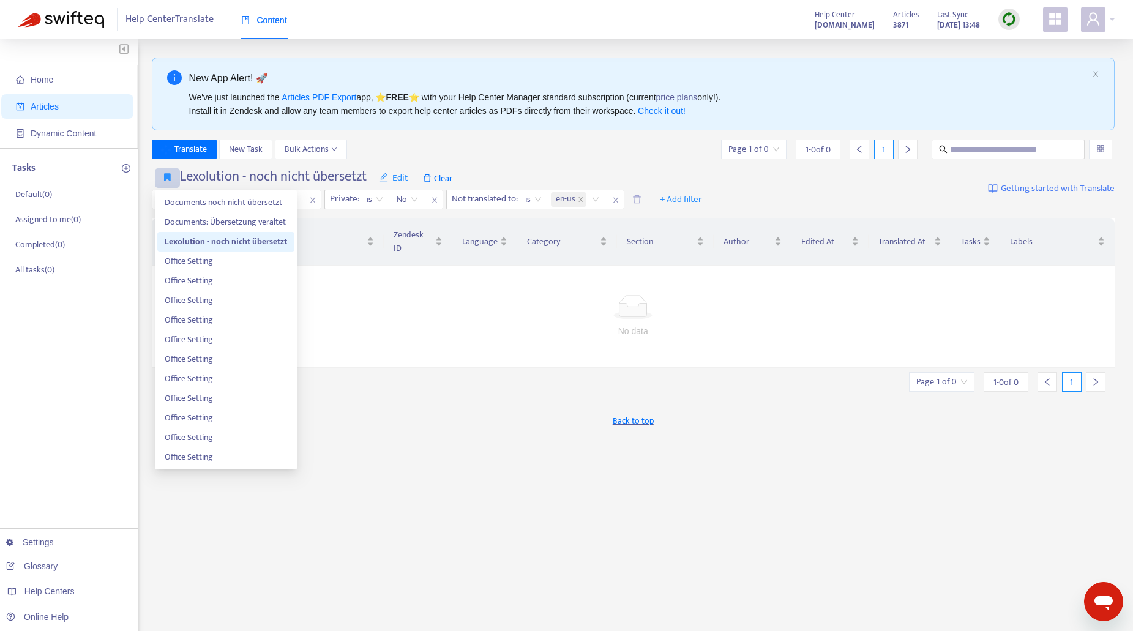
click at [170, 180] on icon "button" at bounding box center [167, 177] width 7 height 9
click at [176, 207] on span "Documents noch nicht übersetzt" at bounding box center [226, 202] width 122 height 13
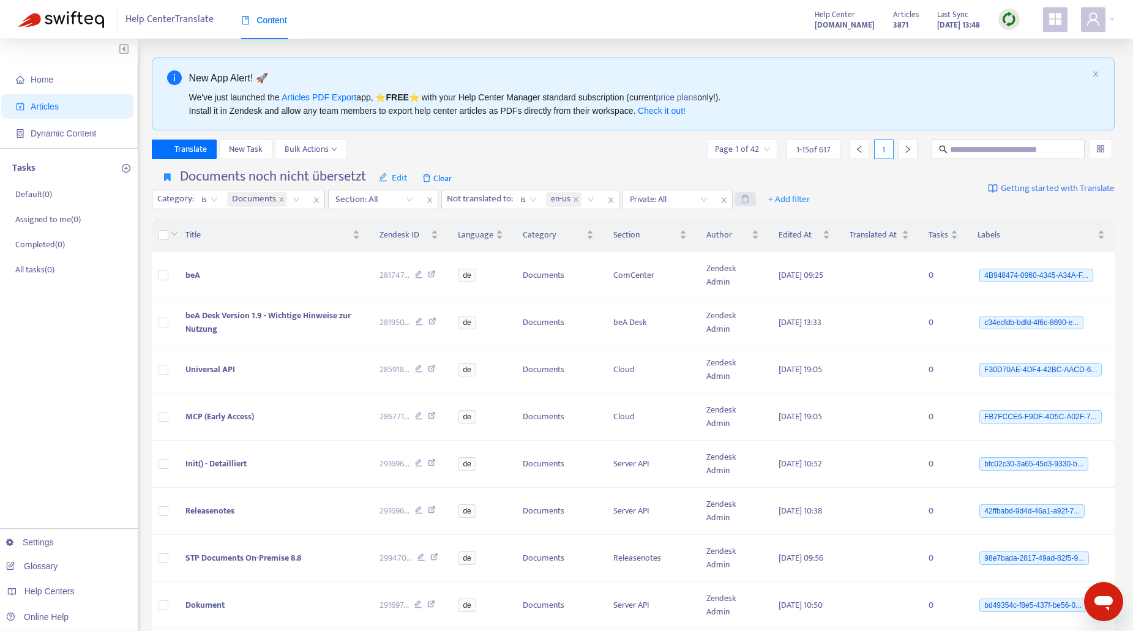
click at [744, 200] on icon "delete" at bounding box center [745, 199] width 9 height 9
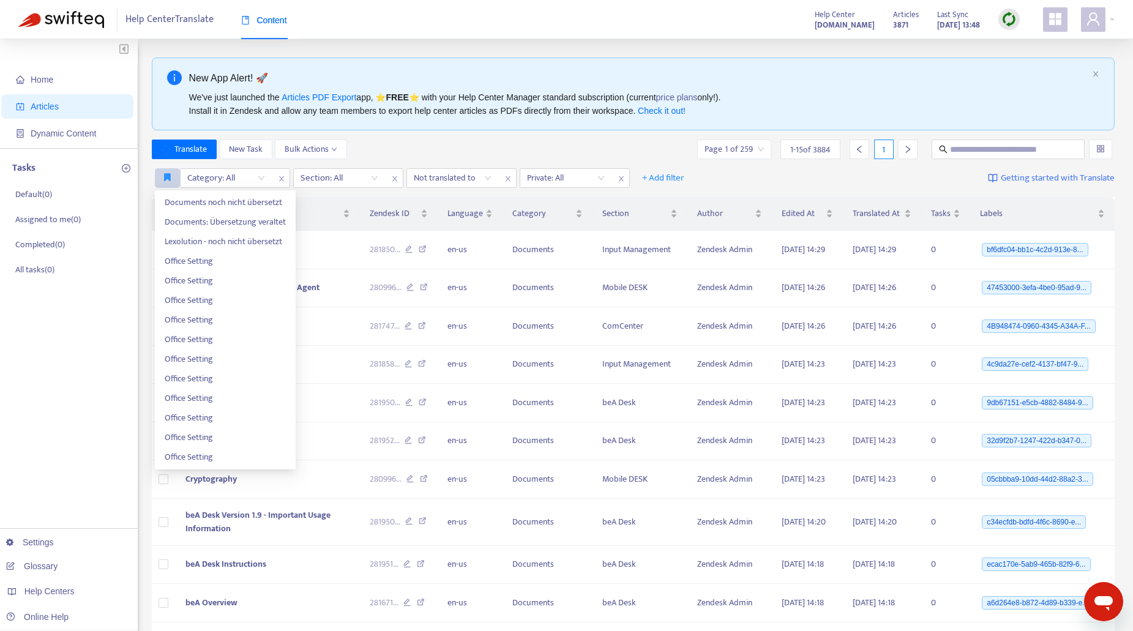
click at [171, 179] on button "button" at bounding box center [167, 178] width 25 height 20
click at [206, 204] on span "Documents noch nicht übersetzt" at bounding box center [225, 202] width 121 height 13
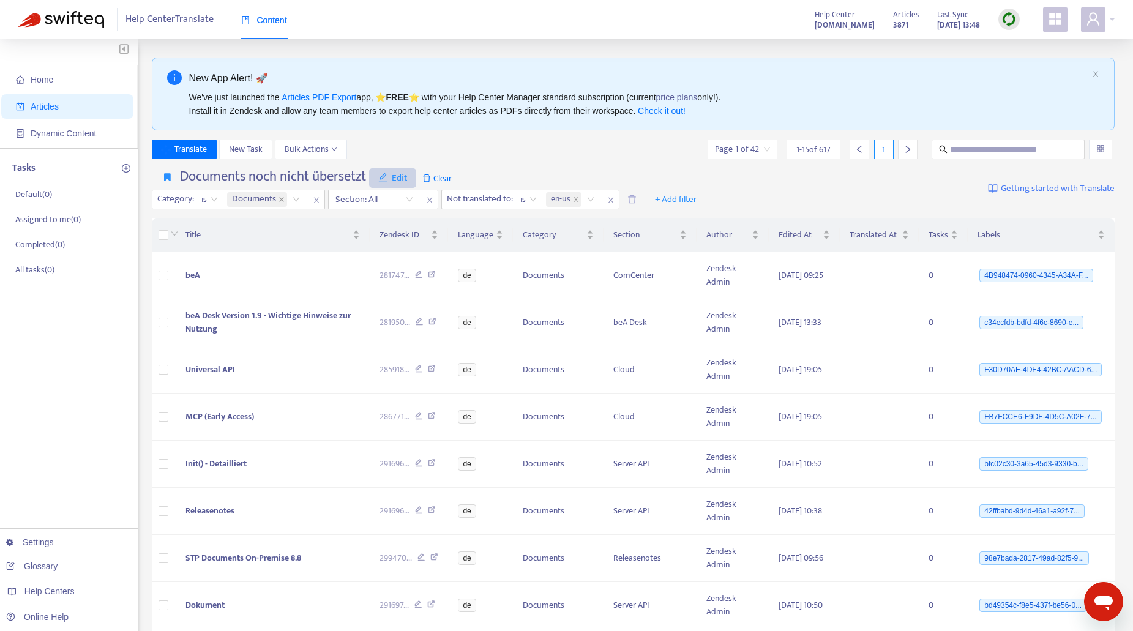
click at [389, 179] on span "Edit" at bounding box center [392, 178] width 29 height 15
click at [397, 238] on span "Remove" at bounding box center [406, 241] width 50 height 13
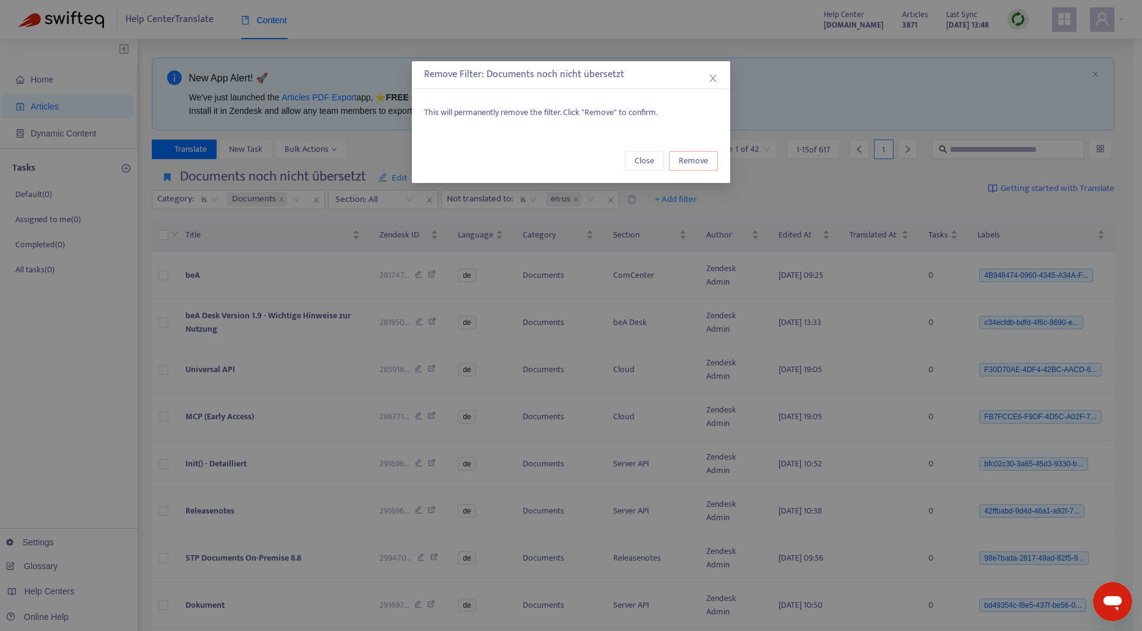
click at [690, 160] on span "Remove" at bounding box center [693, 160] width 29 height 13
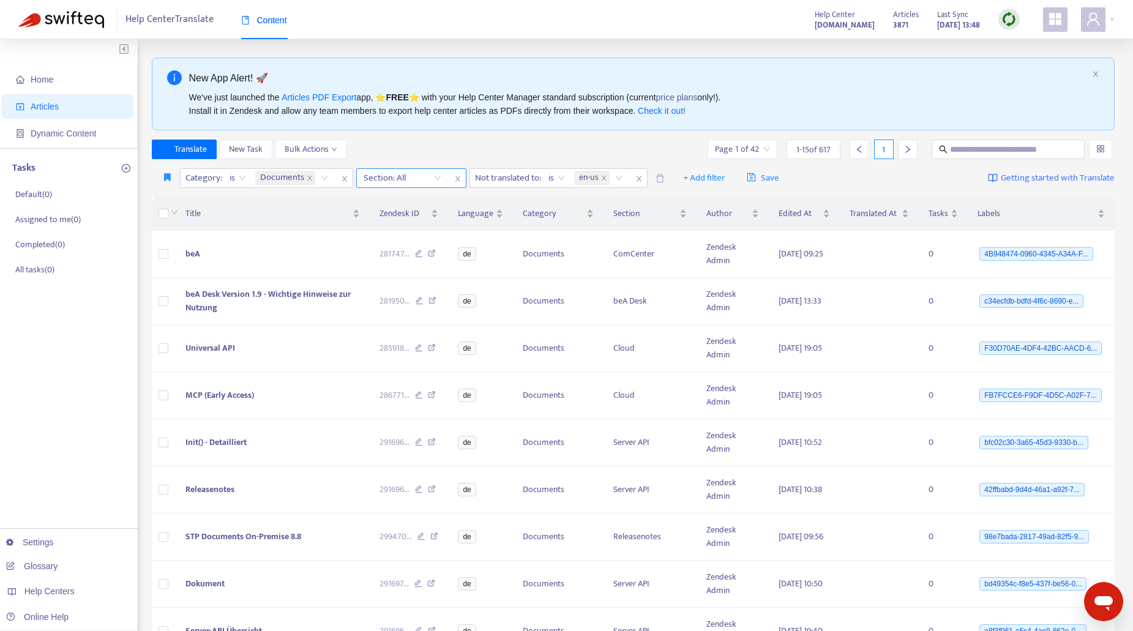
click at [461, 180] on icon "close" at bounding box center [457, 178] width 7 height 7
click at [577, 176] on span "+ Add filter" at bounding box center [591, 178] width 42 height 15
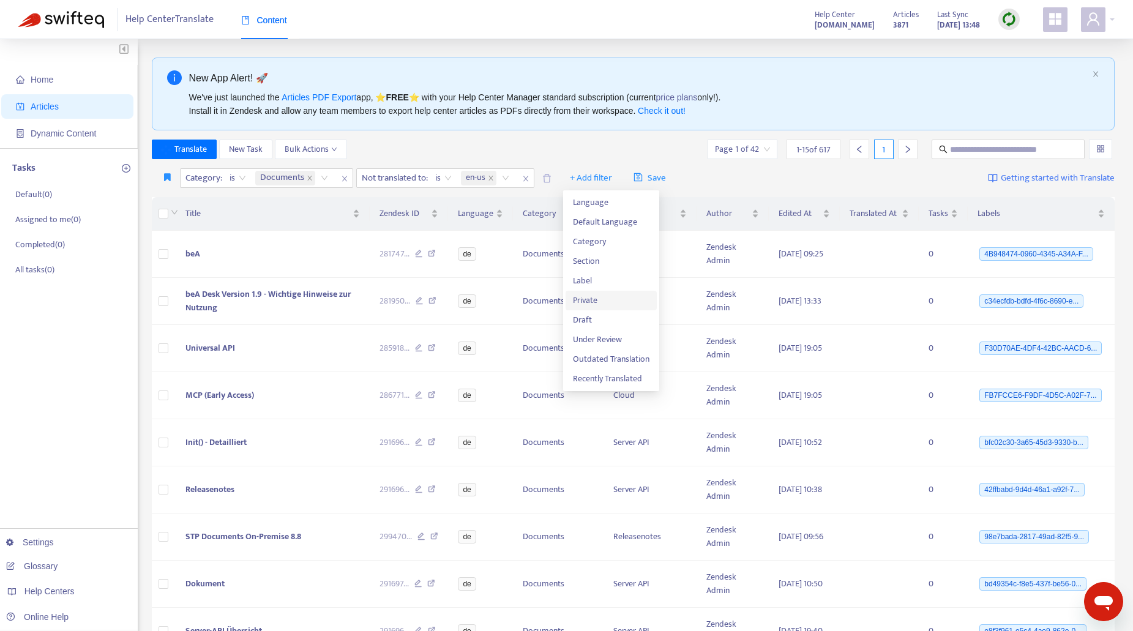
click at [595, 304] on span "Private" at bounding box center [611, 300] width 77 height 13
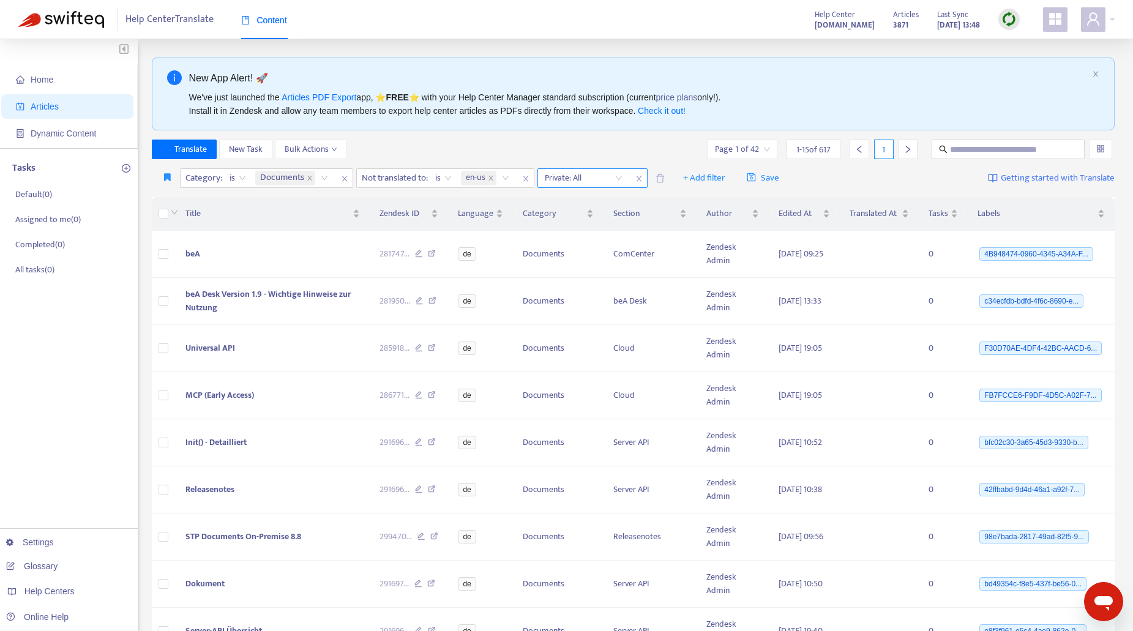
click at [623, 178] on input "search" at bounding box center [584, 178] width 78 height 18
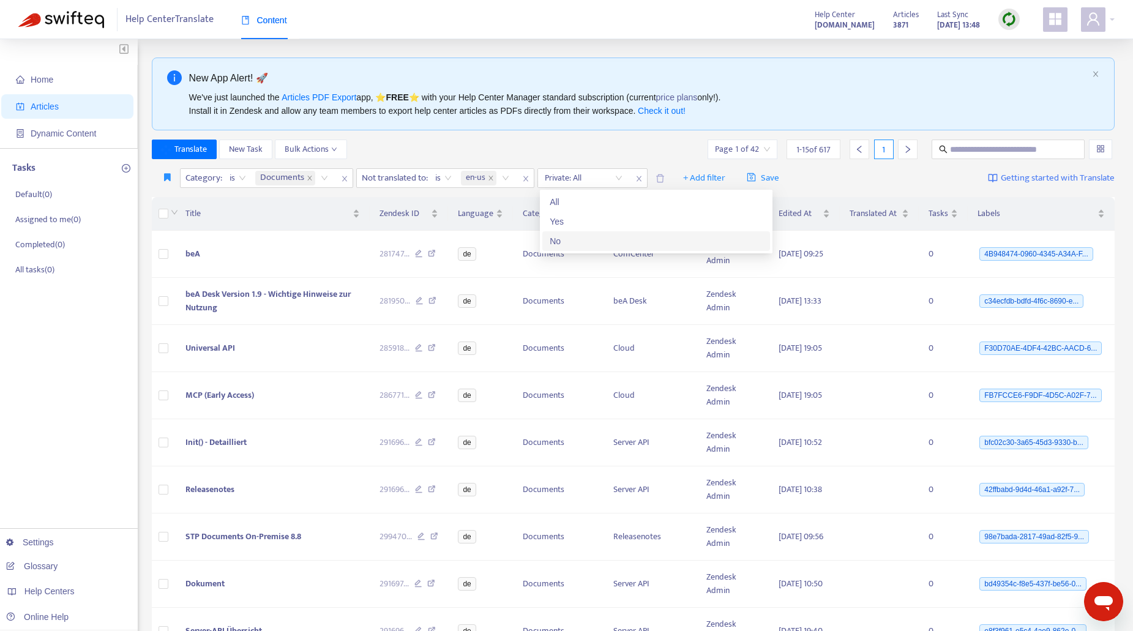
click at [558, 243] on div "No" at bounding box center [656, 240] width 213 height 13
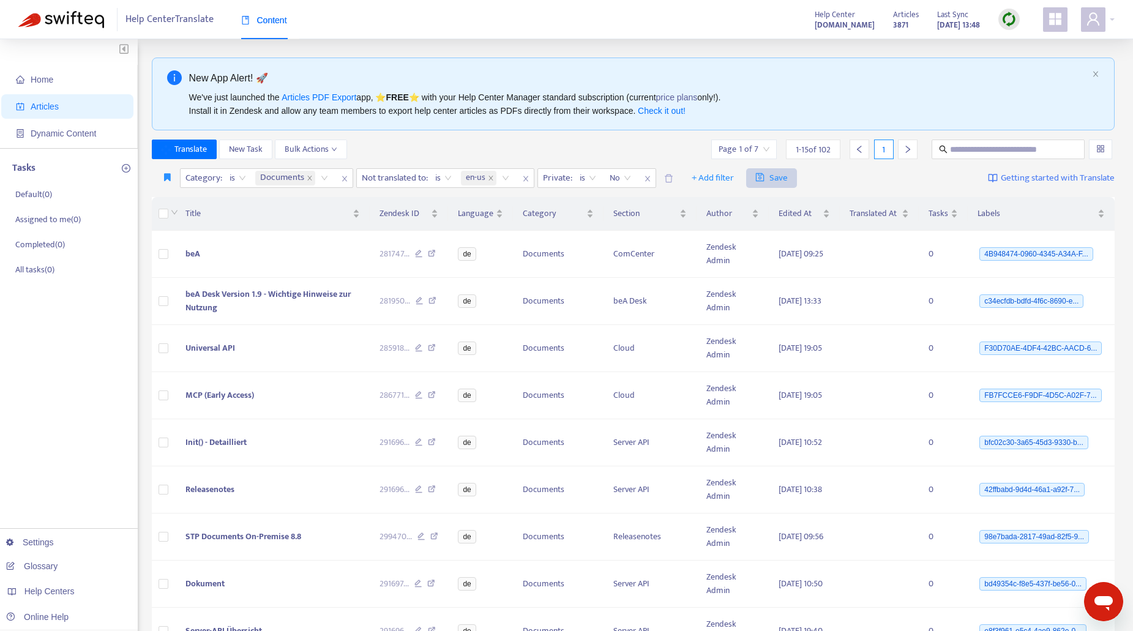
click at [778, 178] on span "Save" at bounding box center [771, 178] width 32 height 15
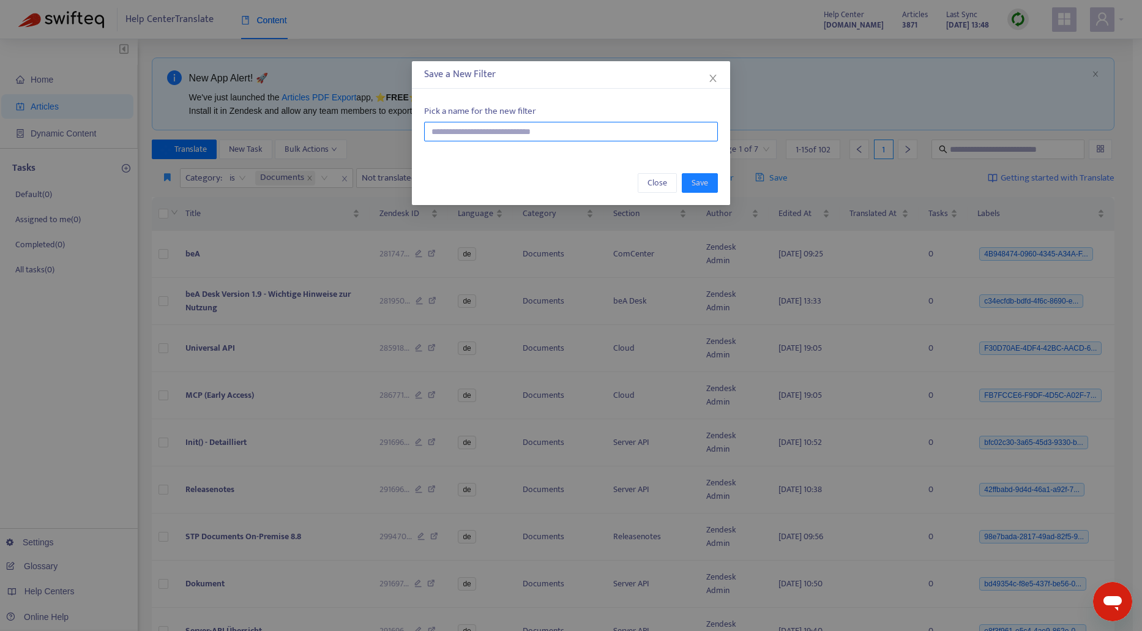
click at [557, 130] on input "text" at bounding box center [571, 132] width 294 height 20
type input "**********"
click at [702, 179] on span "Save" at bounding box center [700, 182] width 17 height 13
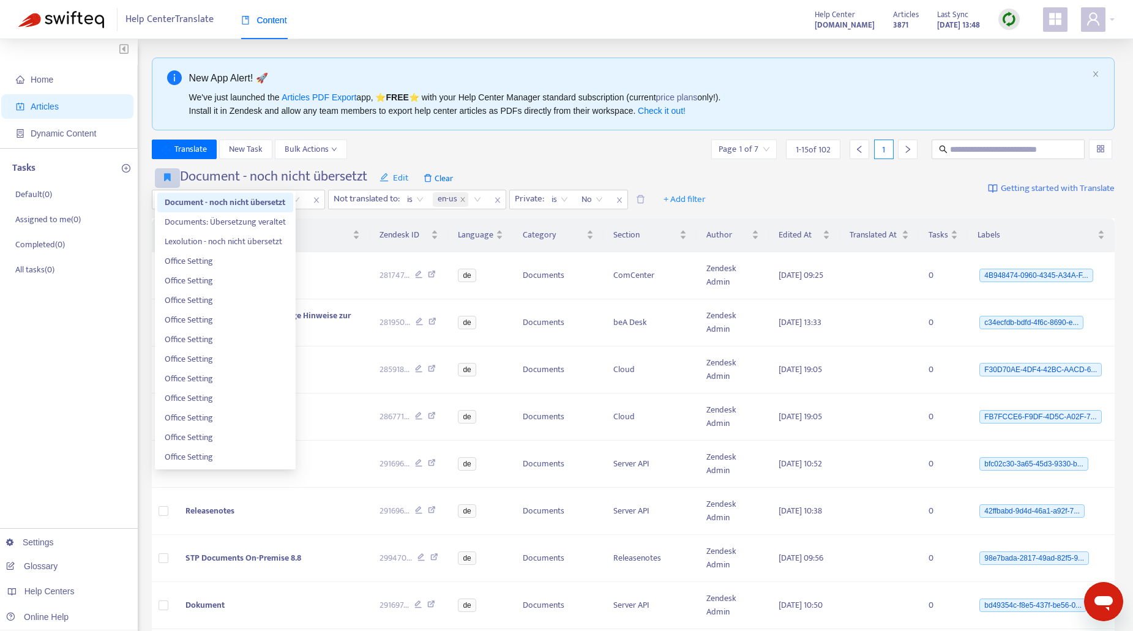
click at [162, 174] on button "button" at bounding box center [167, 178] width 25 height 20
click at [173, 241] on span "Lexolution - noch nicht übersetzt" at bounding box center [225, 241] width 121 height 13
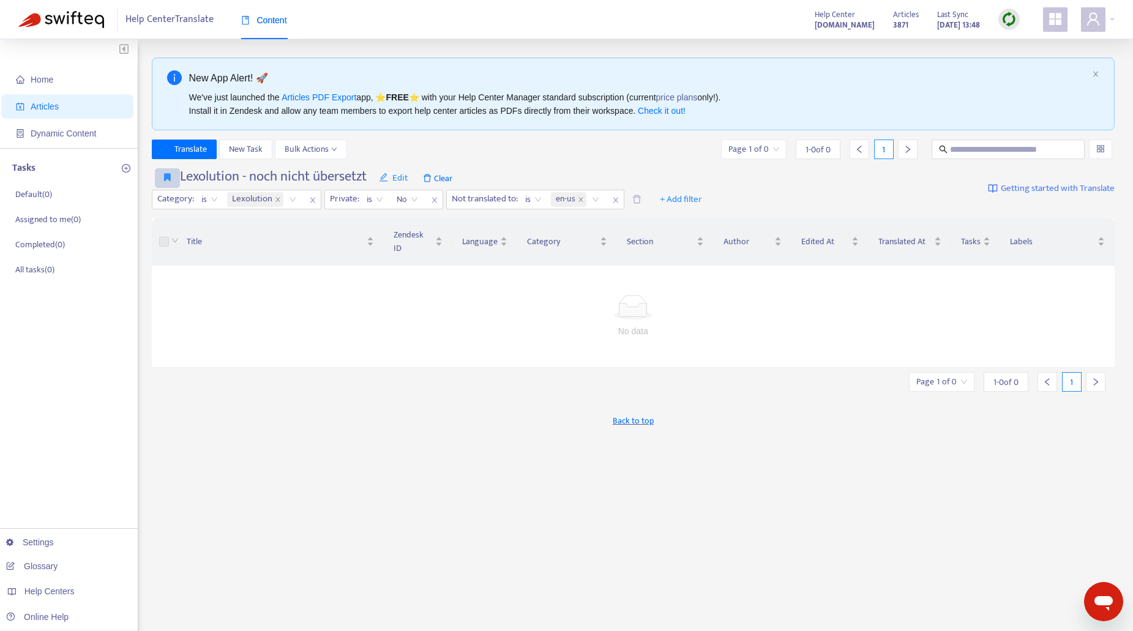
click at [167, 176] on icon "button" at bounding box center [167, 177] width 7 height 9
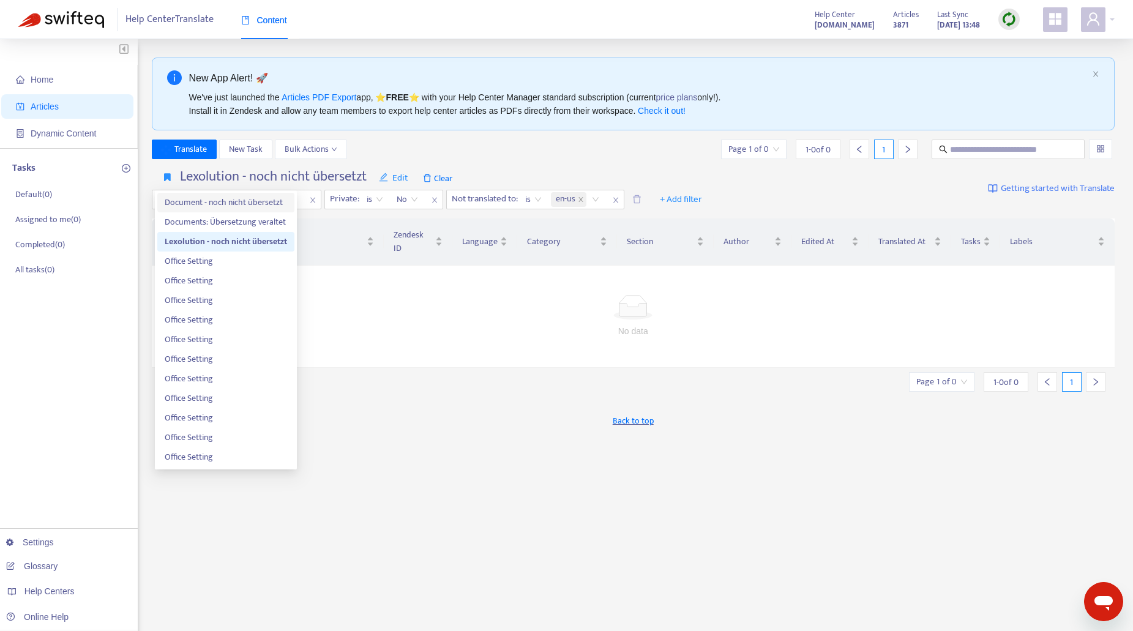
click at [168, 200] on span "Document - noch nicht übersetzt" at bounding box center [226, 202] width 122 height 13
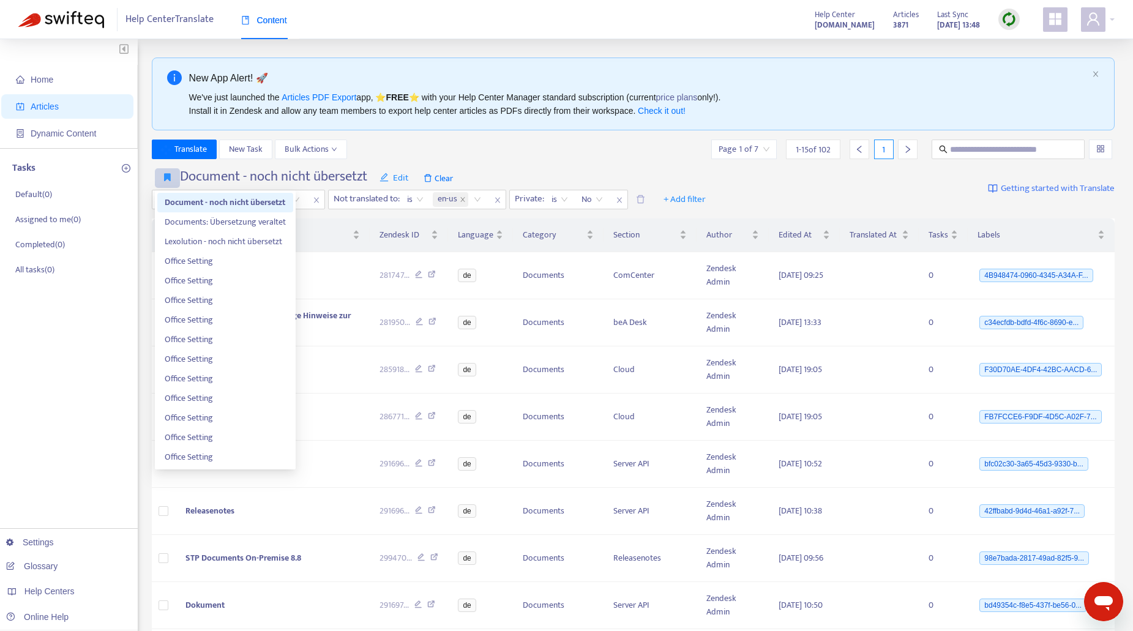
click at [166, 174] on icon "button" at bounding box center [167, 177] width 7 height 9
click at [173, 239] on span "Lexolution - noch nicht übersetzt" at bounding box center [225, 241] width 121 height 13
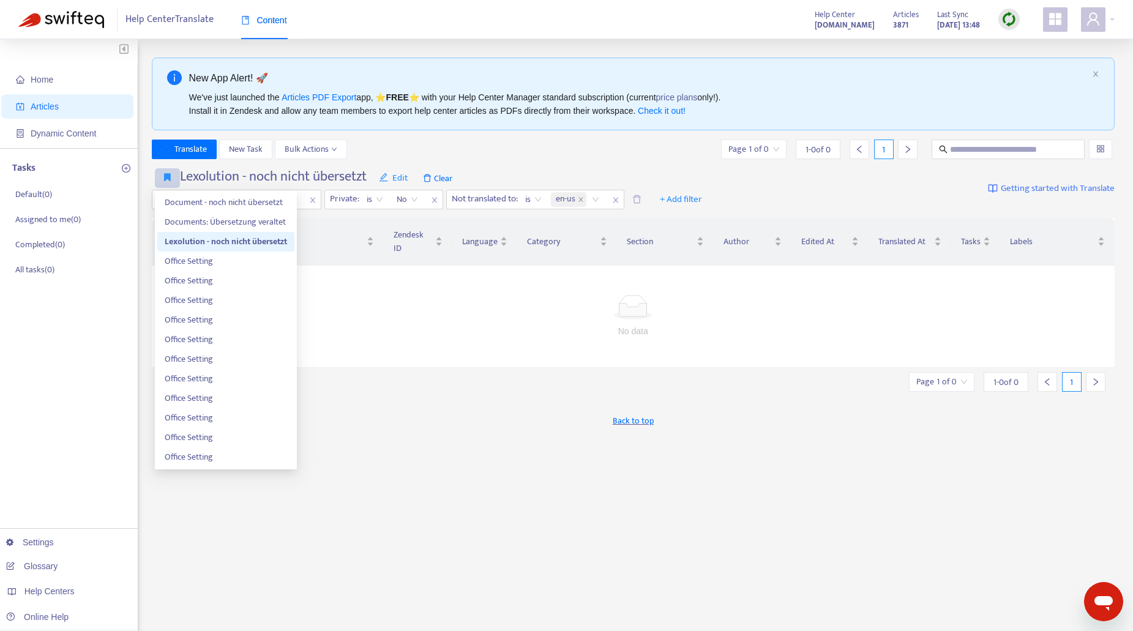
click at [165, 172] on button "button" at bounding box center [167, 178] width 25 height 20
click at [185, 218] on span "Documents: Übersetzung veraltet" at bounding box center [226, 221] width 122 height 13
